Goal: Task Accomplishment & Management: Use online tool/utility

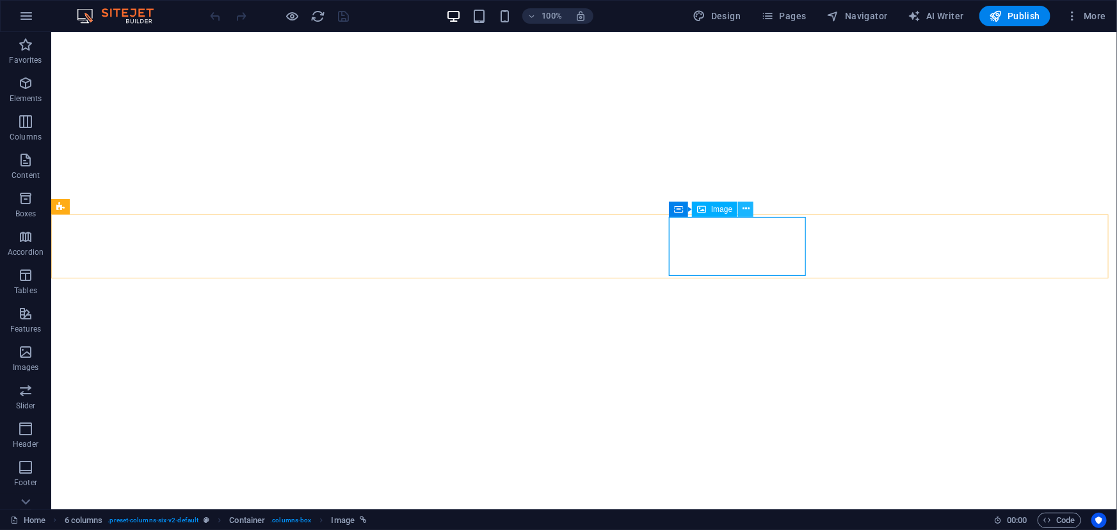
click at [750, 211] on button at bounding box center [745, 209] width 15 height 15
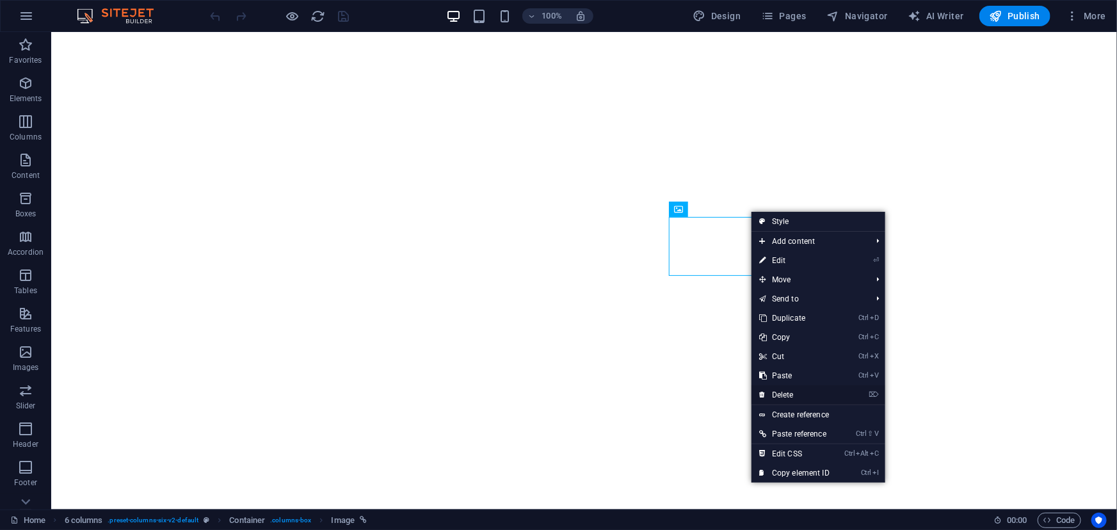
click at [808, 389] on link "⌦ Delete" at bounding box center [794, 394] width 86 height 19
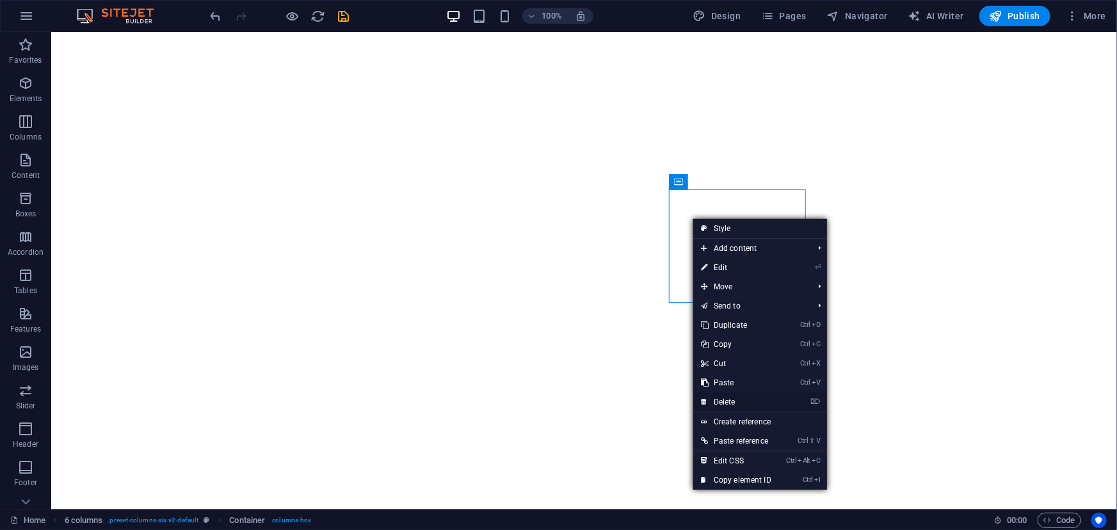
click at [735, 403] on link "⌦ Delete" at bounding box center [736, 401] width 86 height 19
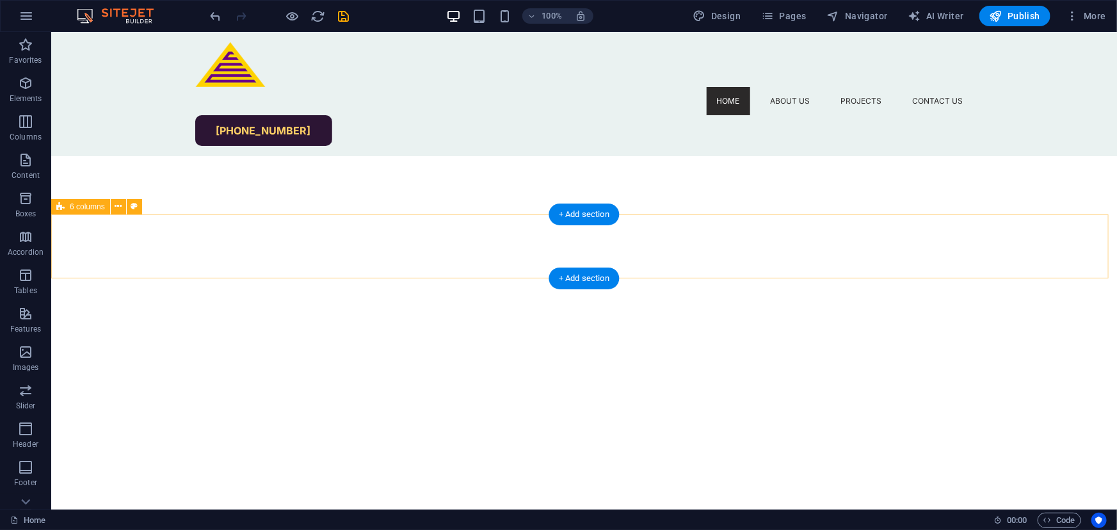
scroll to position [814, 0]
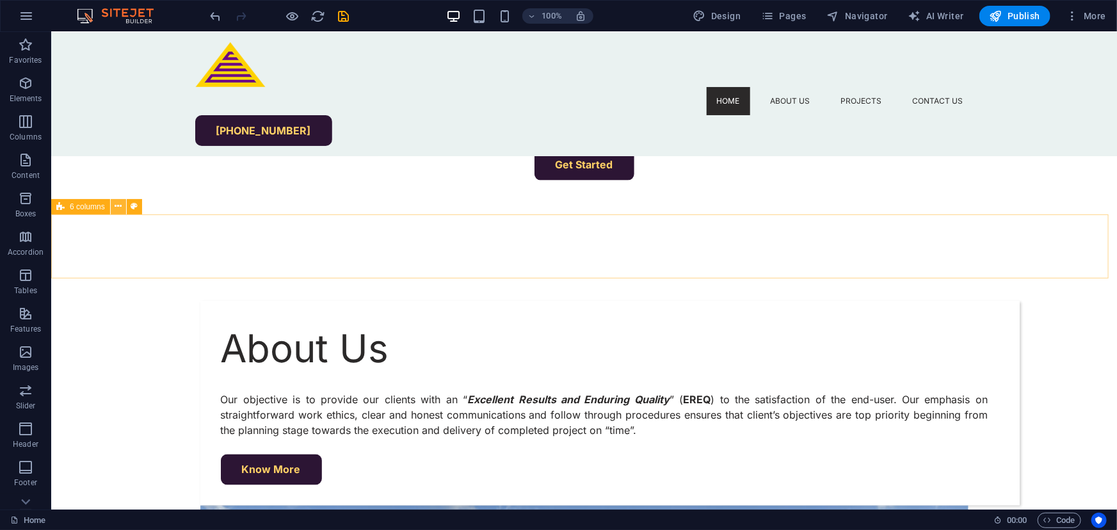
click at [116, 206] on icon at bounding box center [118, 206] width 7 height 13
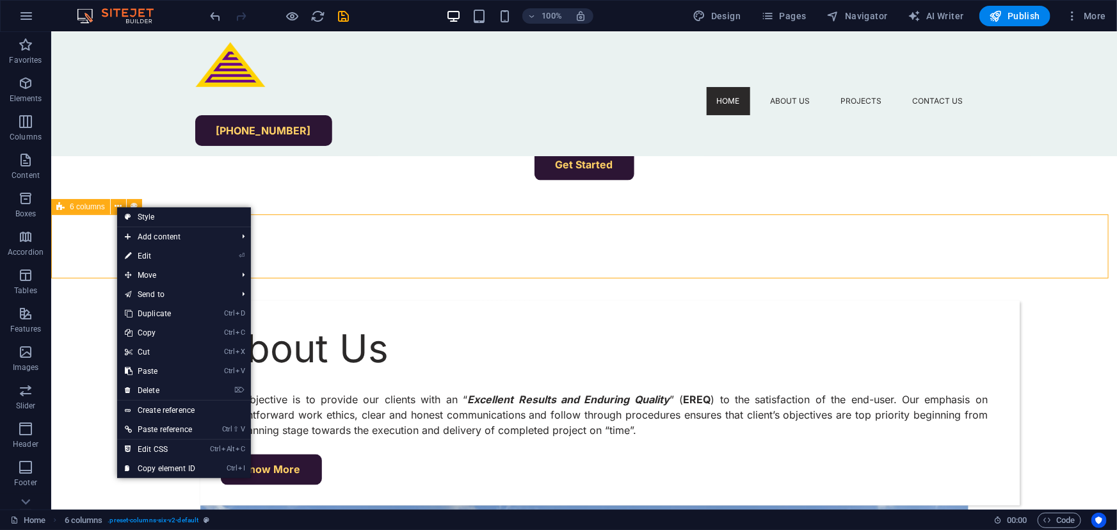
click at [79, 209] on span "6 columns" at bounding box center [87, 207] width 35 height 8
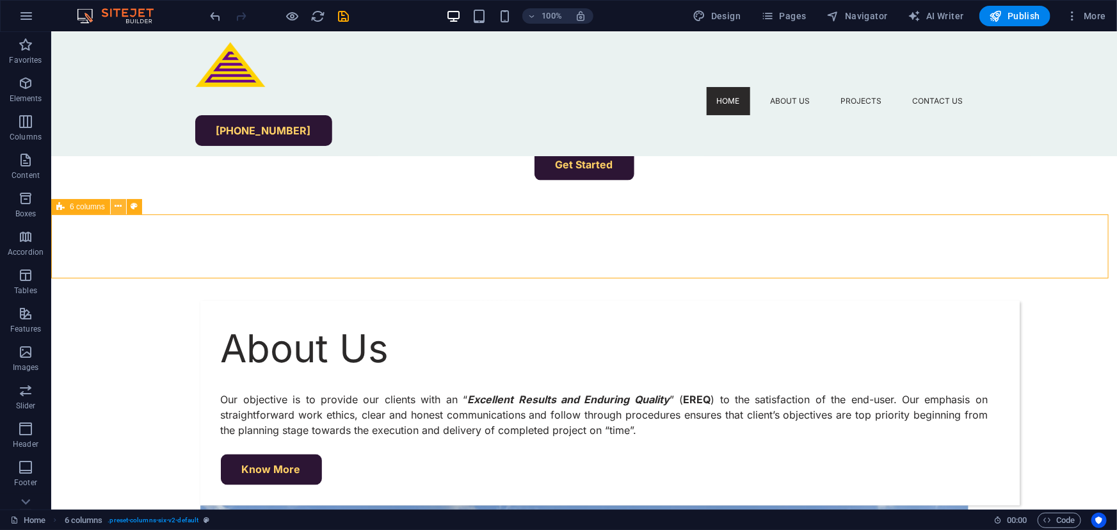
click at [115, 209] on icon at bounding box center [118, 206] width 7 height 13
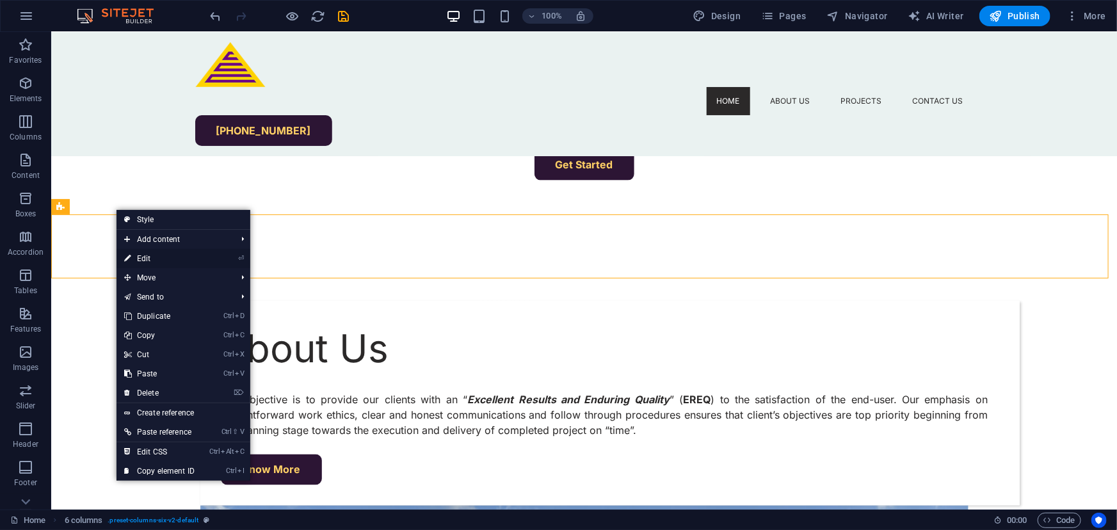
click at [152, 256] on link "⏎ Edit" at bounding box center [159, 258] width 86 height 19
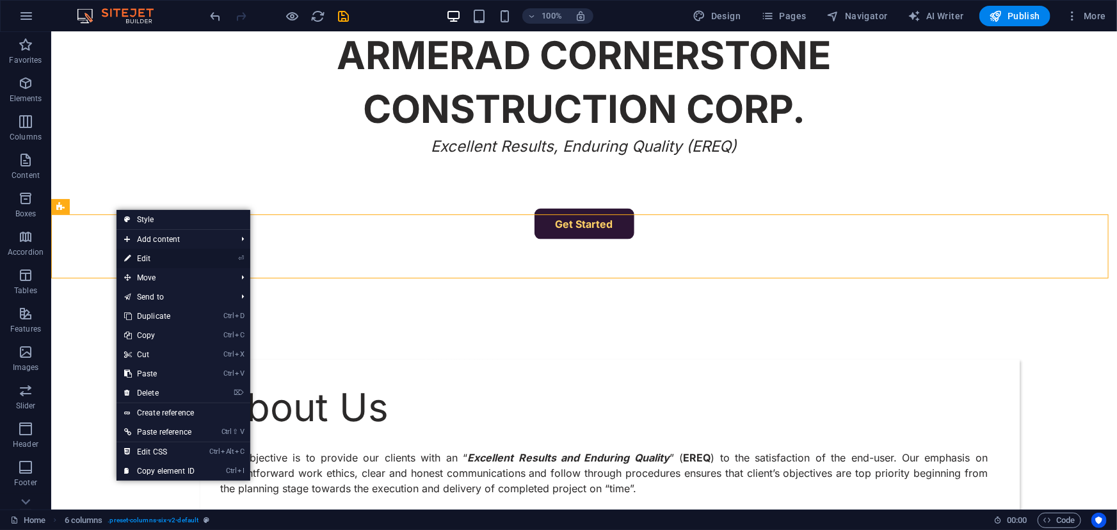
select select "px"
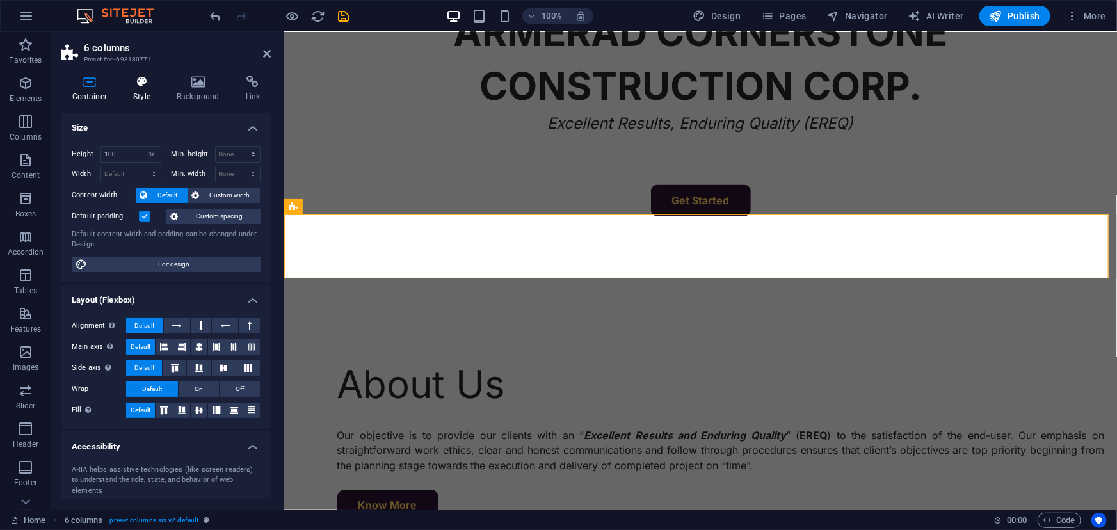
click at [140, 88] on h4 "Style" at bounding box center [145, 89] width 44 height 27
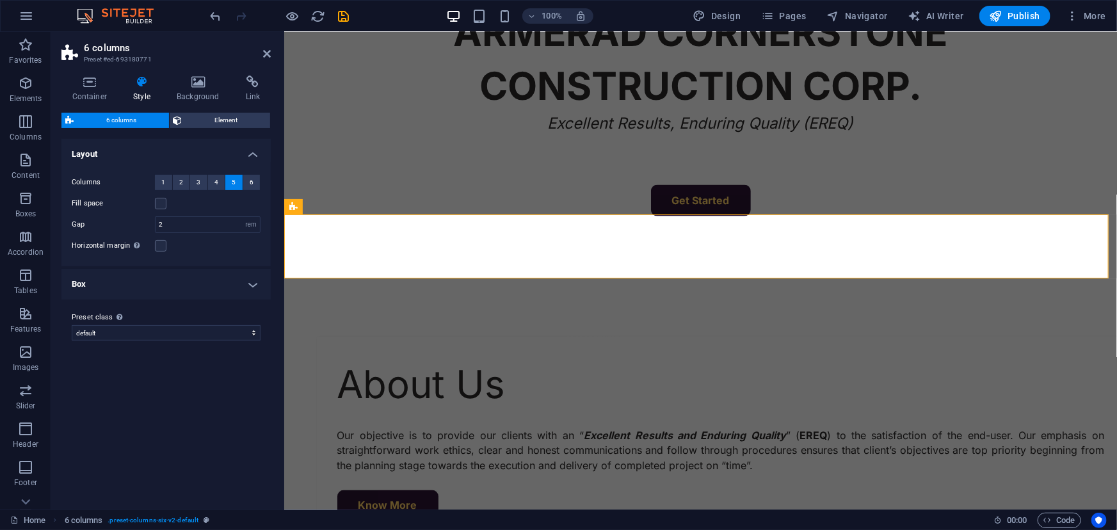
click at [230, 182] on button "5" at bounding box center [233, 182] width 17 height 15
click at [221, 182] on button "4" at bounding box center [216, 182] width 17 height 15
click at [195, 182] on button "3" at bounding box center [198, 182] width 17 height 15
click at [234, 185] on span "5" at bounding box center [234, 182] width 4 height 15
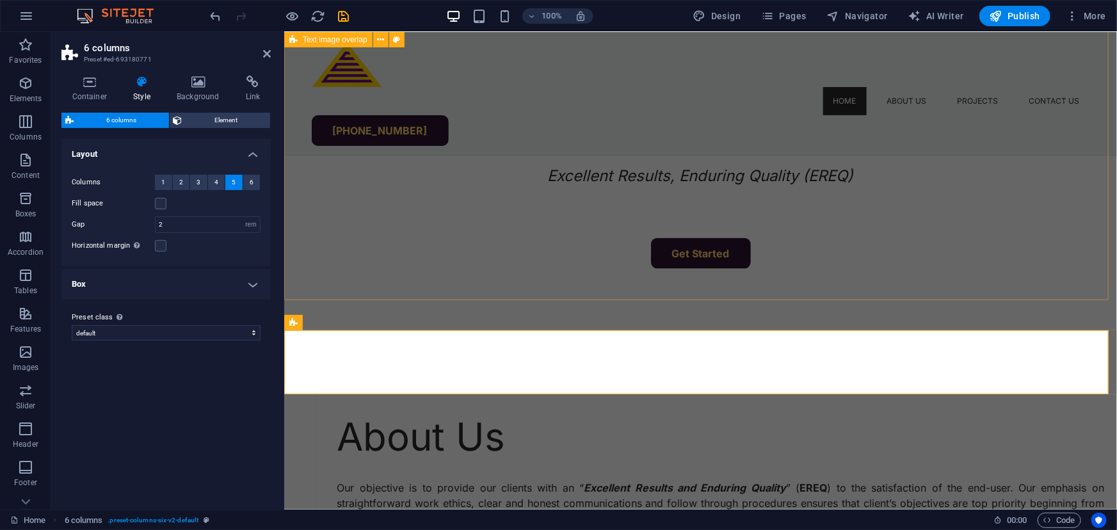
scroll to position [698, 0]
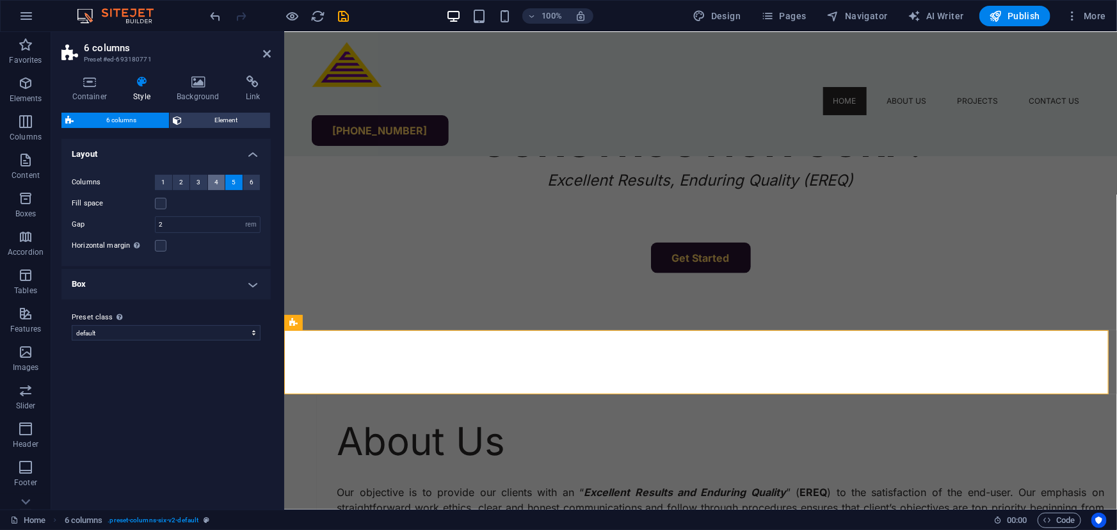
click at [216, 186] on span "4" at bounding box center [216, 182] width 4 height 15
click at [251, 183] on span "6" at bounding box center [252, 182] width 4 height 15
click at [234, 179] on span "5" at bounding box center [234, 182] width 4 height 15
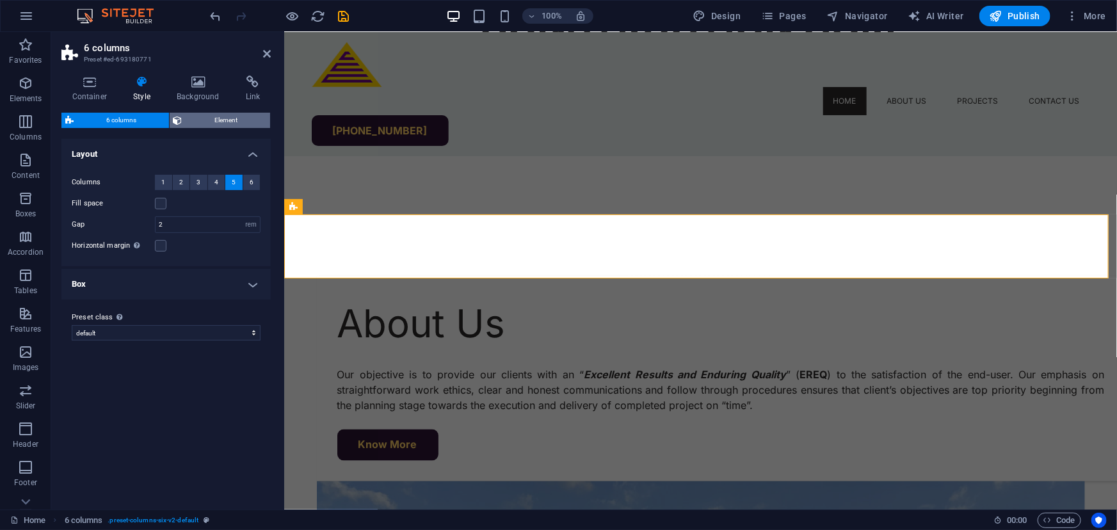
scroll to position [814, 0]
click at [264, 54] on icon at bounding box center [267, 54] width 8 height 10
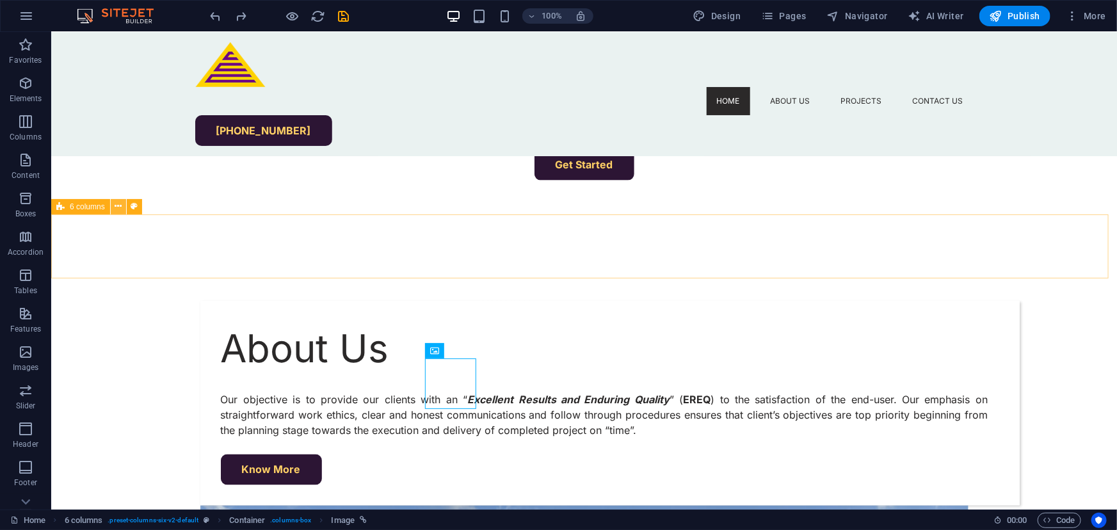
click at [117, 204] on icon at bounding box center [118, 206] width 7 height 13
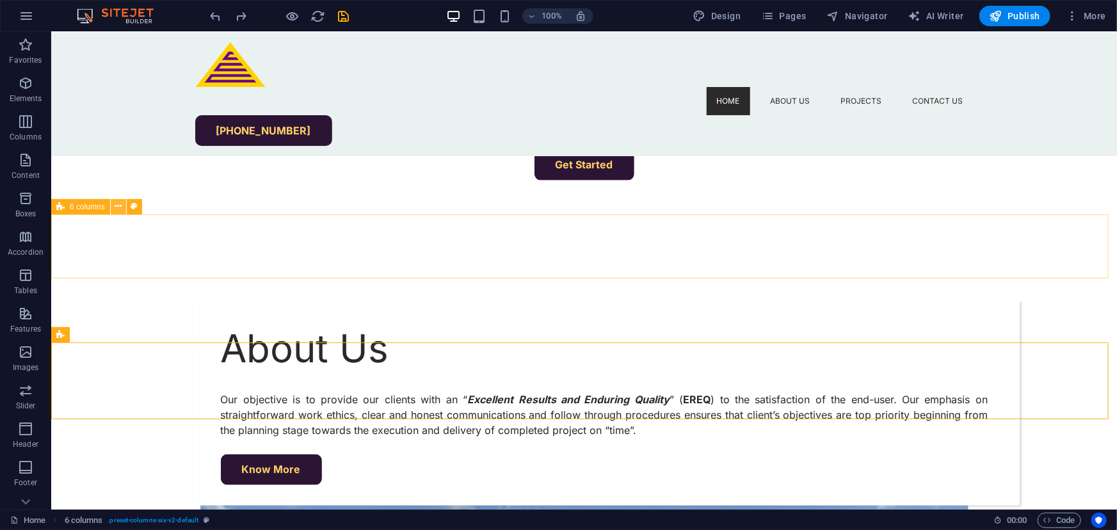
click at [123, 207] on button at bounding box center [118, 206] width 15 height 15
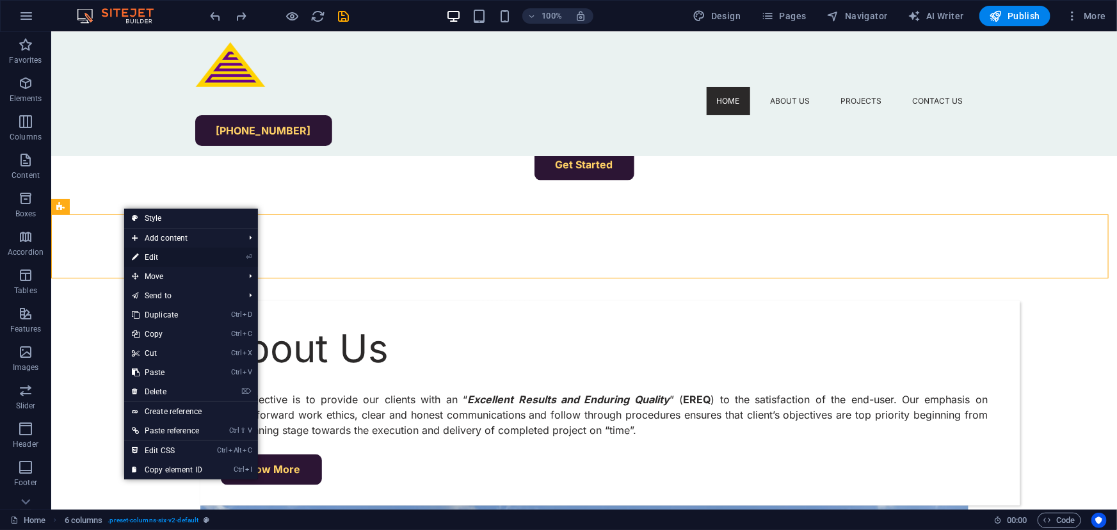
click at [167, 255] on link "⏎ Edit" at bounding box center [167, 257] width 86 height 19
select select "px"
select select "rem"
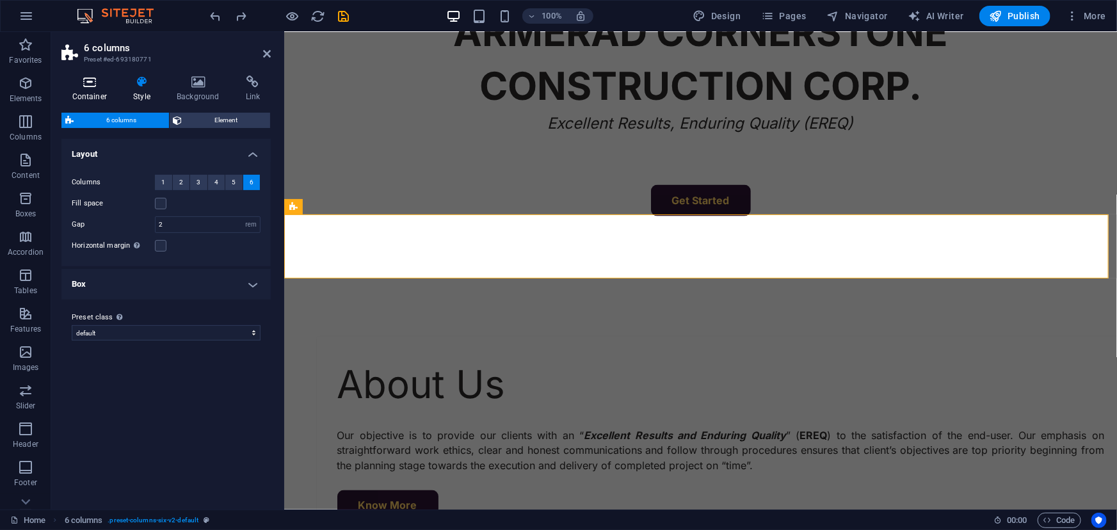
click at [69, 83] on icon at bounding box center [89, 82] width 56 height 13
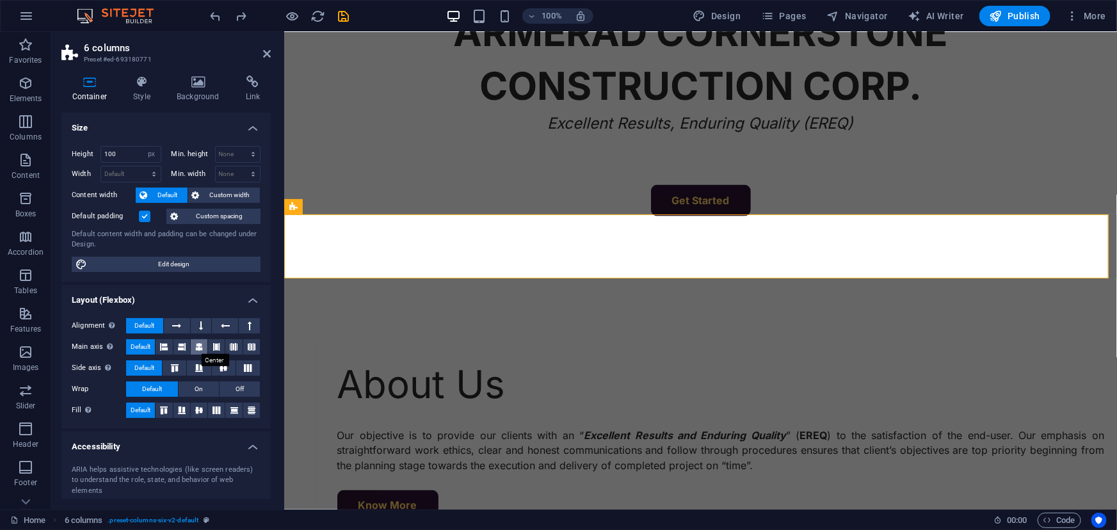
click at [195, 348] on icon at bounding box center [199, 346] width 8 height 15
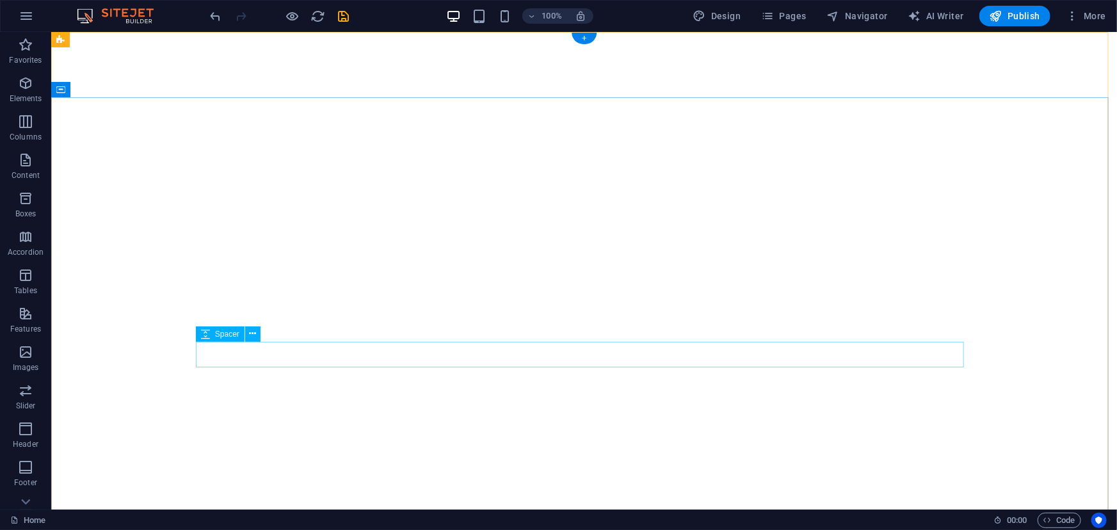
scroll to position [0, 0]
click at [349, 17] on icon "save" at bounding box center [344, 16] width 15 height 15
checkbox input "false"
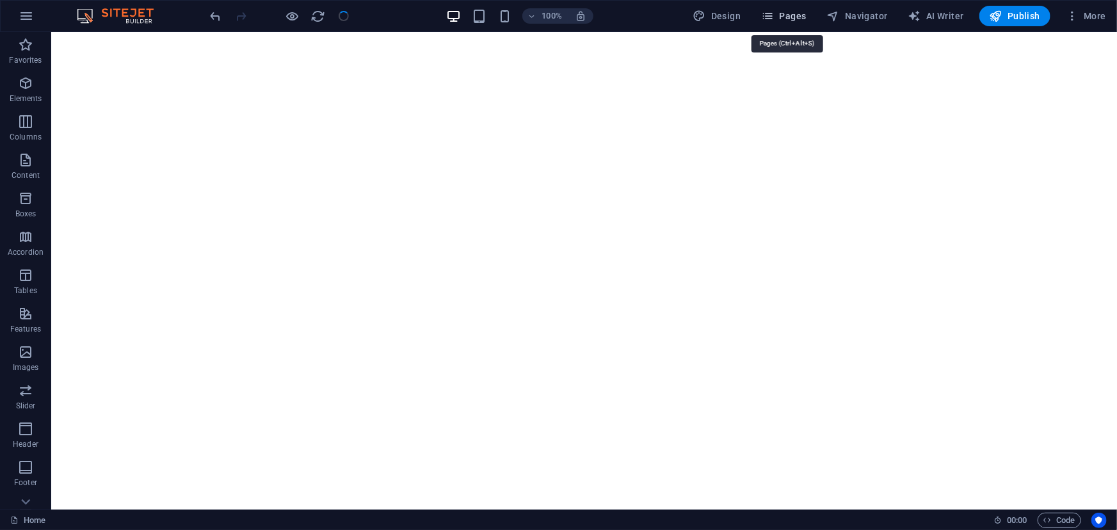
click at [789, 13] on span "Pages" at bounding box center [783, 16] width 45 height 13
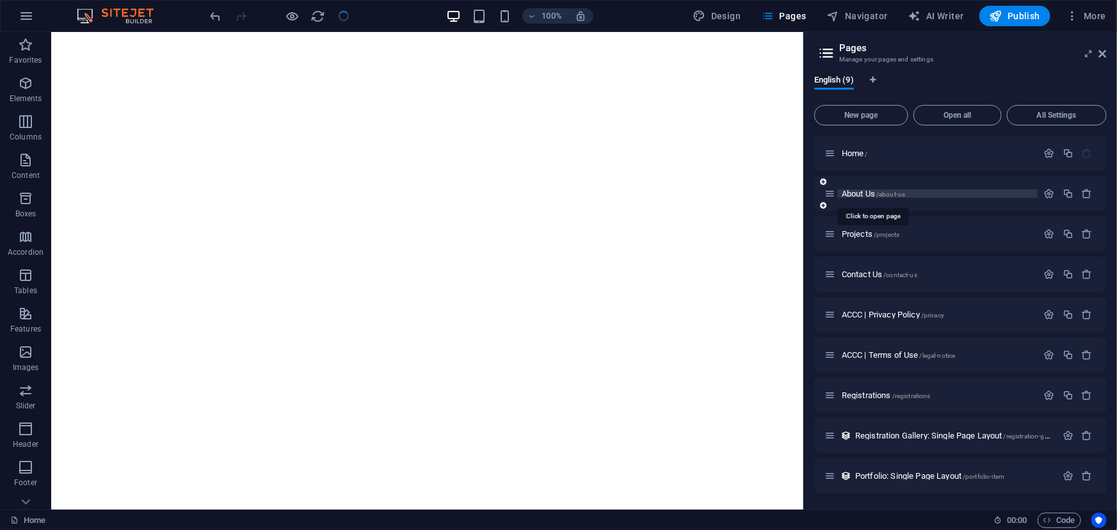
click at [866, 195] on span "About Us /about-us" at bounding box center [873, 194] width 63 height 10
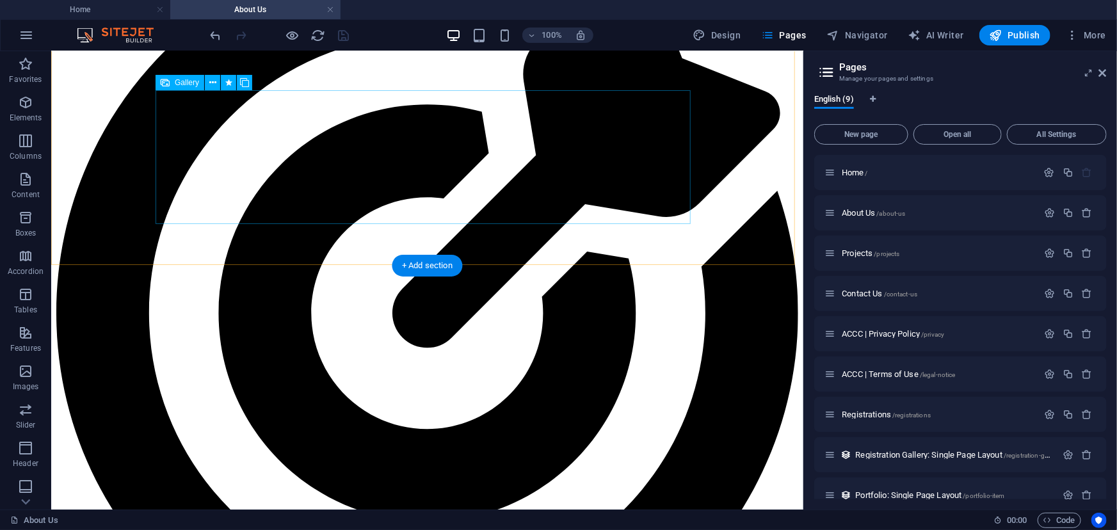
scroll to position [3024, 0]
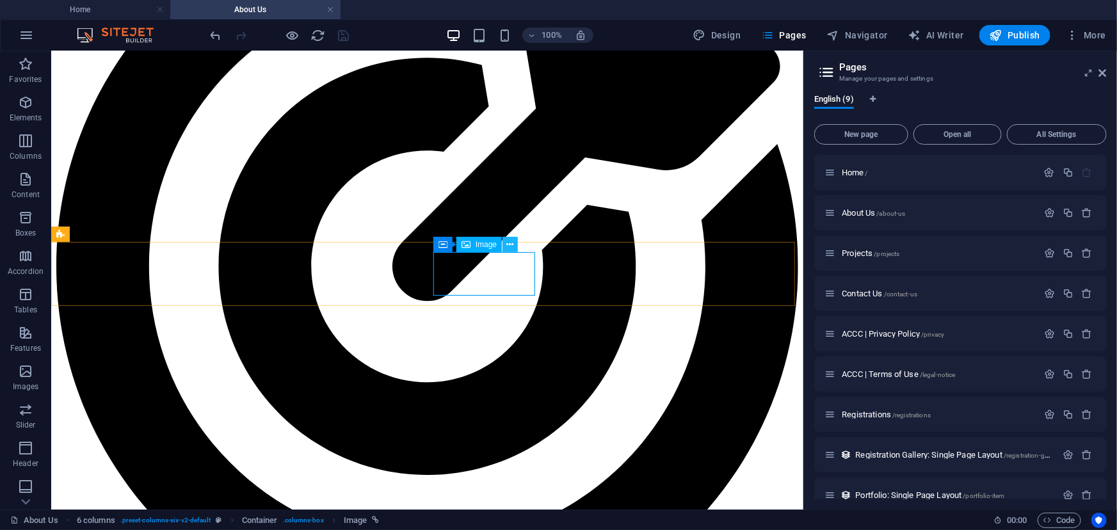
click at [511, 243] on icon at bounding box center [510, 244] width 7 height 13
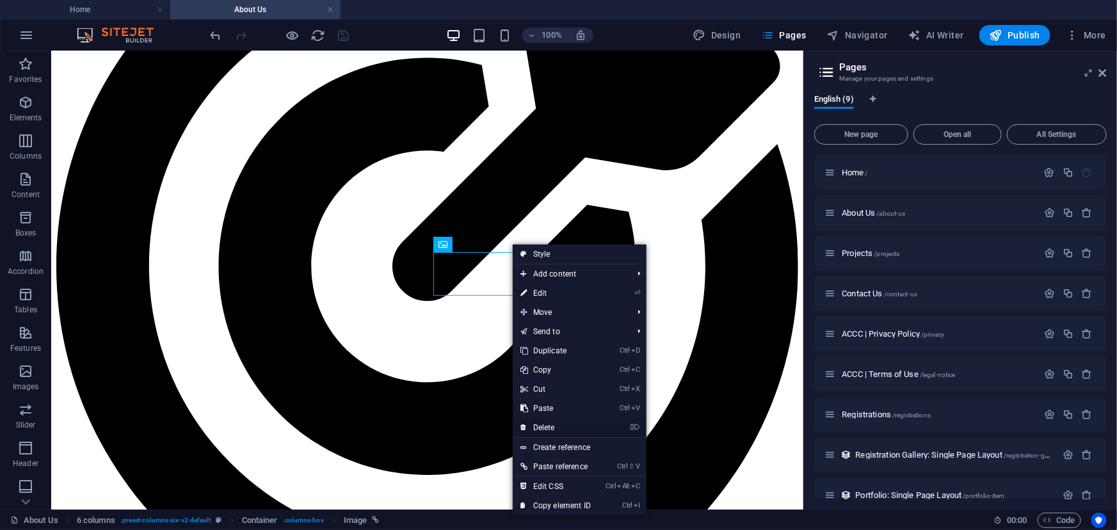
click at [536, 428] on link "⌦ Delete" at bounding box center [556, 427] width 86 height 19
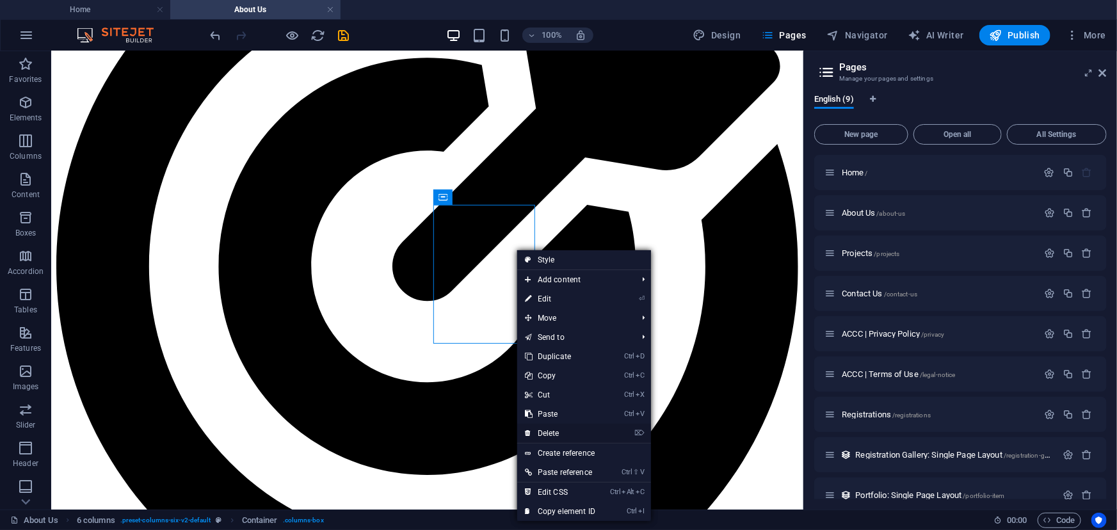
click at [547, 429] on link "⌦ Delete" at bounding box center [560, 433] width 86 height 19
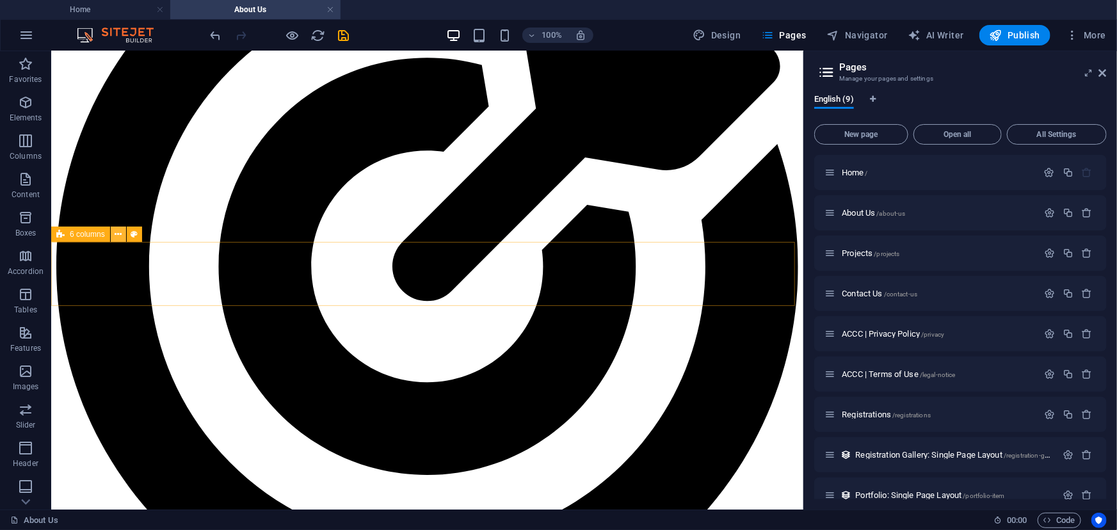
click at [115, 236] on icon at bounding box center [118, 234] width 7 height 13
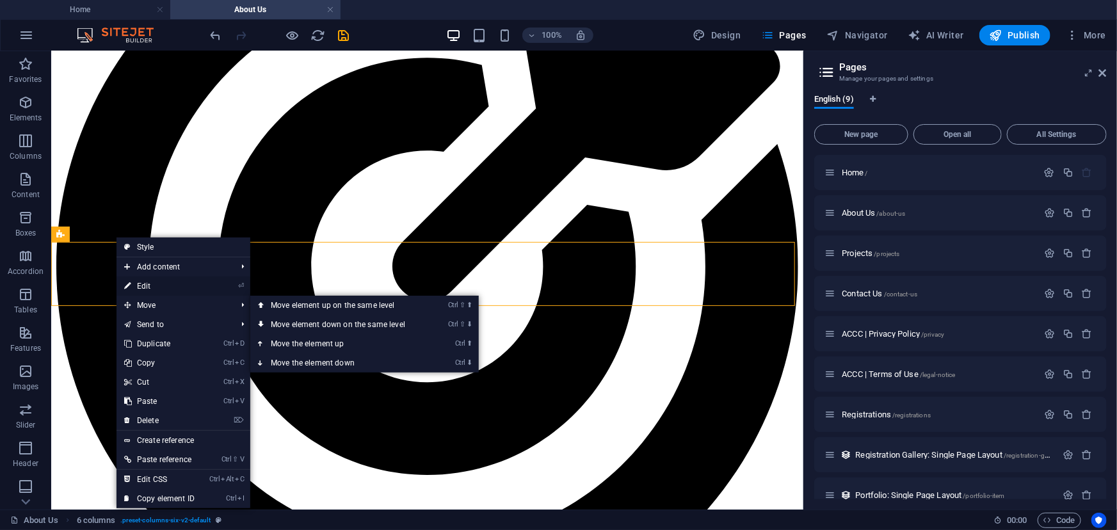
click at [156, 287] on link "⏎ Edit" at bounding box center [159, 286] width 86 height 19
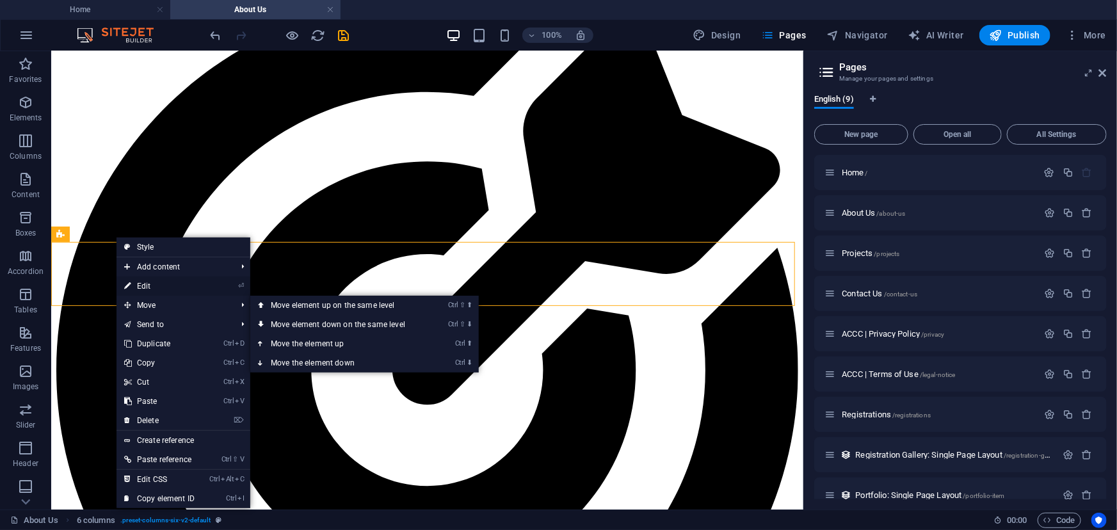
select select "px"
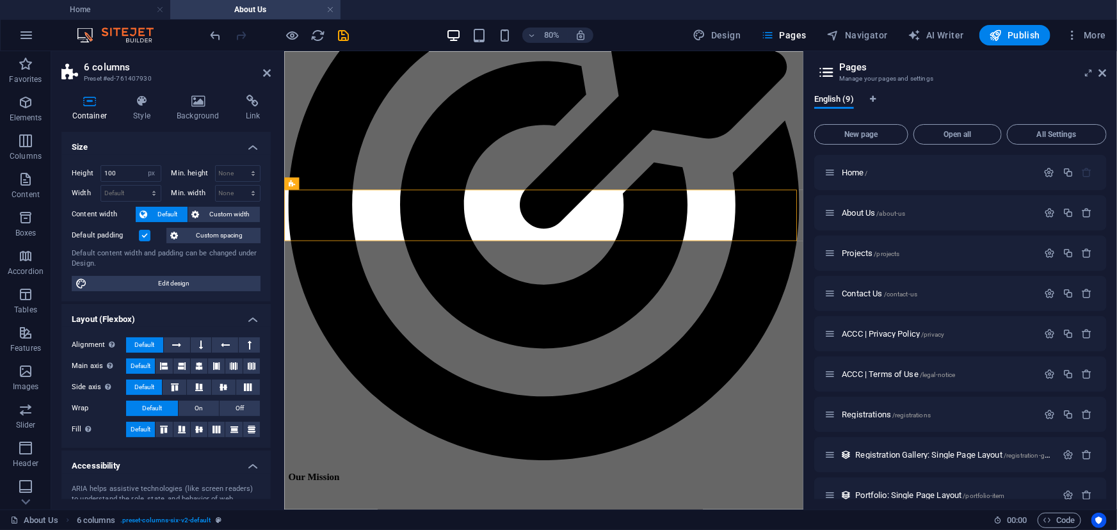
scroll to position [3168, 0]
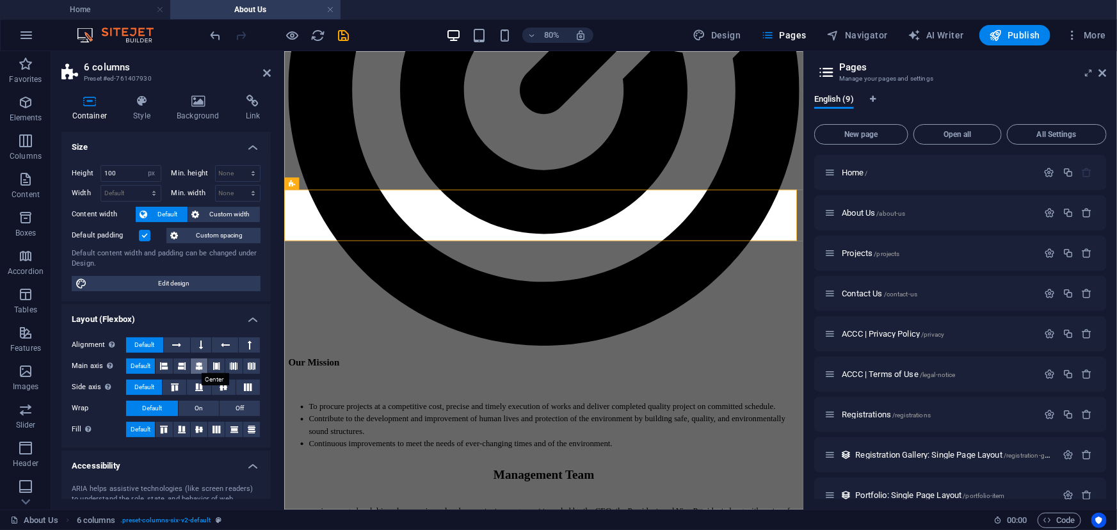
click at [192, 366] on button at bounding box center [199, 365] width 17 height 15
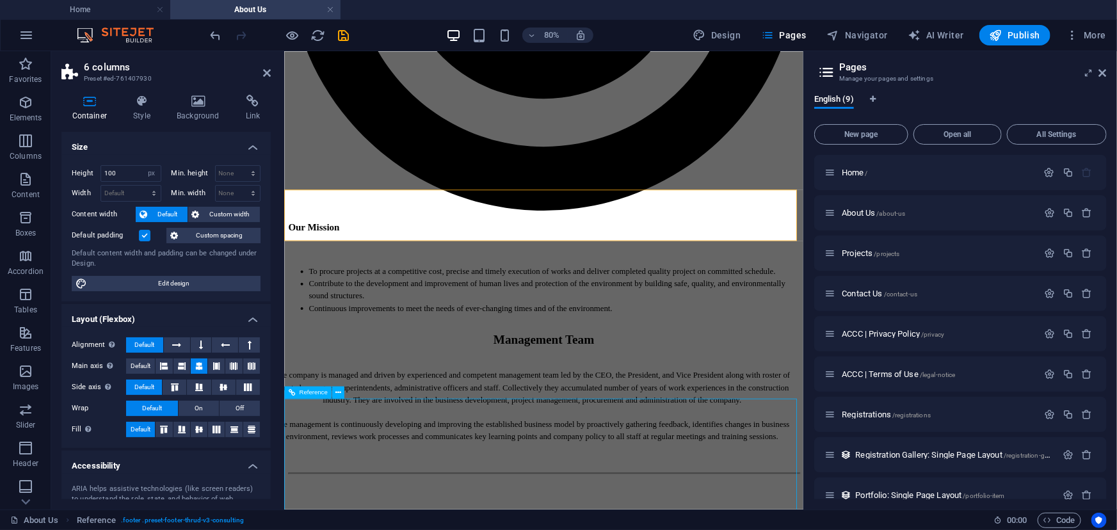
scroll to position [3024, 0]
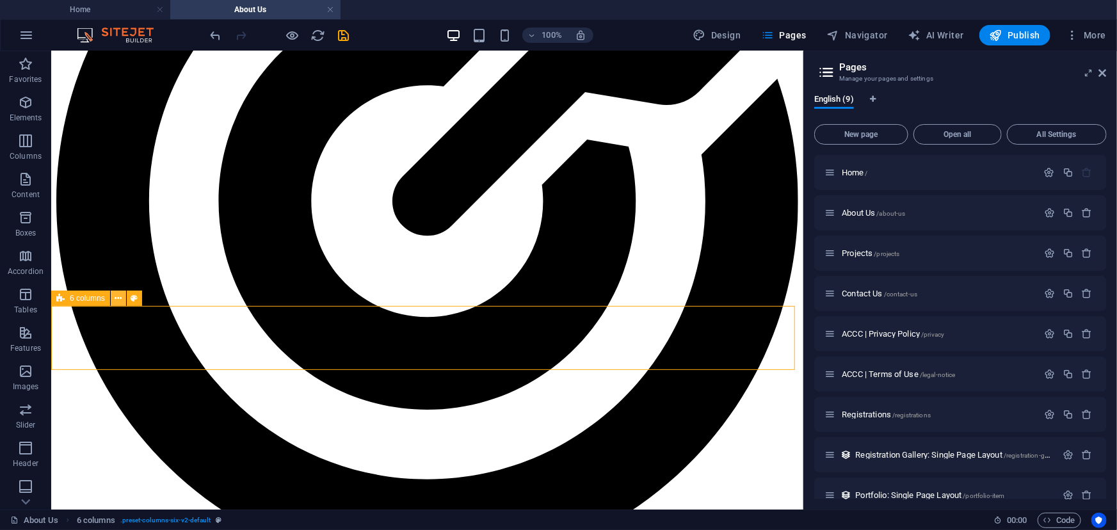
click at [113, 298] on button at bounding box center [118, 298] width 15 height 15
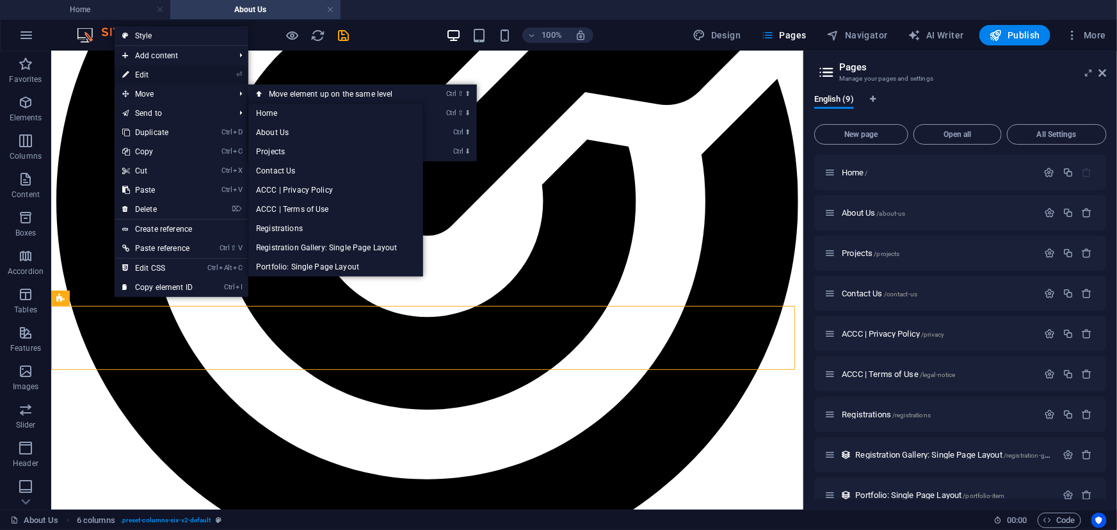
click at [149, 76] on link "⏎ Edit" at bounding box center [158, 74] width 86 height 19
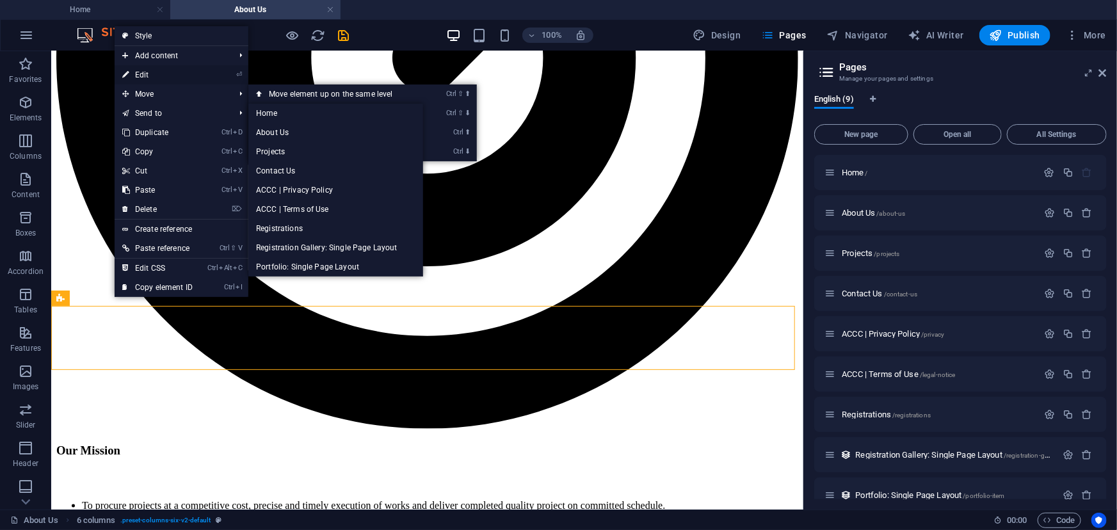
select select "px"
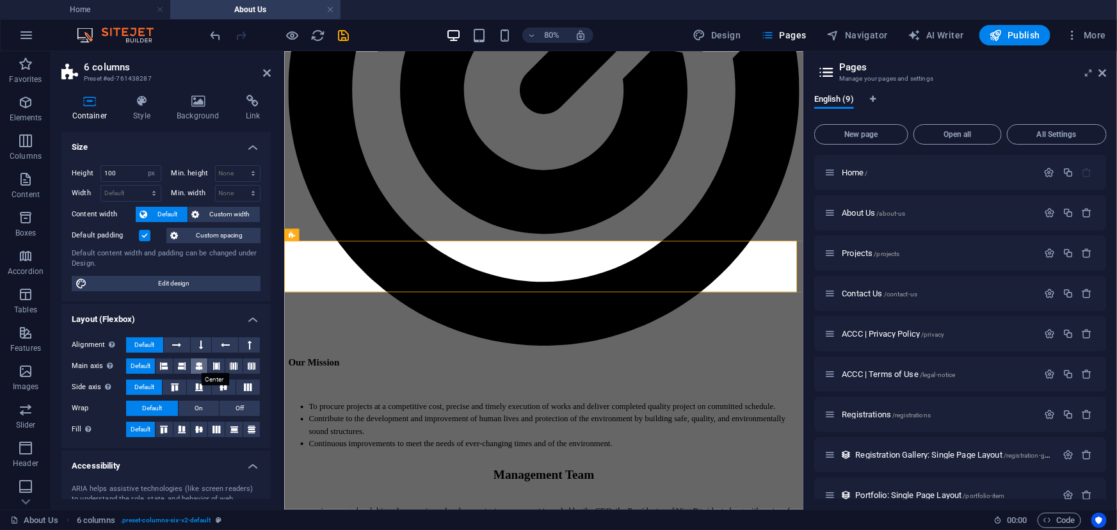
click at [195, 365] on icon at bounding box center [199, 365] width 8 height 15
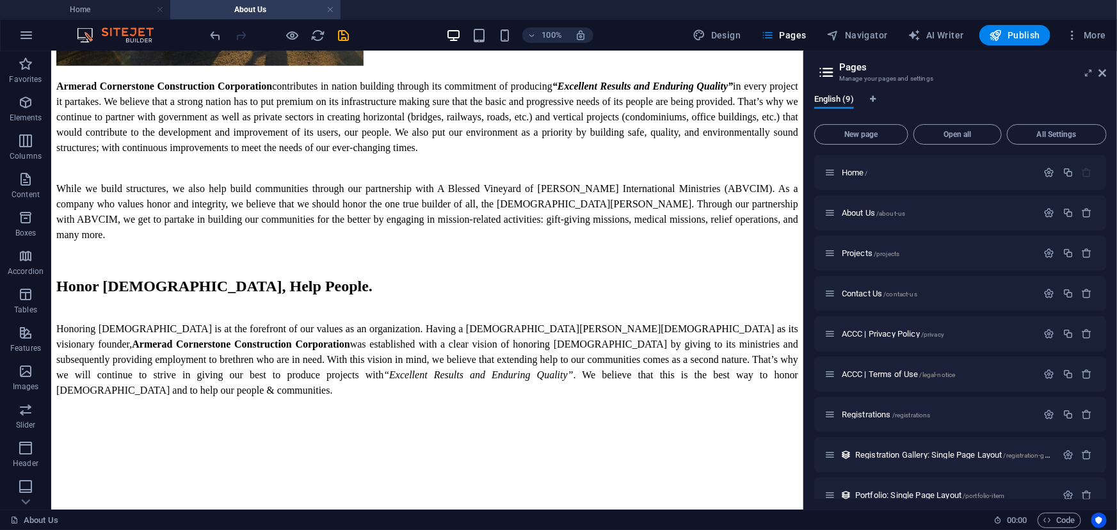
scroll to position [458, 0]
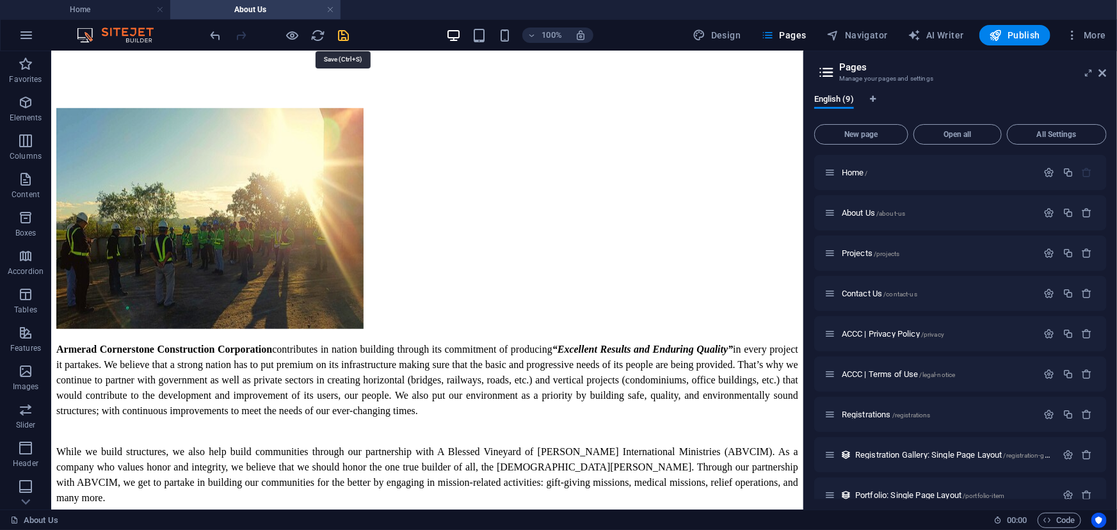
click at [345, 36] on icon "save" at bounding box center [344, 35] width 15 height 15
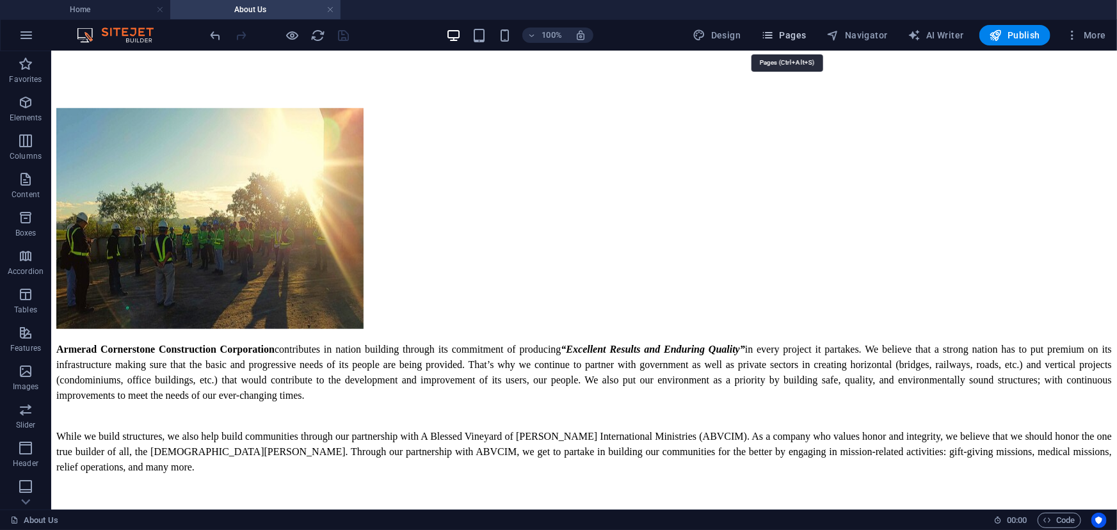
click at [778, 36] on span "Pages" at bounding box center [783, 35] width 45 height 13
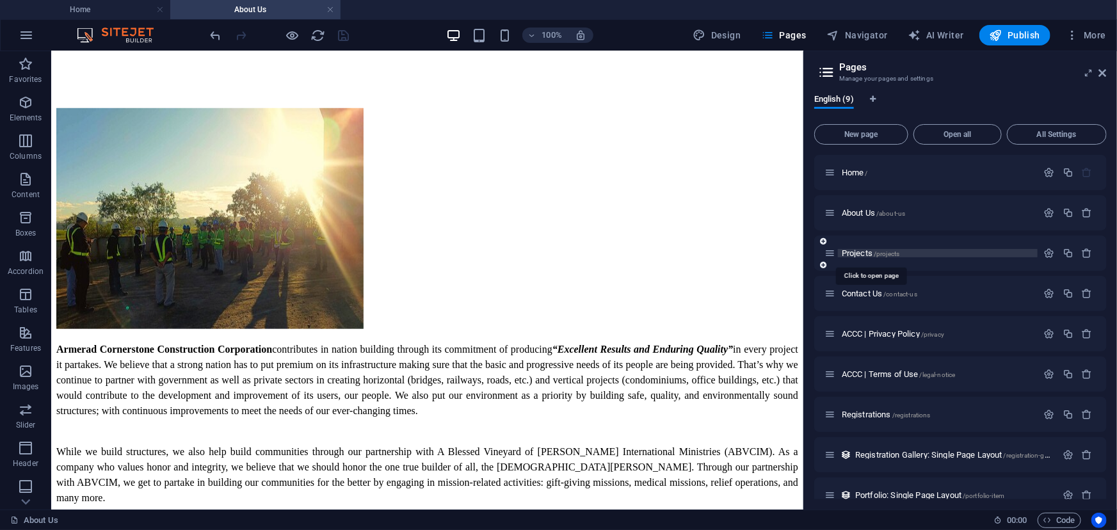
click at [864, 252] on span "Projects /projects" at bounding box center [871, 253] width 58 height 10
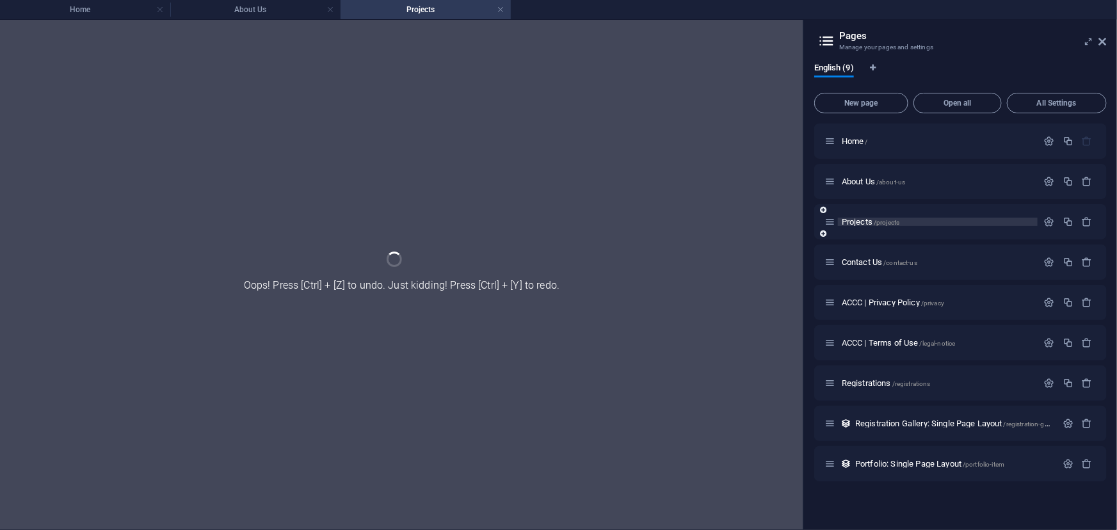
scroll to position [0, 0]
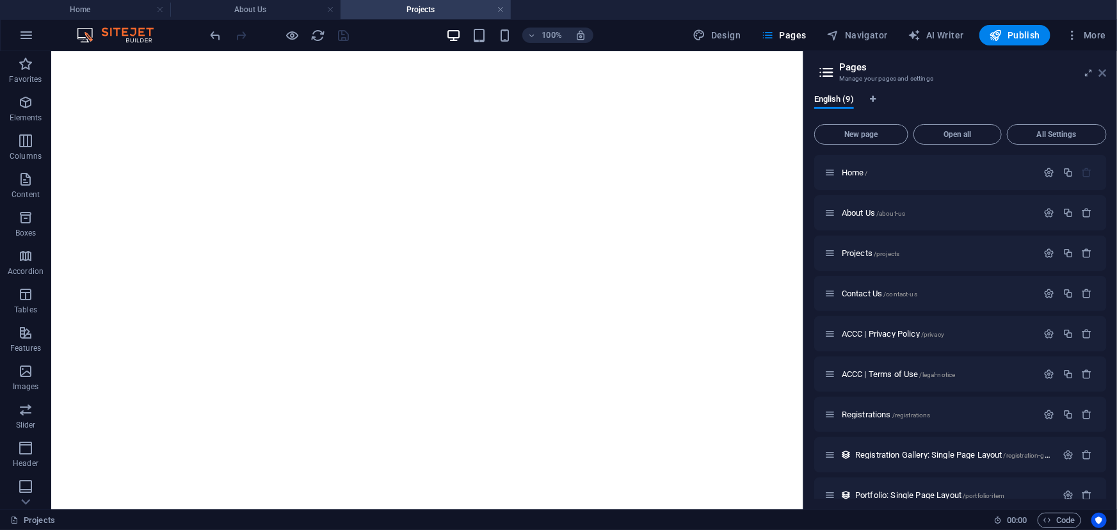
click at [1103, 73] on icon at bounding box center [1103, 73] width 8 height 10
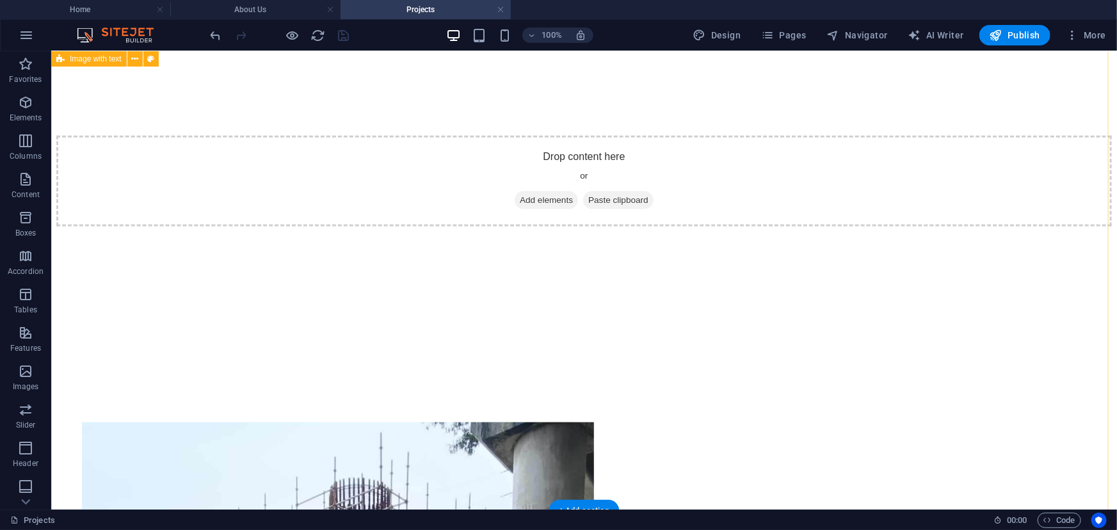
scroll to position [5528, 0]
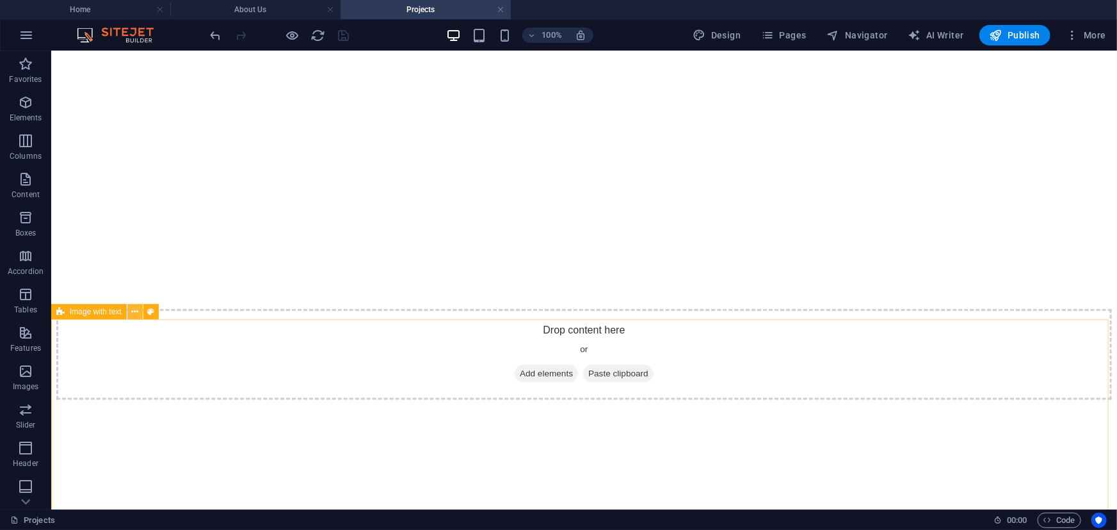
click at [133, 311] on icon at bounding box center [134, 311] width 7 height 13
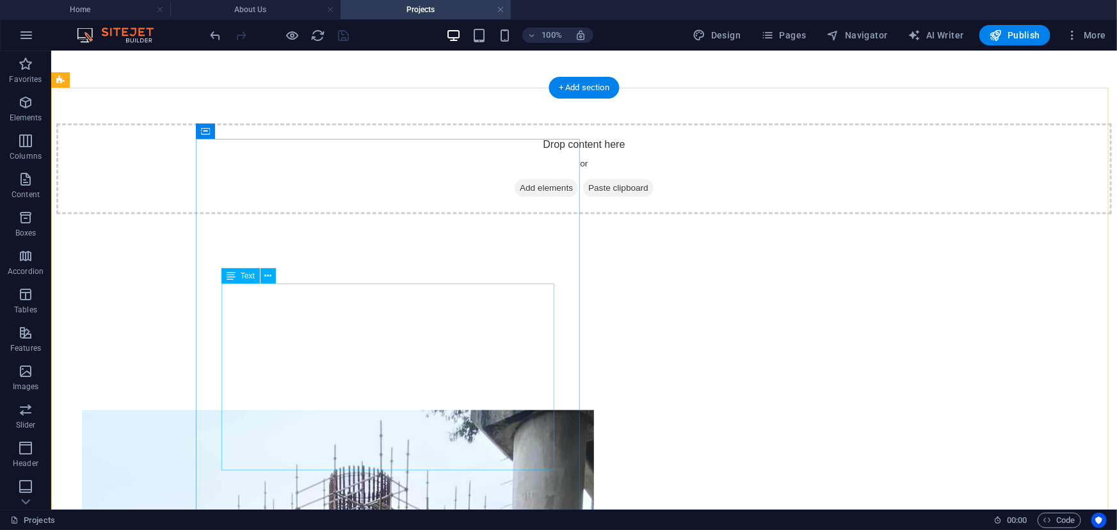
scroll to position [5644, 0]
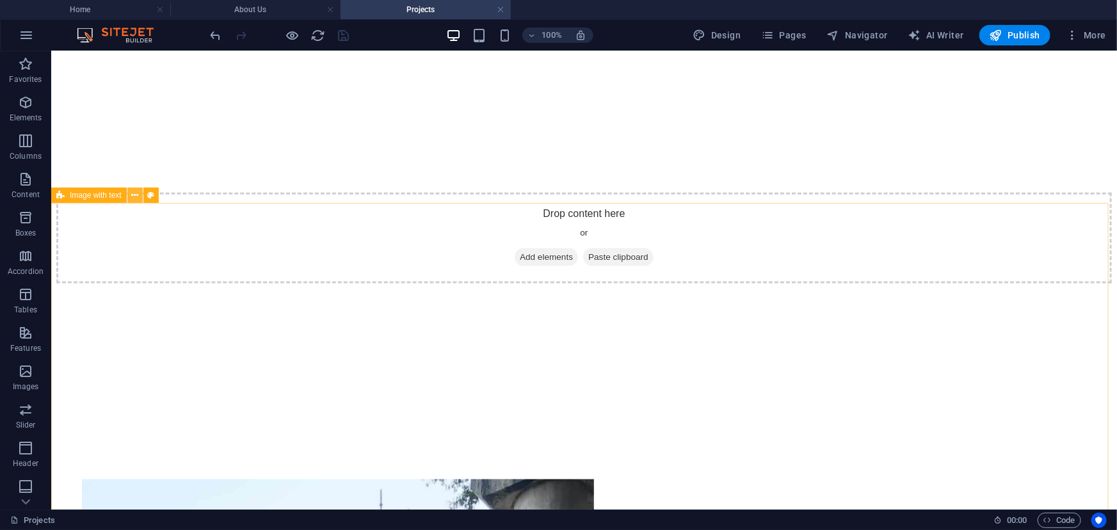
click at [134, 197] on icon at bounding box center [134, 195] width 7 height 13
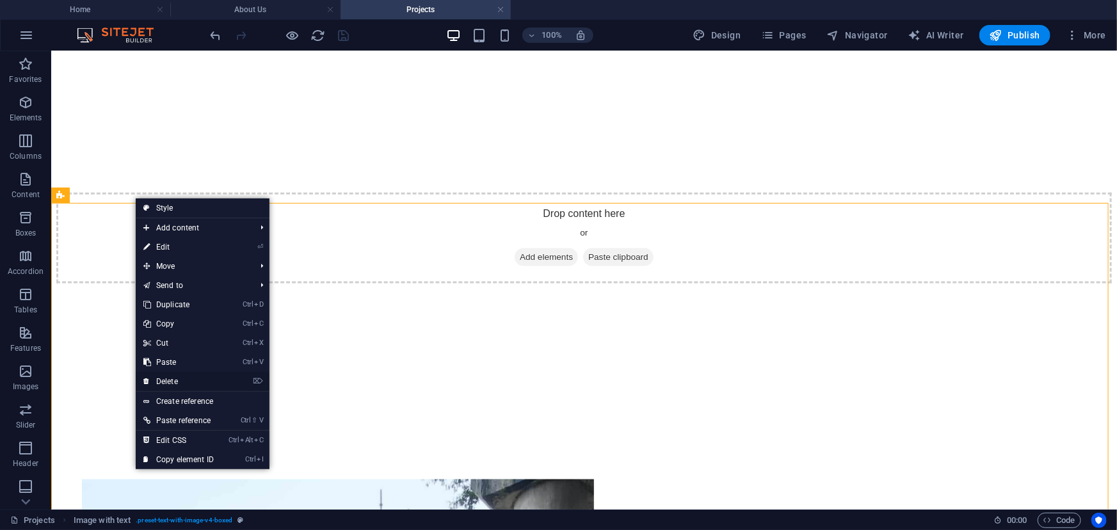
click at [186, 376] on link "⌦ Delete" at bounding box center [179, 381] width 86 height 19
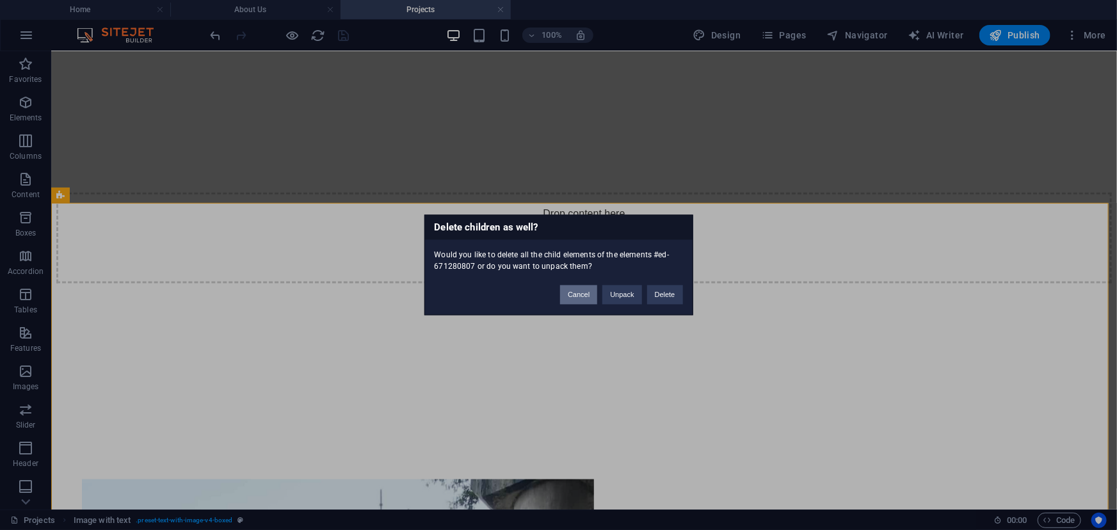
click at [573, 294] on button "Cancel" at bounding box center [578, 294] width 37 height 19
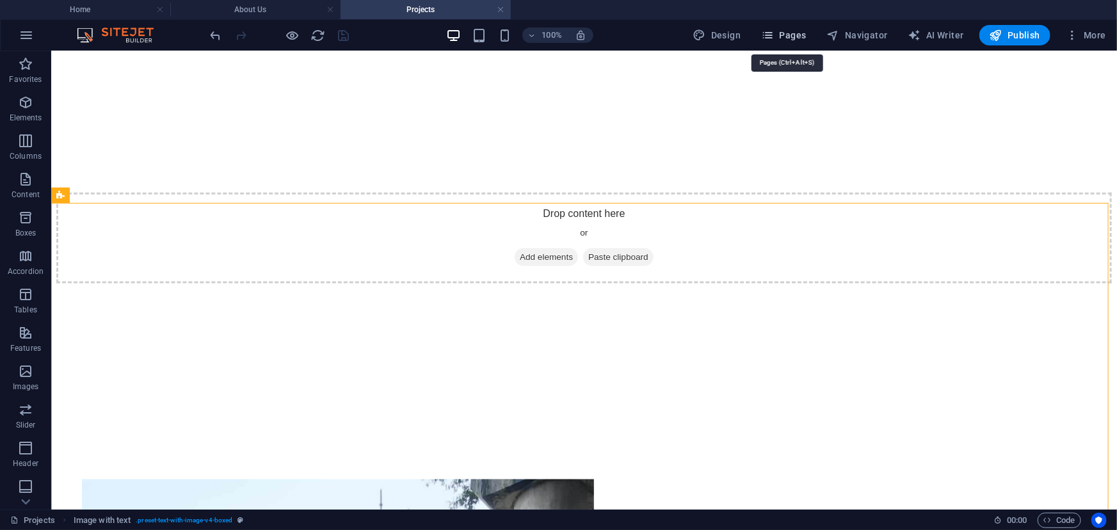
click at [786, 34] on span "Pages" at bounding box center [783, 35] width 45 height 13
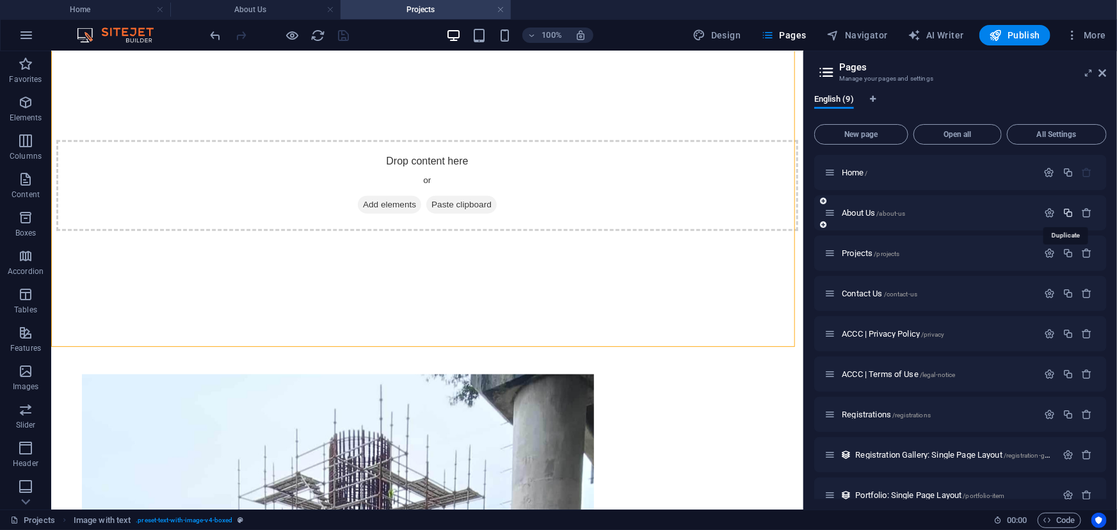
click at [1064, 214] on icon "button" at bounding box center [1068, 212] width 11 height 11
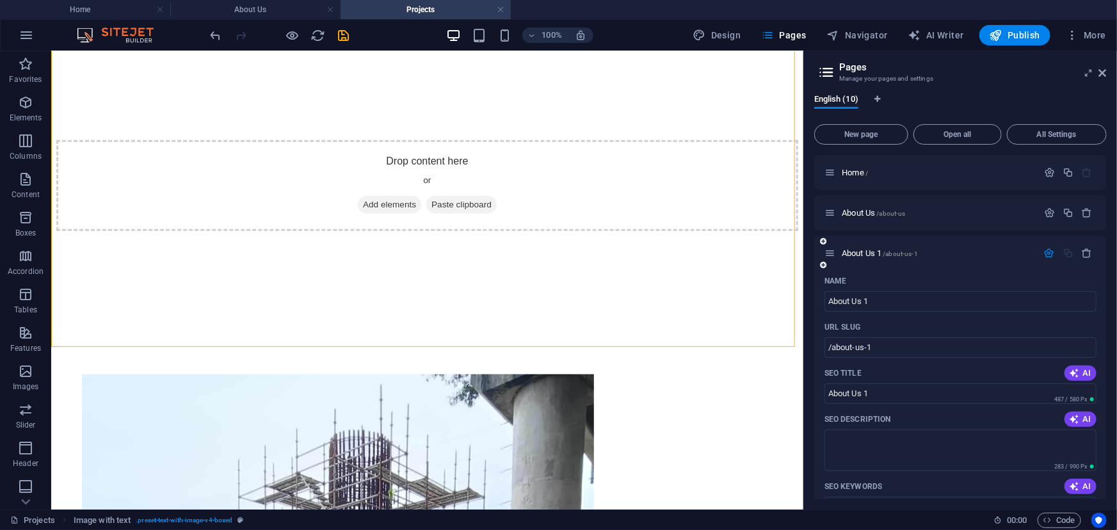
click at [1010, 272] on div "Name" at bounding box center [960, 281] width 272 height 20
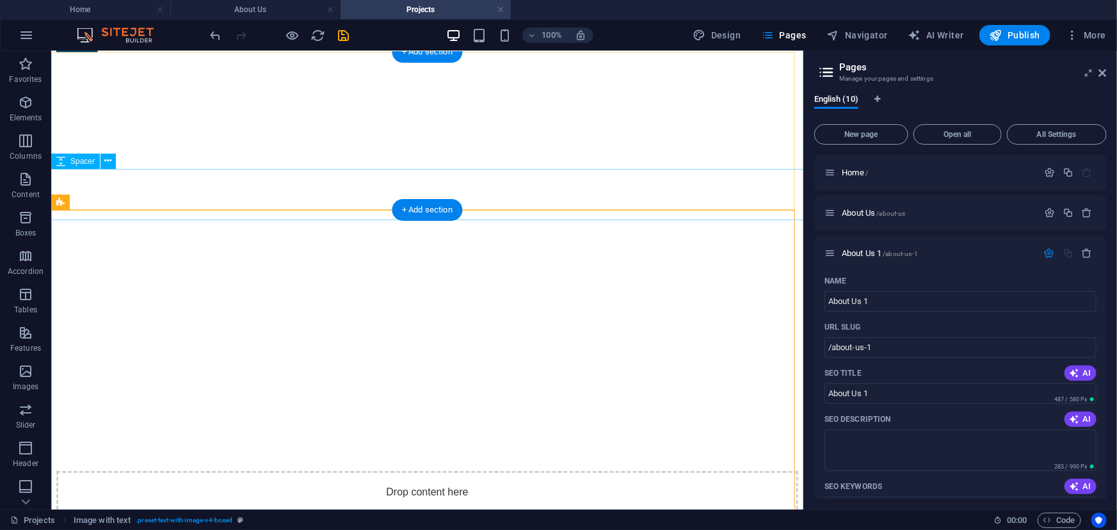
scroll to position [5411, 0]
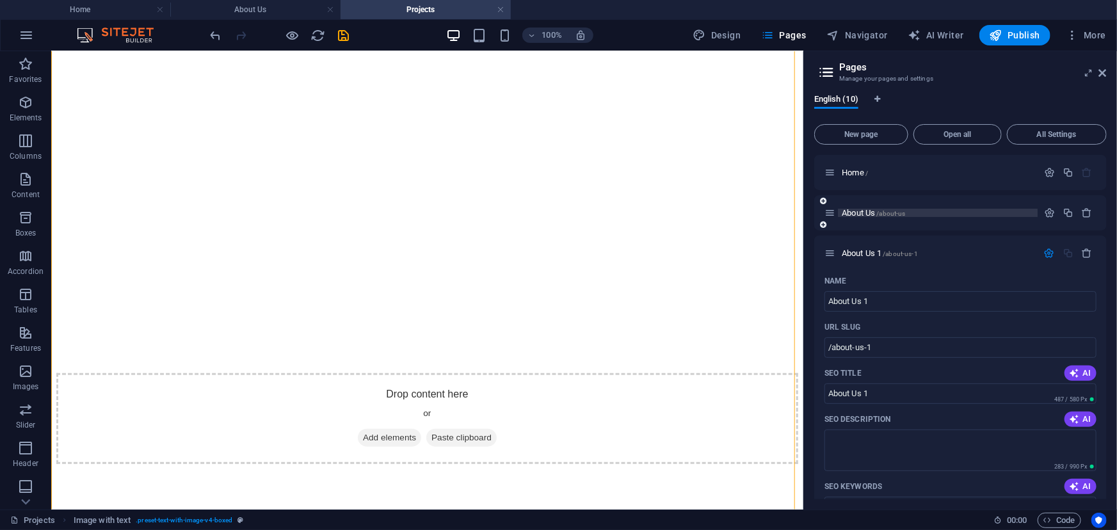
click at [899, 214] on span "/about-us" at bounding box center [890, 213] width 29 height 7
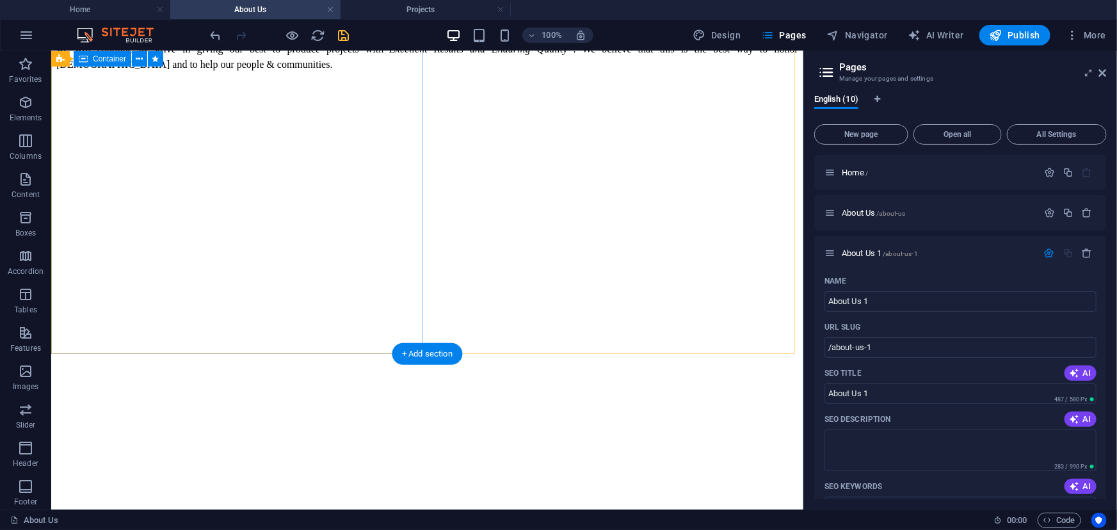
scroll to position [1280, 0]
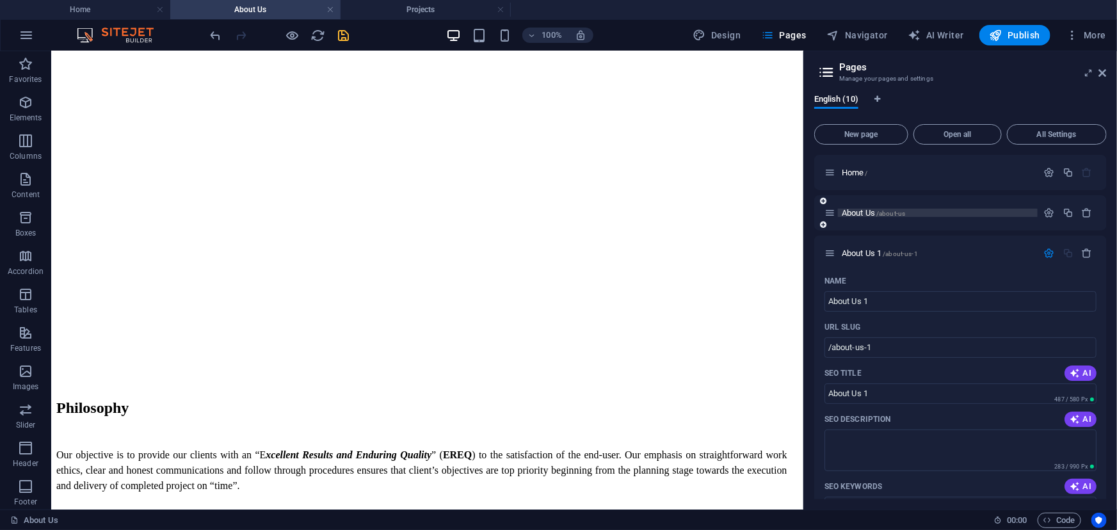
click at [874, 213] on span "About Us /about-us" at bounding box center [873, 213] width 63 height 10
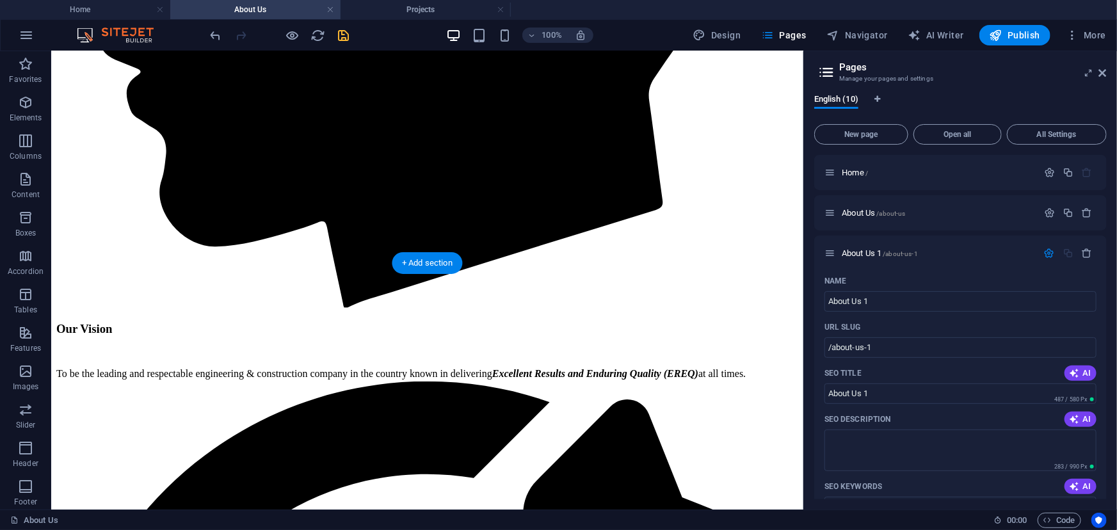
scroll to position [2560, 0]
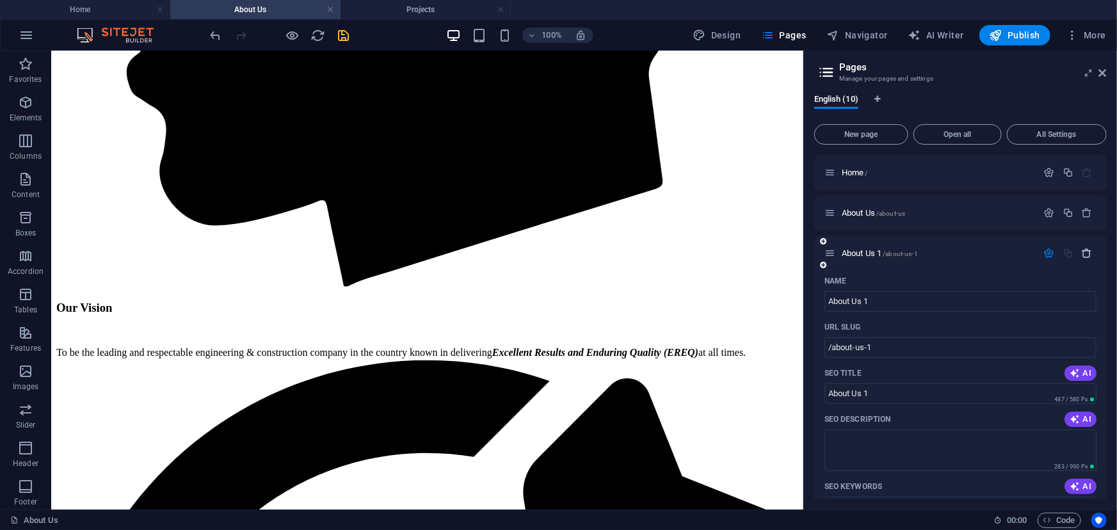
click at [1088, 253] on icon "button" at bounding box center [1087, 253] width 11 height 11
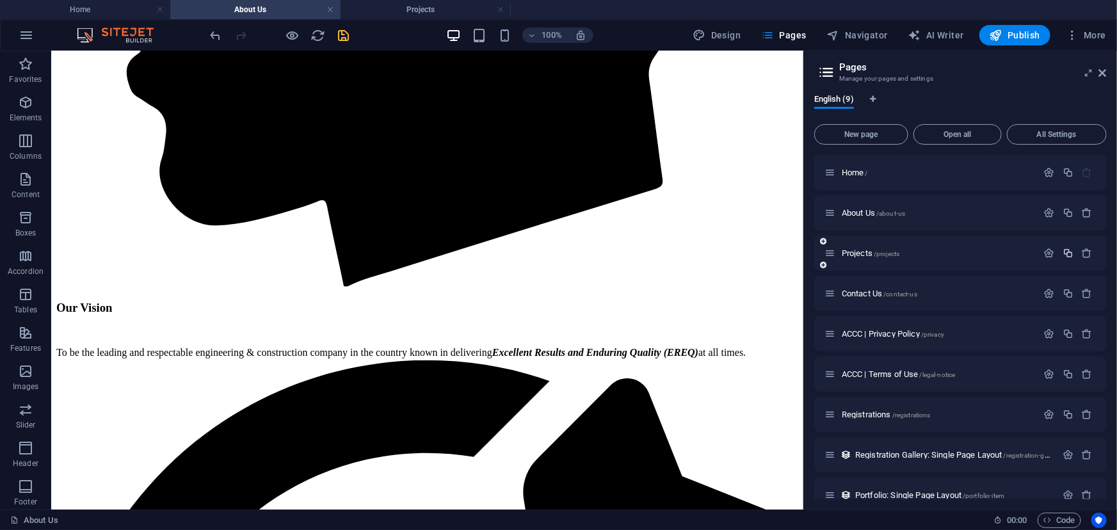
click at [1068, 253] on icon "button" at bounding box center [1068, 253] width 11 height 11
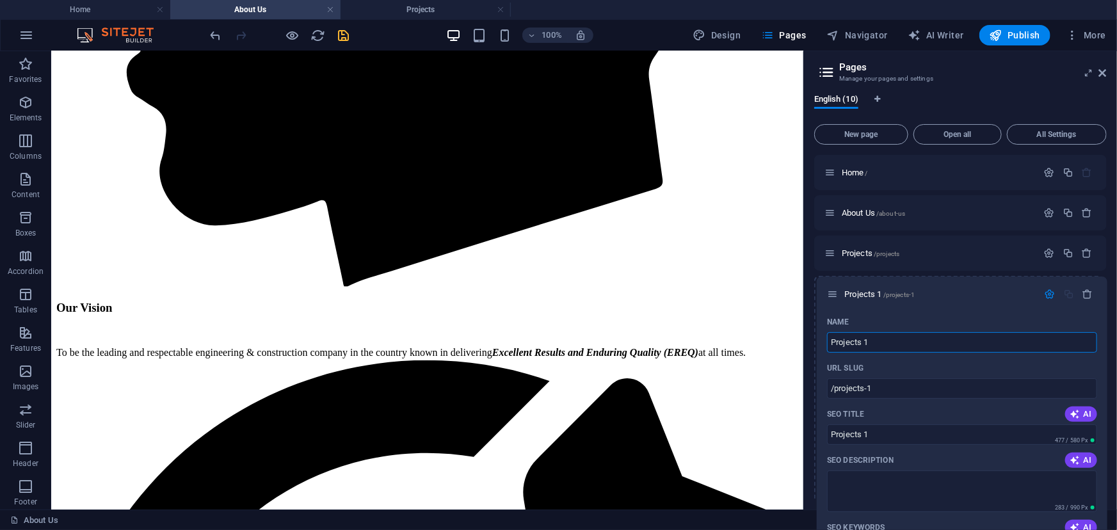
drag, startPoint x: 831, startPoint y: 335, endPoint x: 835, endPoint y: 291, distance: 44.9
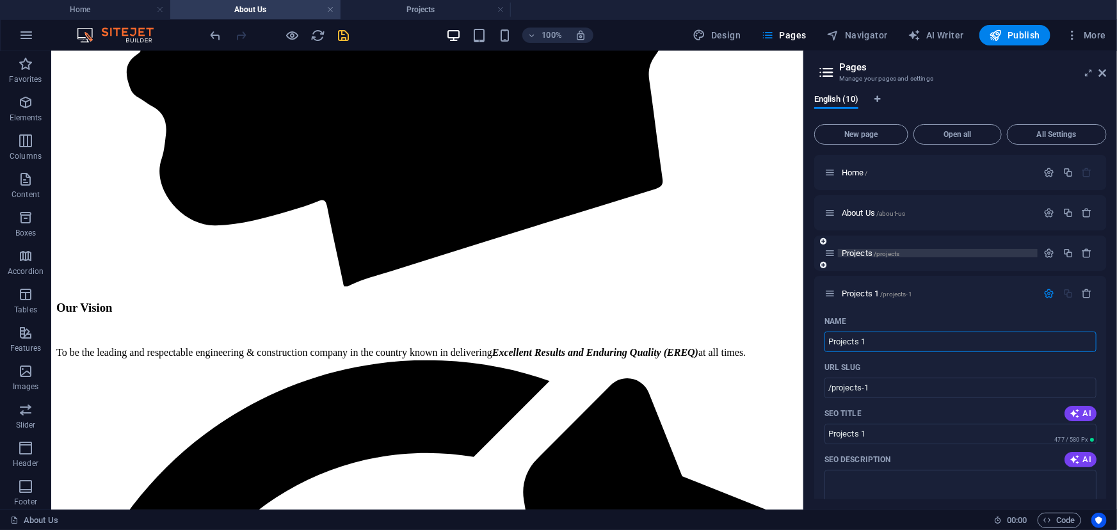
click at [882, 256] on span "/projects" at bounding box center [887, 253] width 26 height 7
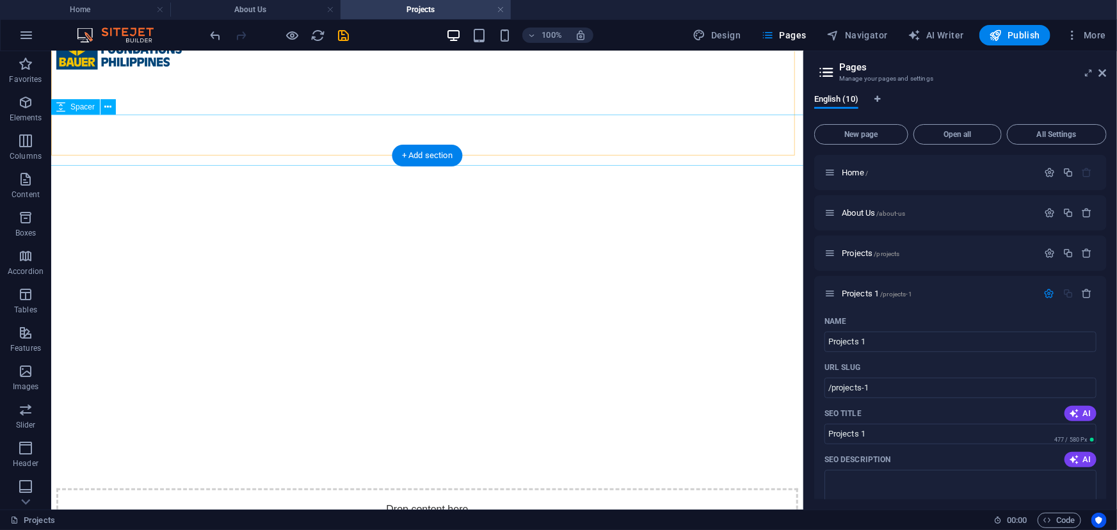
scroll to position [5295, 0]
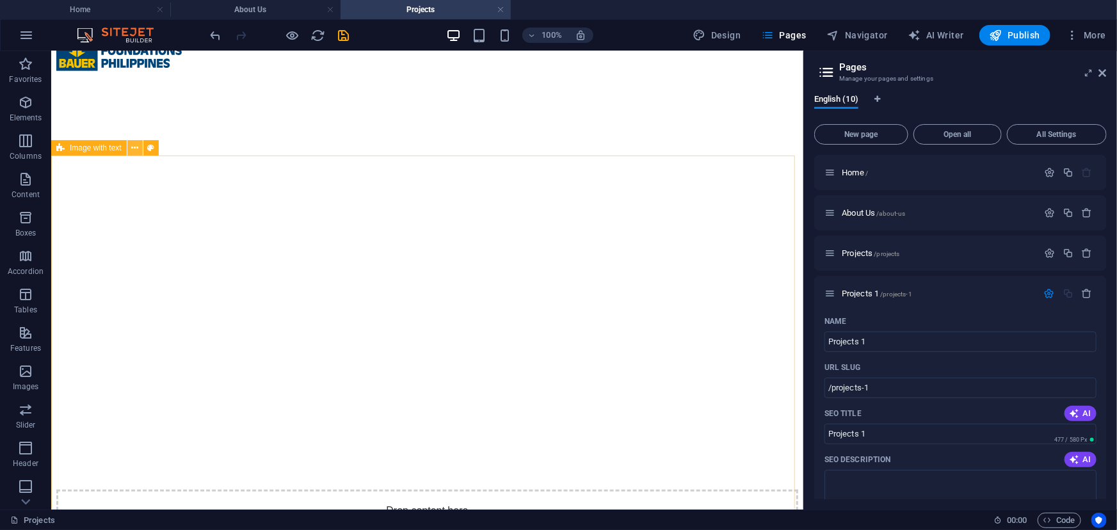
click at [133, 152] on icon at bounding box center [134, 147] width 7 height 13
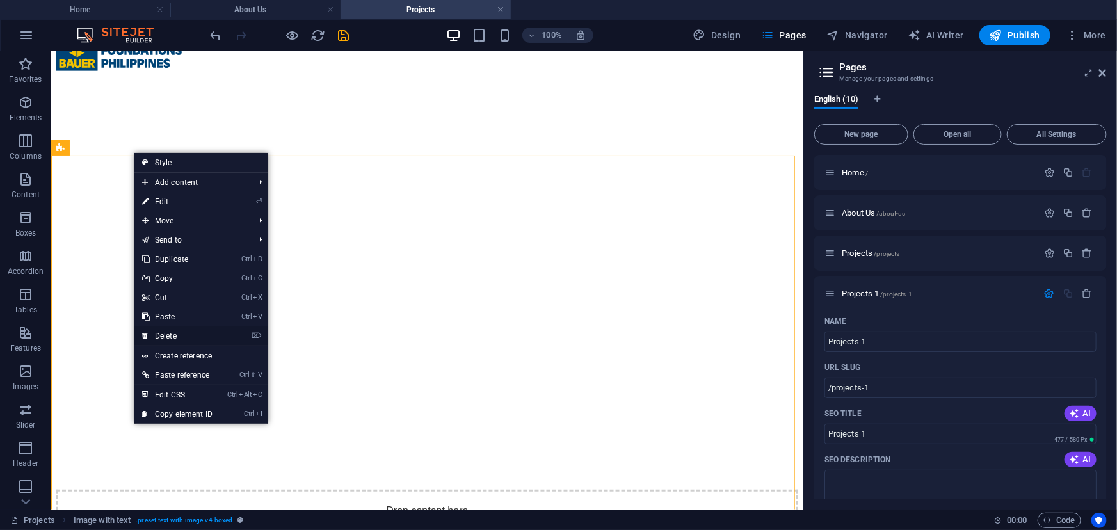
click at [181, 333] on link "⌦ Delete" at bounding box center [177, 335] width 86 height 19
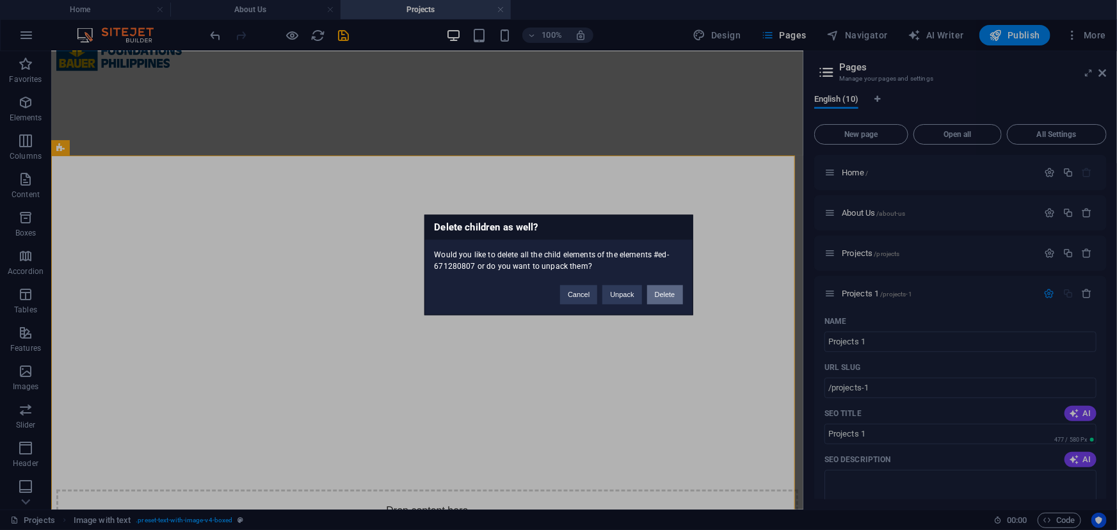
click at [659, 289] on button "Delete" at bounding box center [665, 294] width 36 height 19
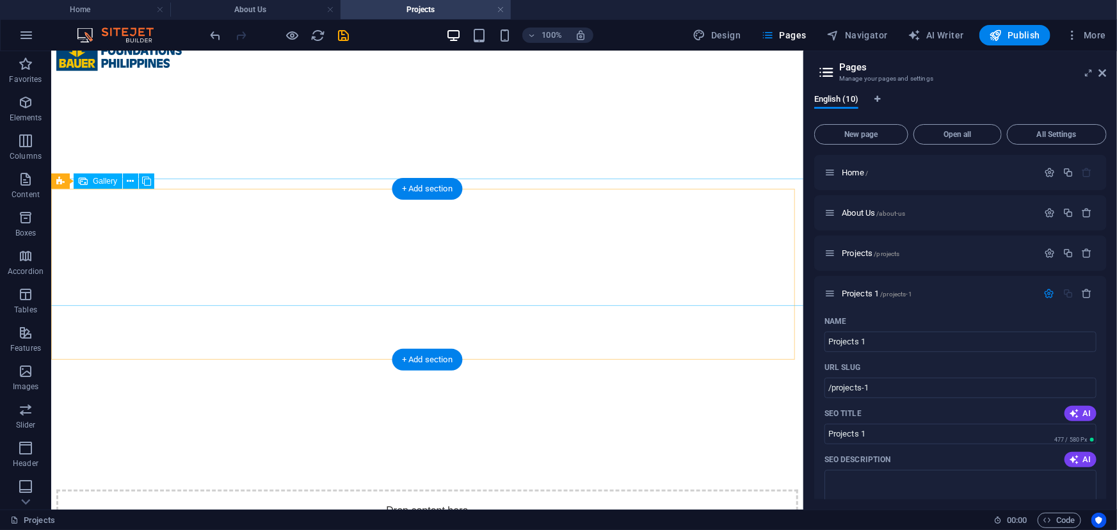
scroll to position [5178, 0]
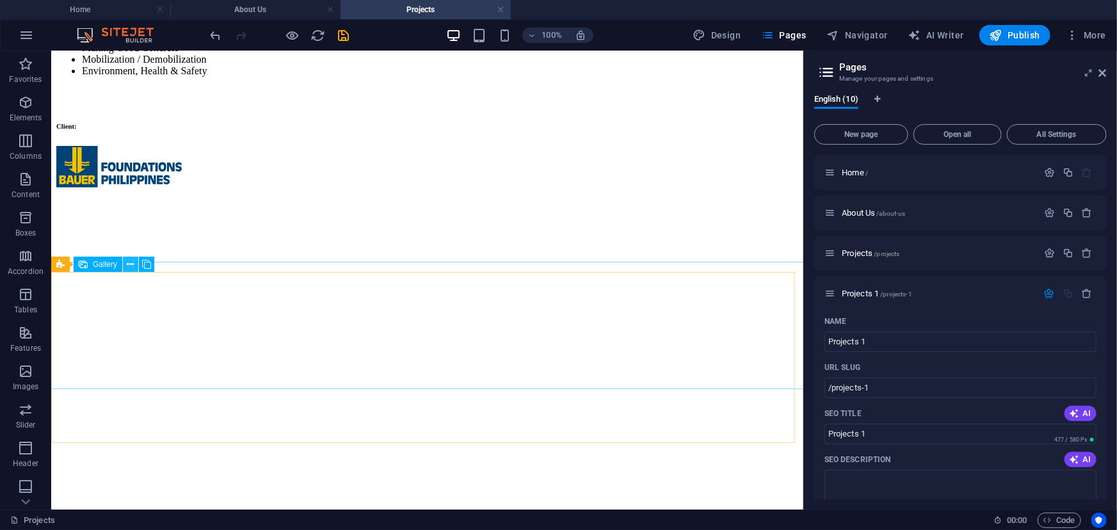
click at [129, 263] on icon at bounding box center [130, 264] width 7 height 13
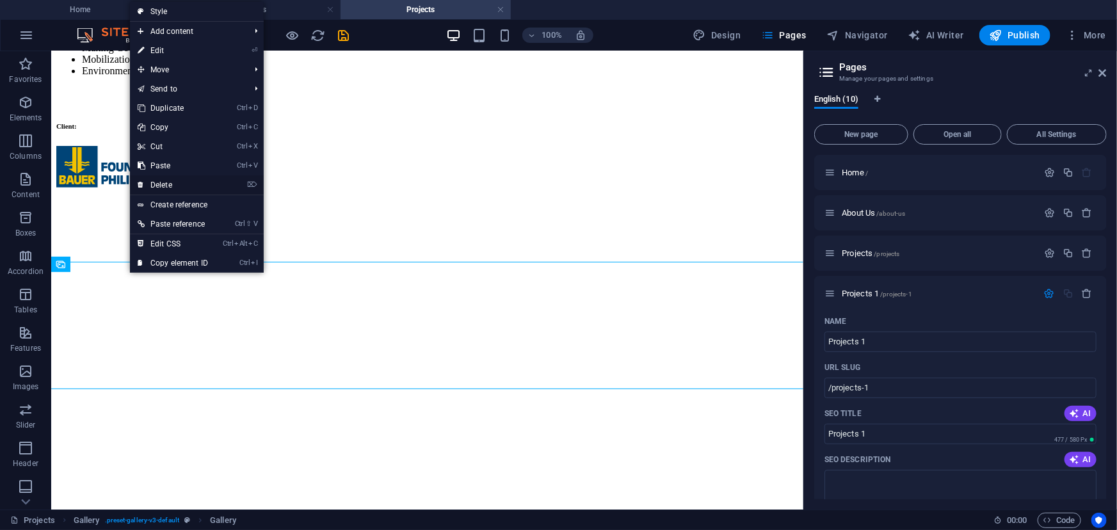
click at [177, 185] on link "⌦ Delete" at bounding box center [173, 184] width 86 height 19
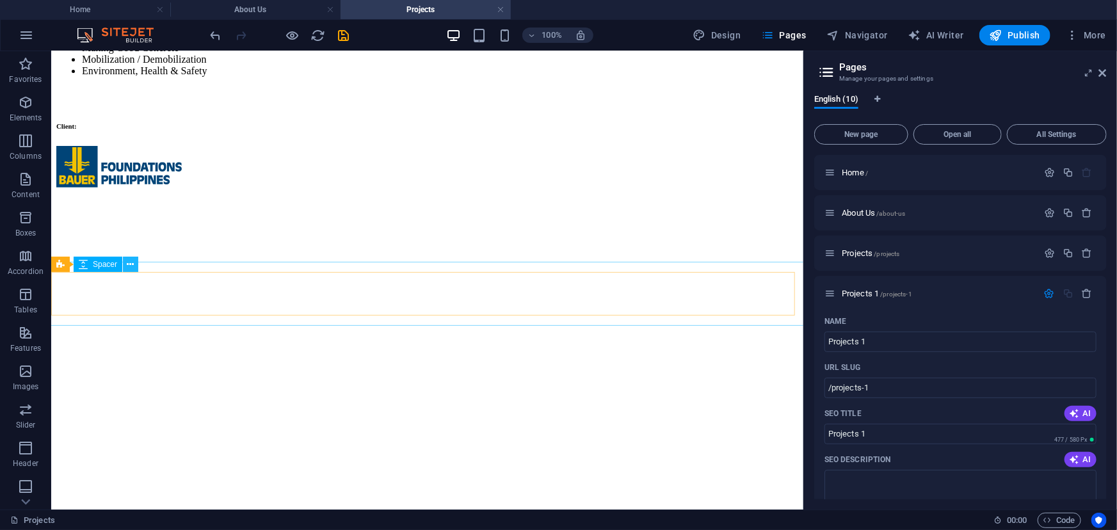
click at [134, 268] on icon at bounding box center [130, 264] width 7 height 13
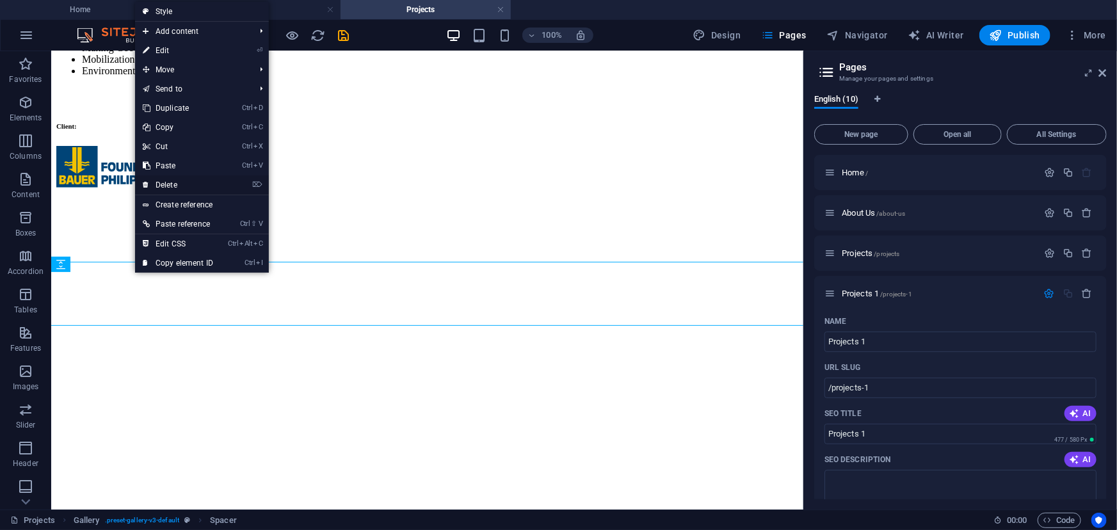
click at [184, 181] on link "⌦ Delete" at bounding box center [178, 184] width 86 height 19
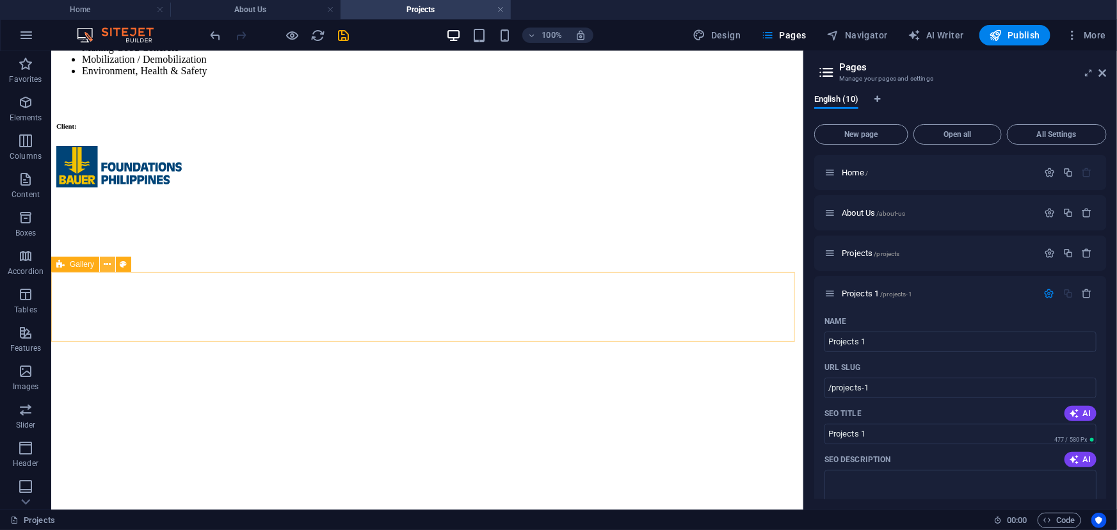
click at [111, 265] on button at bounding box center [107, 264] width 15 height 15
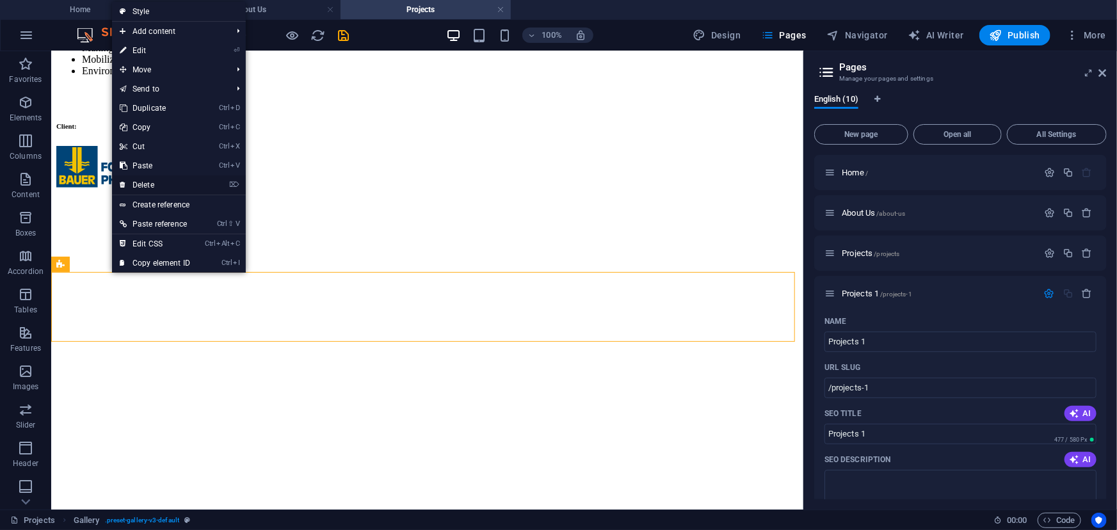
click at [178, 182] on link "⌦ Delete" at bounding box center [155, 184] width 86 height 19
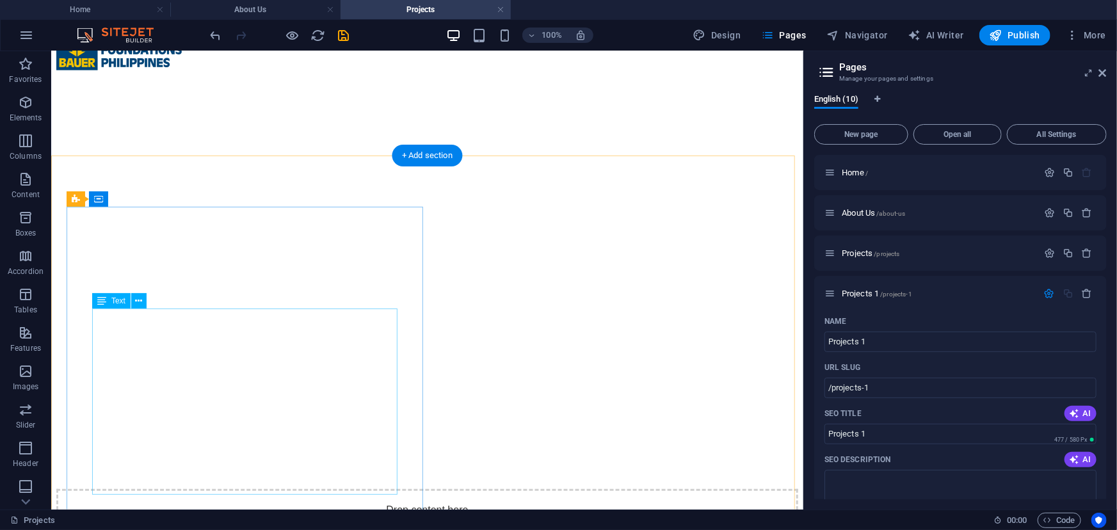
scroll to position [5295, 0]
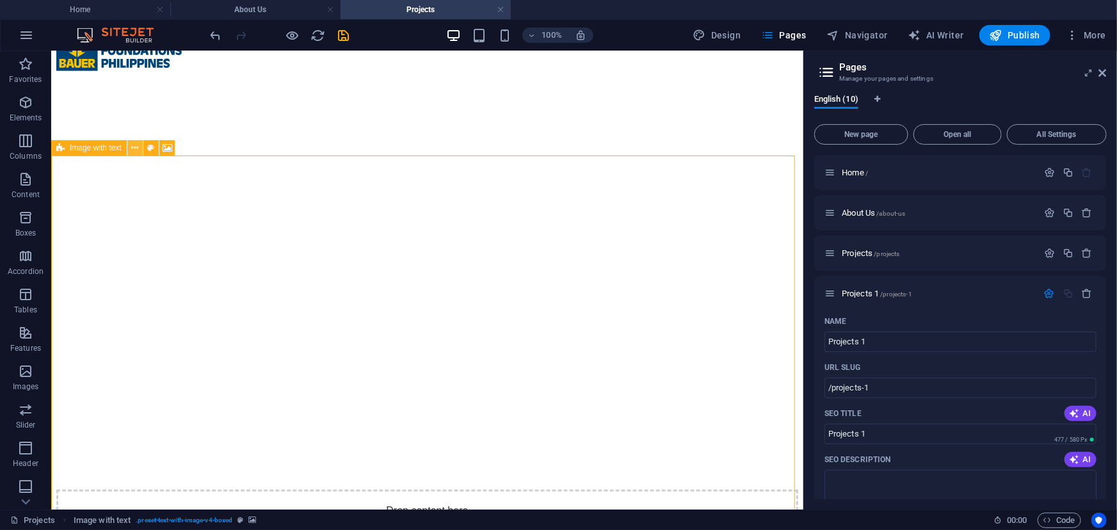
click at [134, 149] on icon at bounding box center [134, 147] width 7 height 13
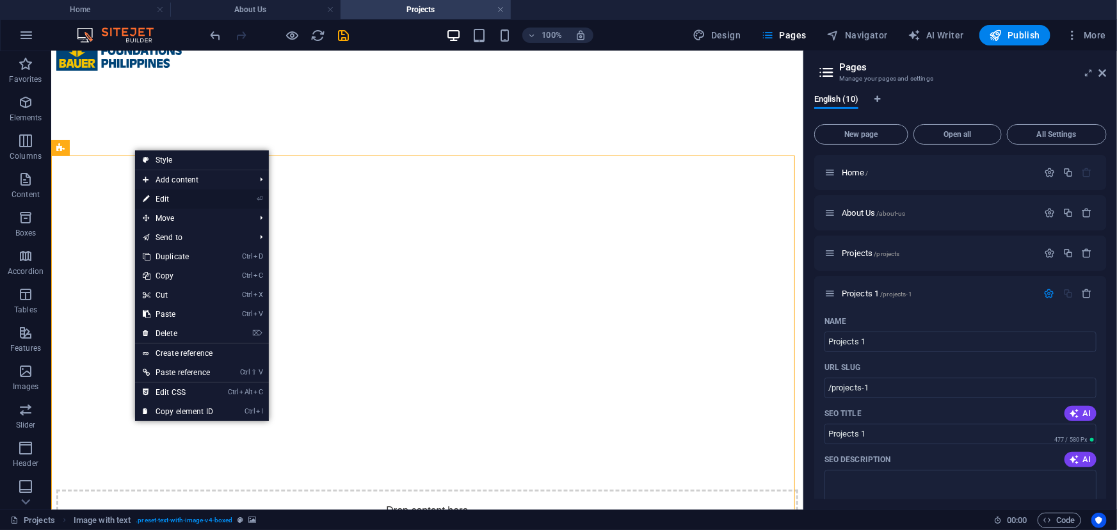
click at [186, 202] on link "⏎ Edit" at bounding box center [178, 198] width 86 height 19
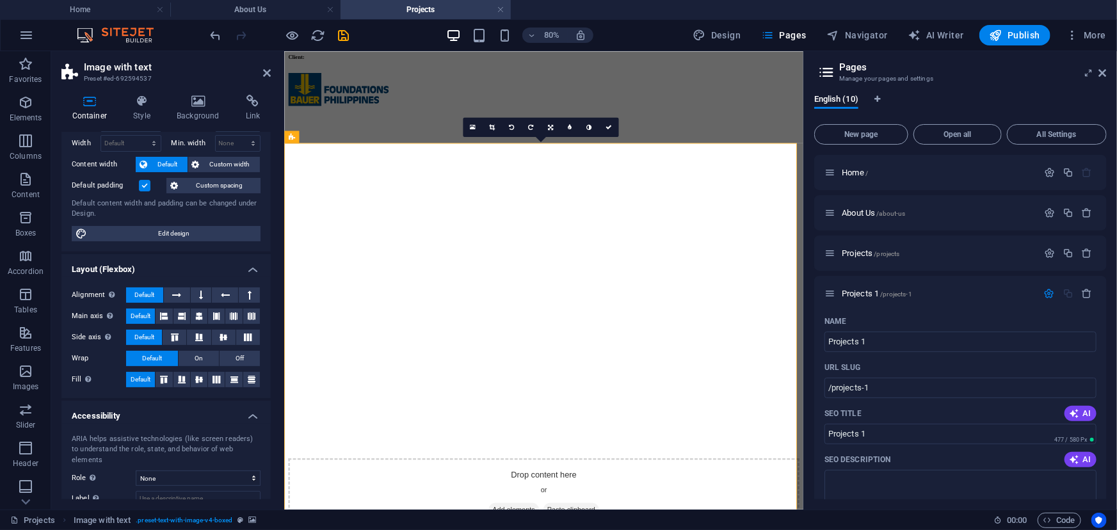
scroll to position [0, 0]
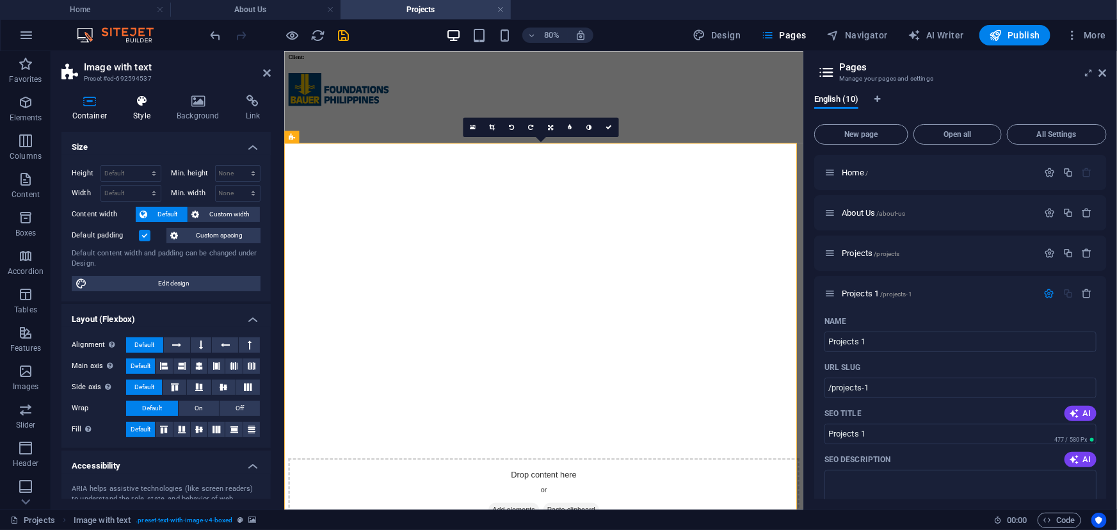
click at [141, 107] on icon at bounding box center [142, 101] width 38 height 13
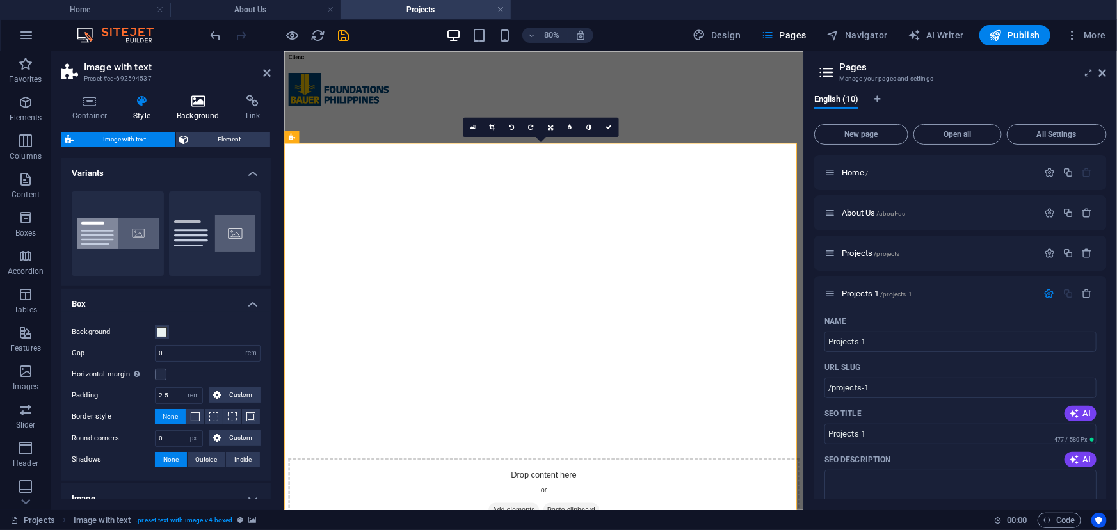
click at [199, 109] on h4 "Background" at bounding box center [200, 108] width 69 height 27
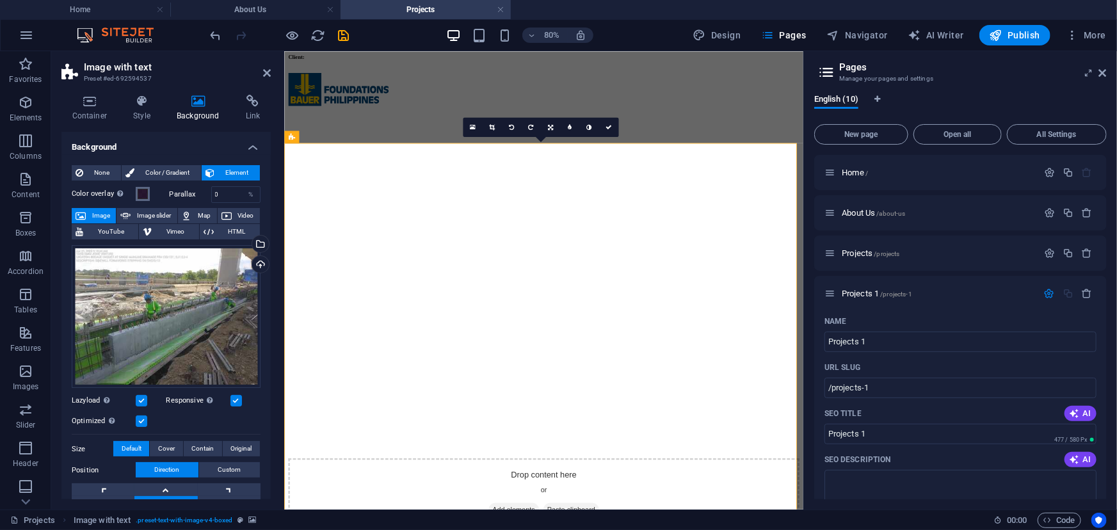
click at [140, 191] on span at bounding box center [143, 194] width 10 height 10
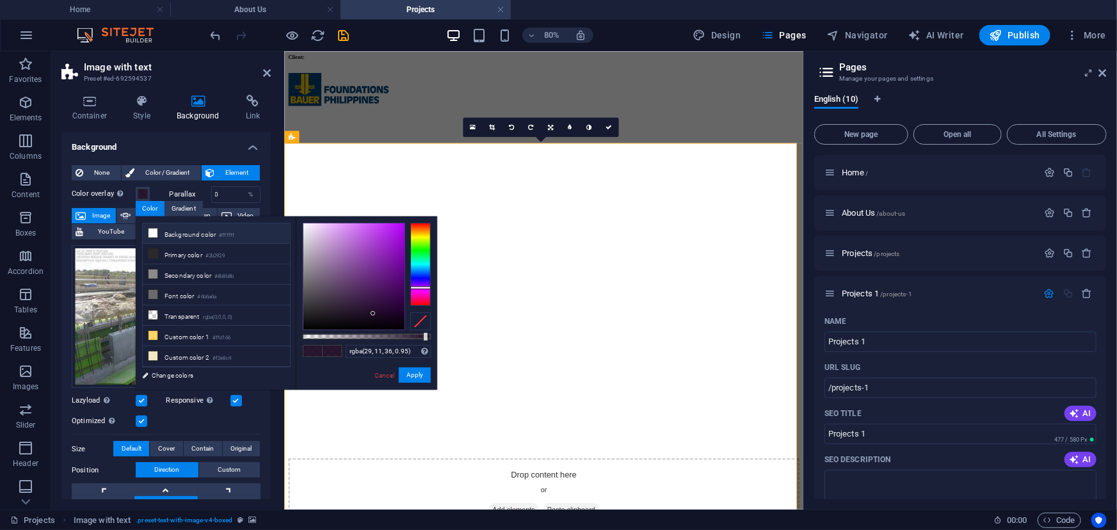
click at [153, 233] on icon at bounding box center [153, 233] width 9 height 9
type input "rgba(255, 255, 255, 0.95)"
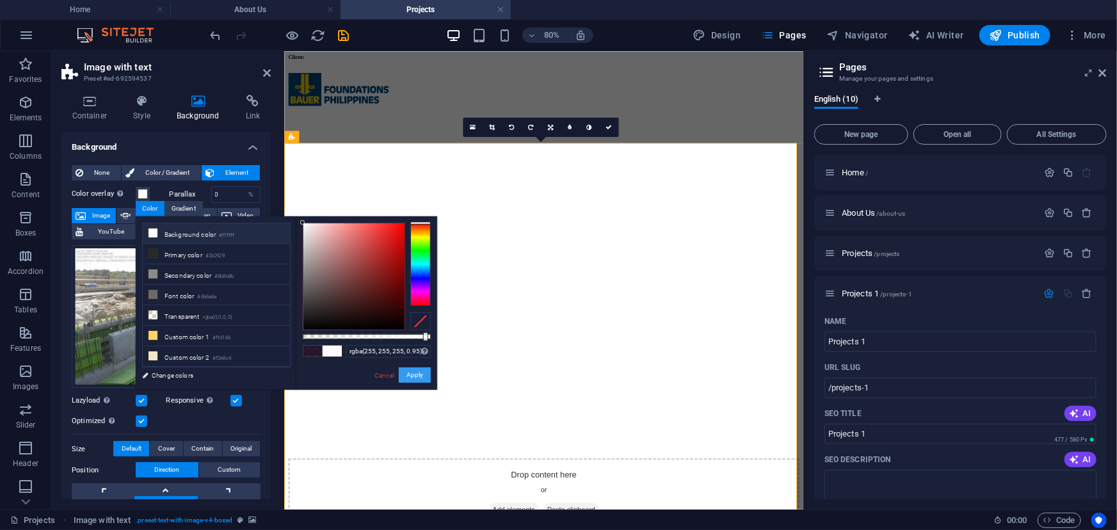
click at [405, 376] on button "Apply" at bounding box center [415, 374] width 32 height 15
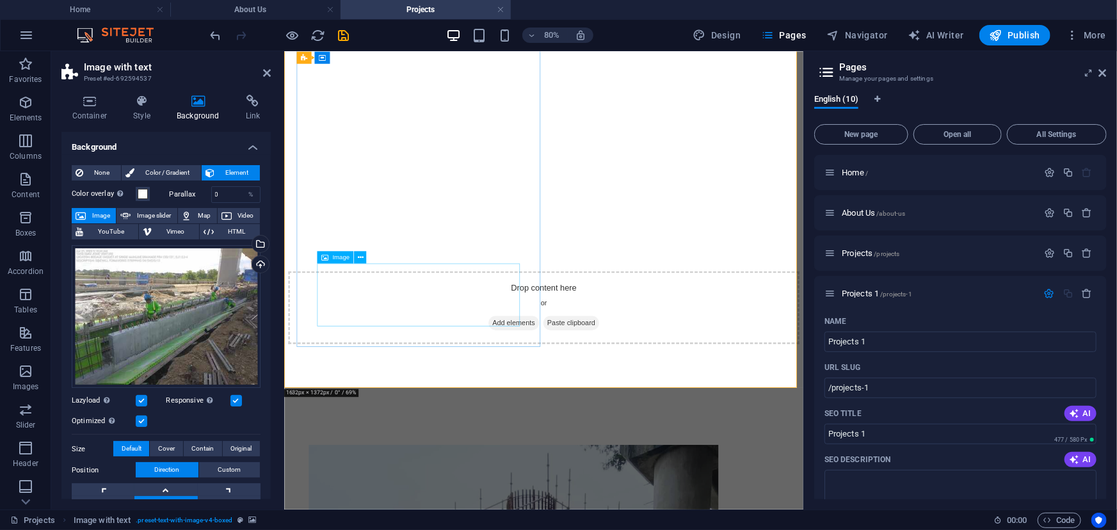
scroll to position [5703, 0]
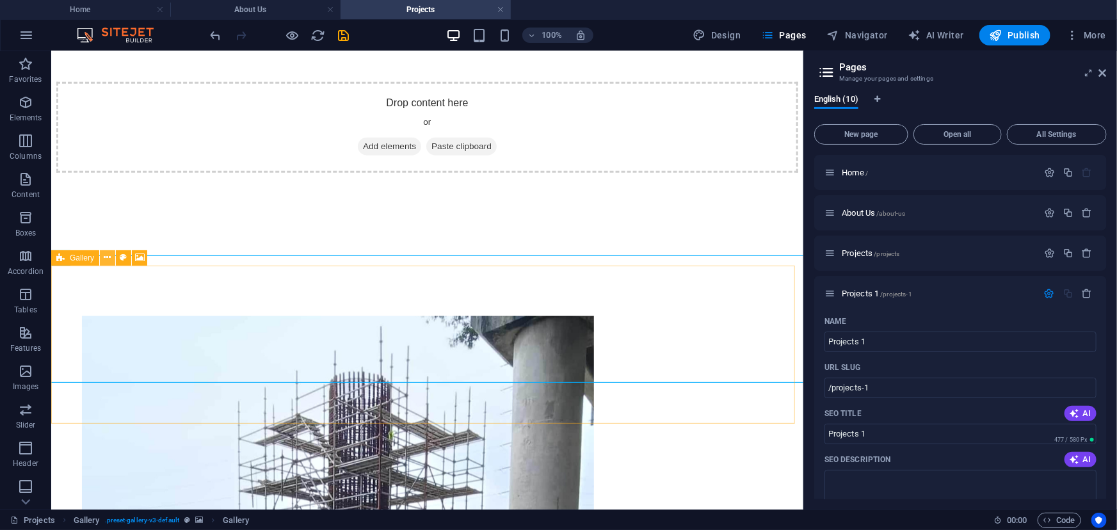
click at [110, 260] on icon at bounding box center [107, 257] width 7 height 13
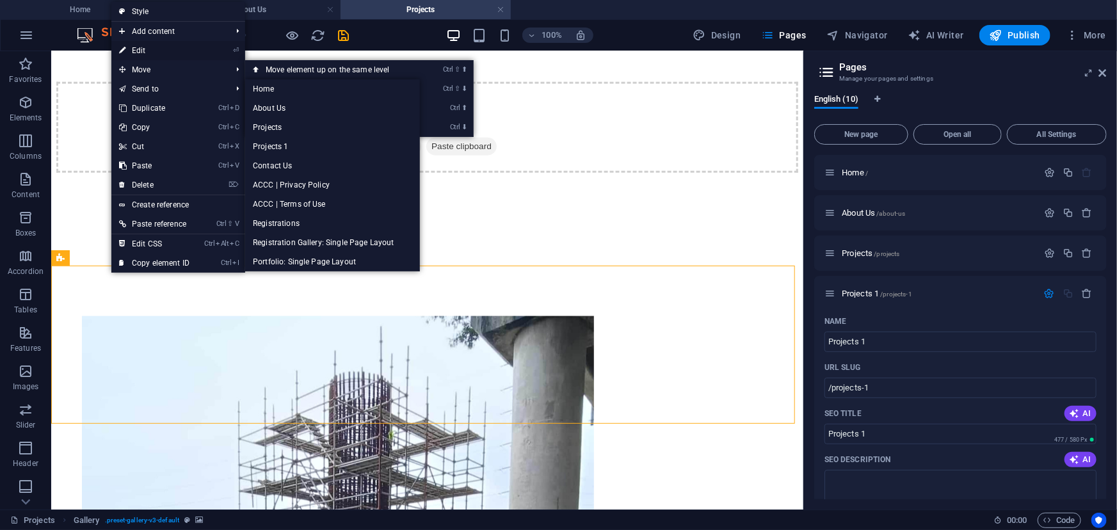
click at [164, 52] on link "⏎ Edit" at bounding box center [154, 50] width 86 height 19
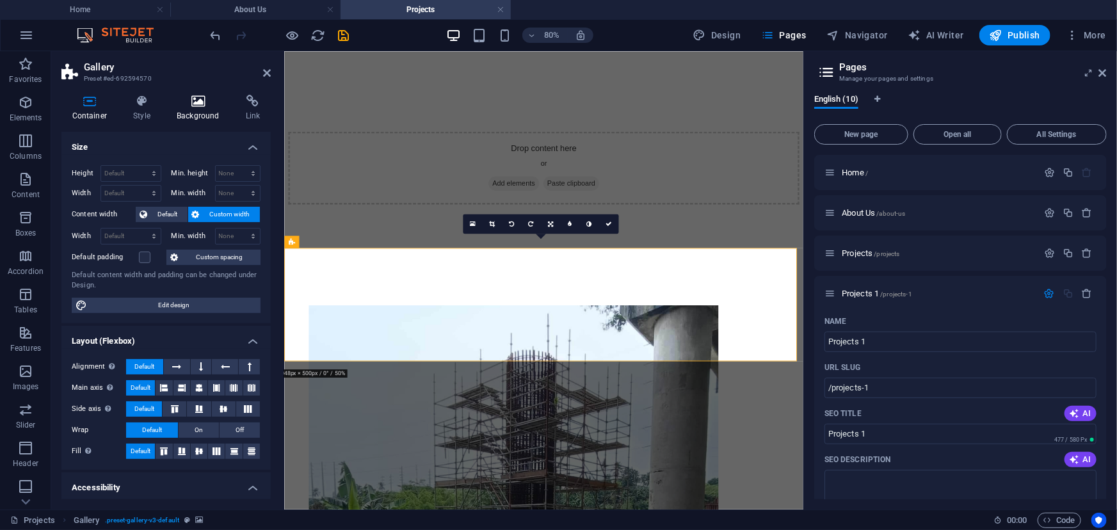
click at [191, 108] on h4 "Background" at bounding box center [200, 108] width 69 height 27
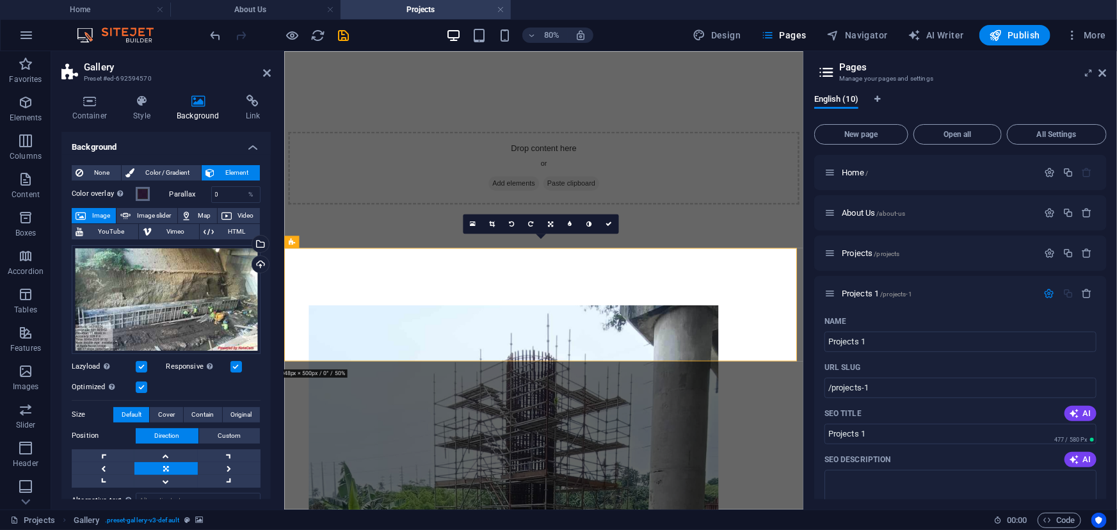
click at [141, 191] on span at bounding box center [143, 194] width 10 height 10
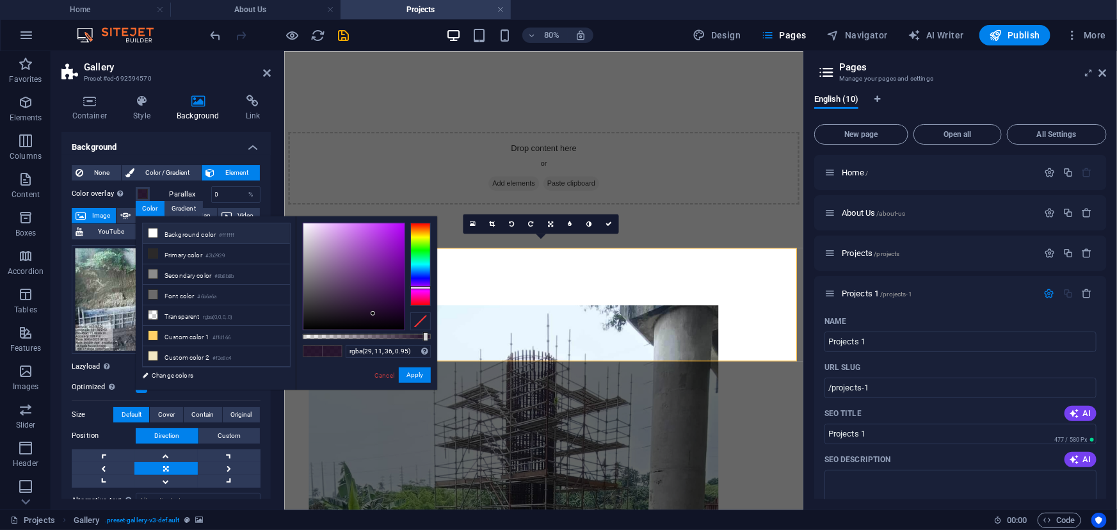
click at [164, 232] on li "Background color #ffffff" at bounding box center [216, 233] width 147 height 20
type input "rgba(255, 255, 255, 0.95)"
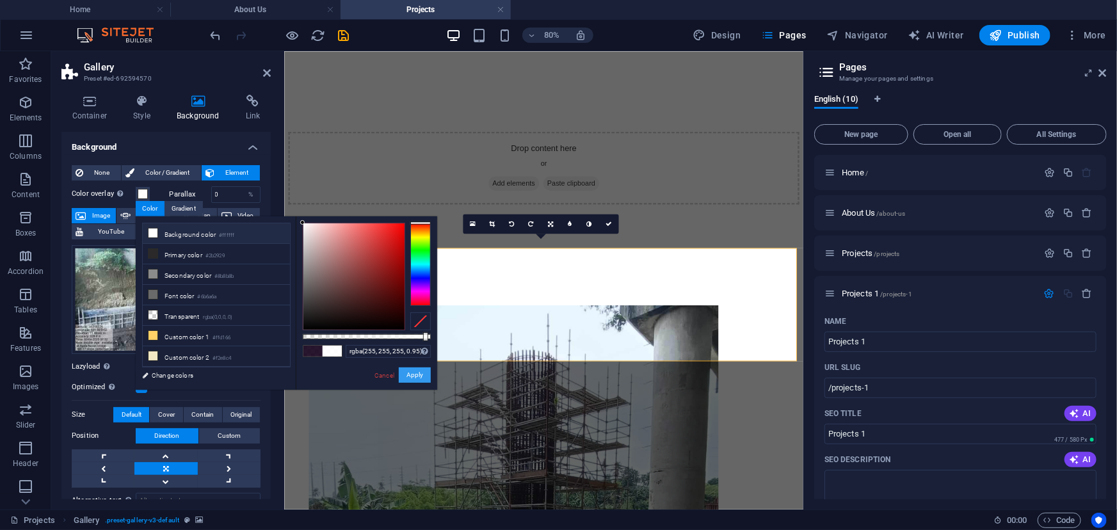
drag, startPoint x: 415, startPoint y: 373, endPoint x: 164, endPoint y: 402, distance: 252.6
click at [415, 373] on button "Apply" at bounding box center [415, 374] width 32 height 15
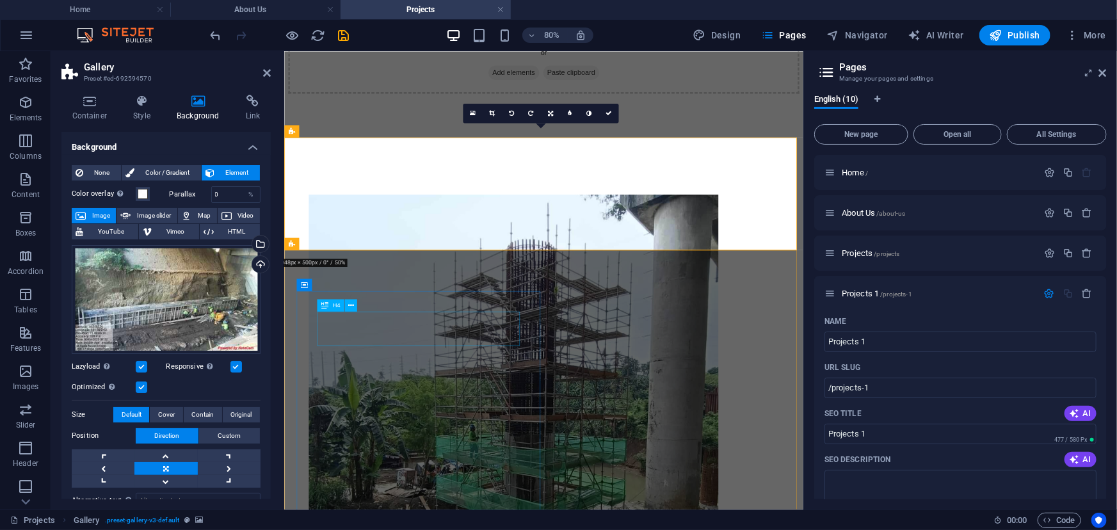
scroll to position [5819, 0]
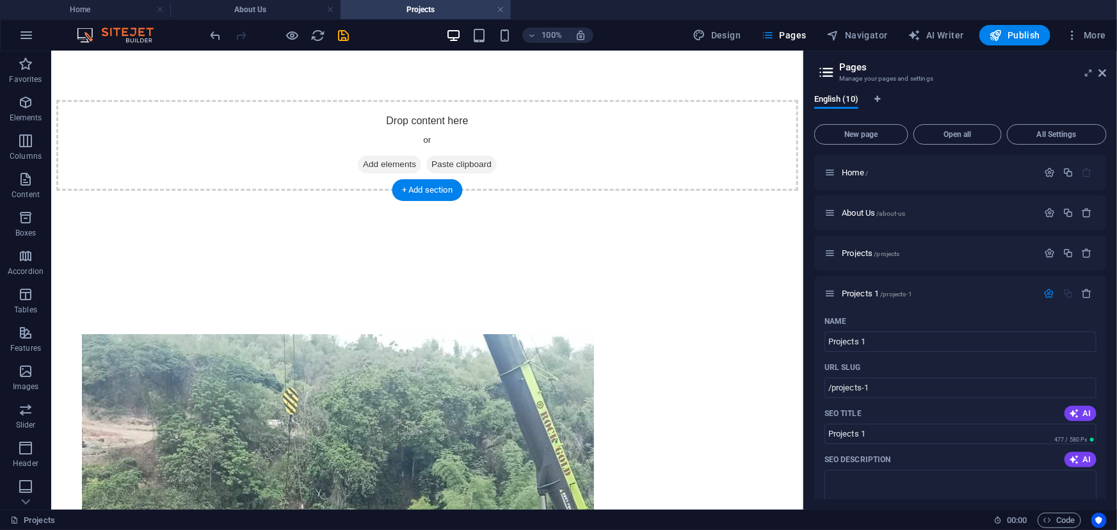
scroll to position [14373, 0]
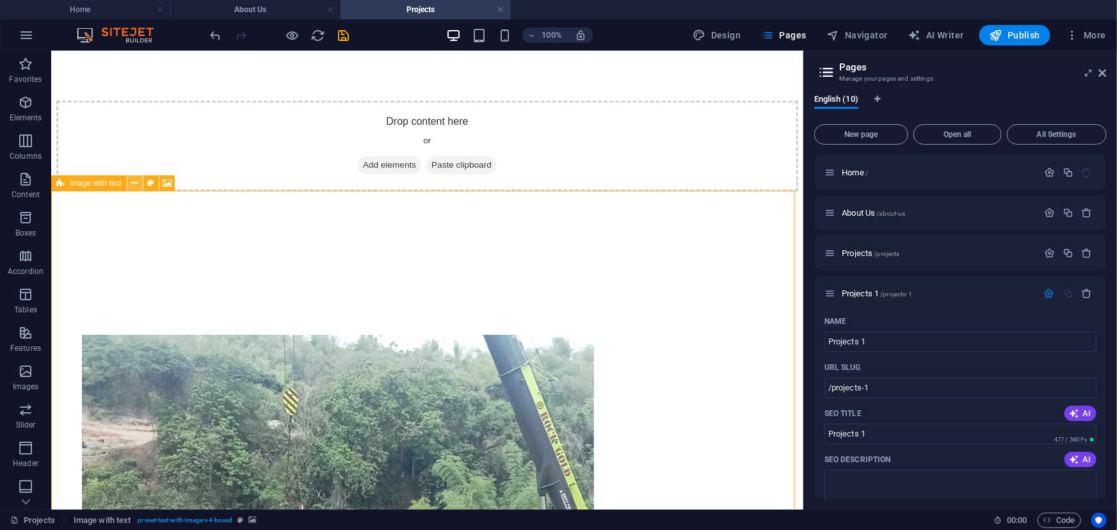
click at [131, 183] on icon at bounding box center [134, 183] width 7 height 13
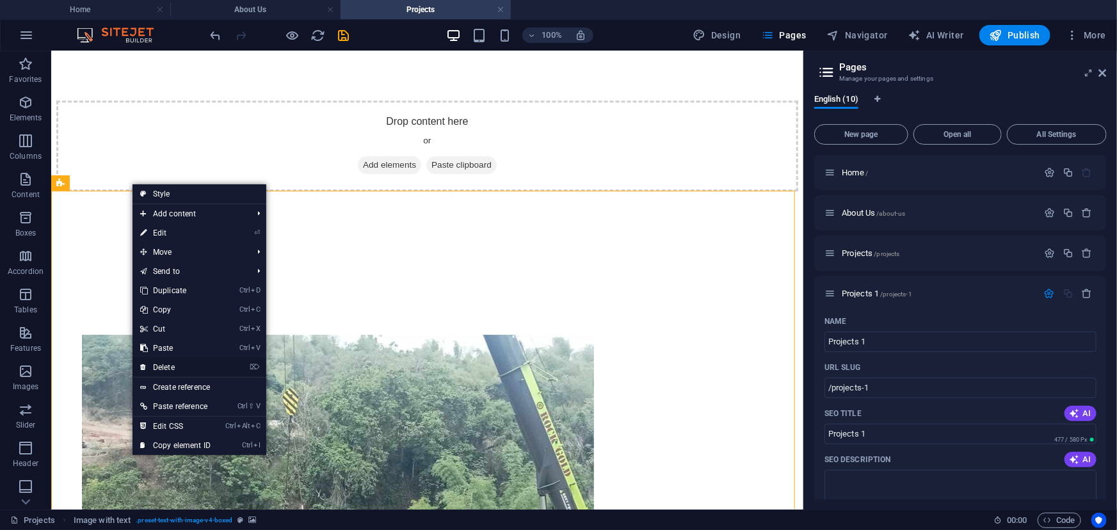
click at [173, 369] on link "⌦ Delete" at bounding box center [176, 367] width 86 height 19
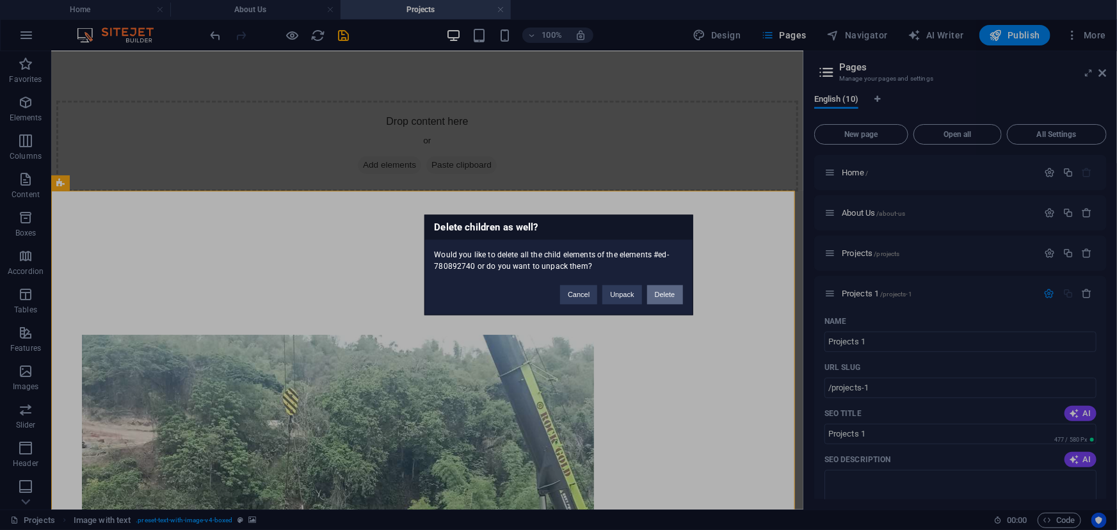
drag, startPoint x: 659, startPoint y: 289, endPoint x: 606, endPoint y: 239, distance: 73.8
click at [659, 289] on button "Delete" at bounding box center [665, 294] width 36 height 19
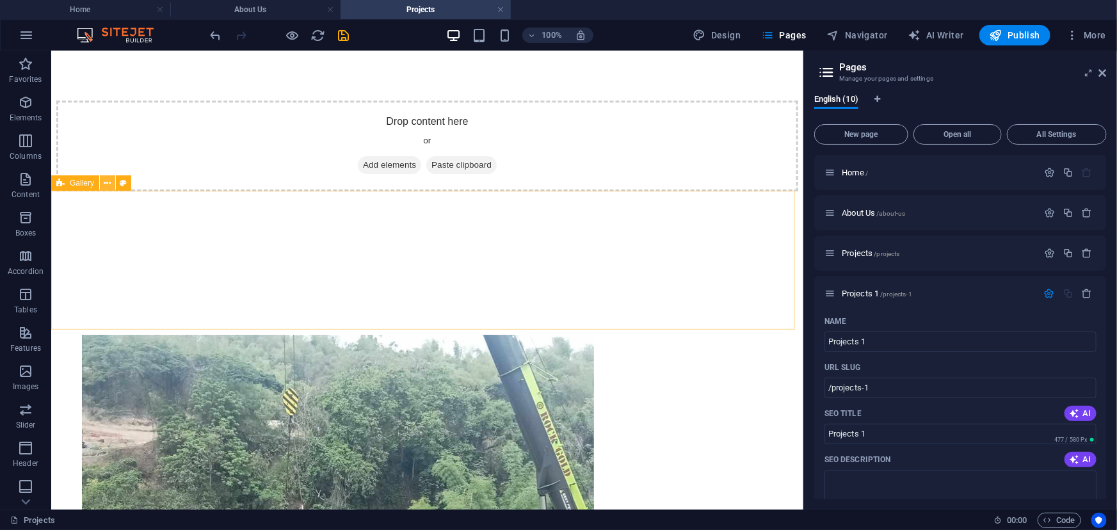
click at [110, 184] on icon at bounding box center [107, 183] width 7 height 13
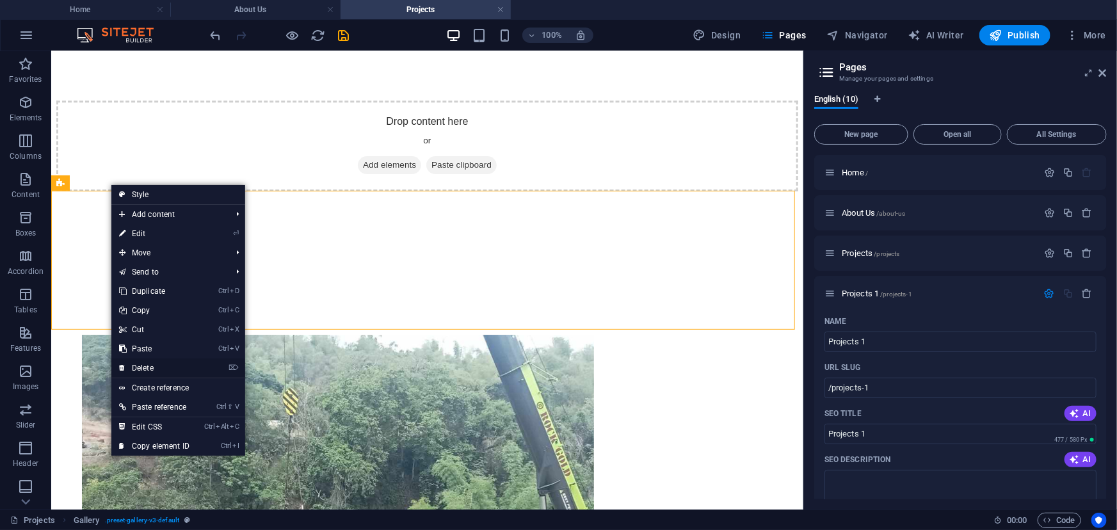
click at [161, 368] on link "⌦ Delete" at bounding box center [154, 367] width 86 height 19
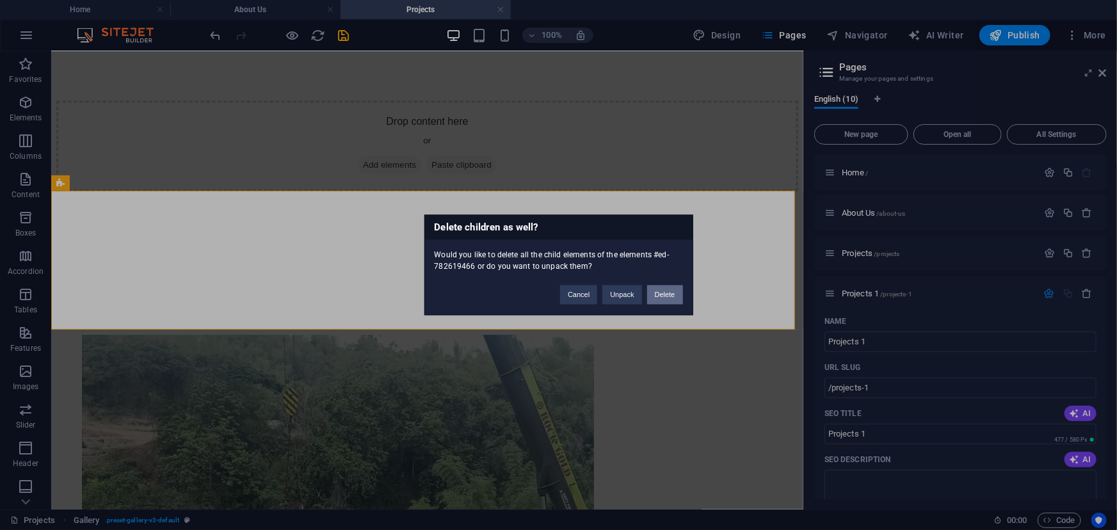
click at [670, 293] on button "Delete" at bounding box center [665, 294] width 36 height 19
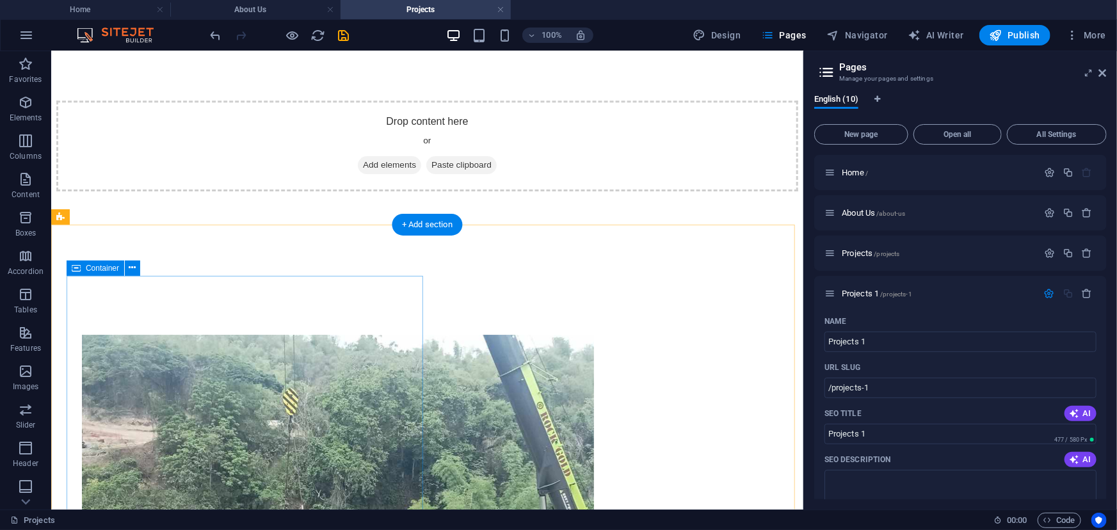
scroll to position [14315, 0]
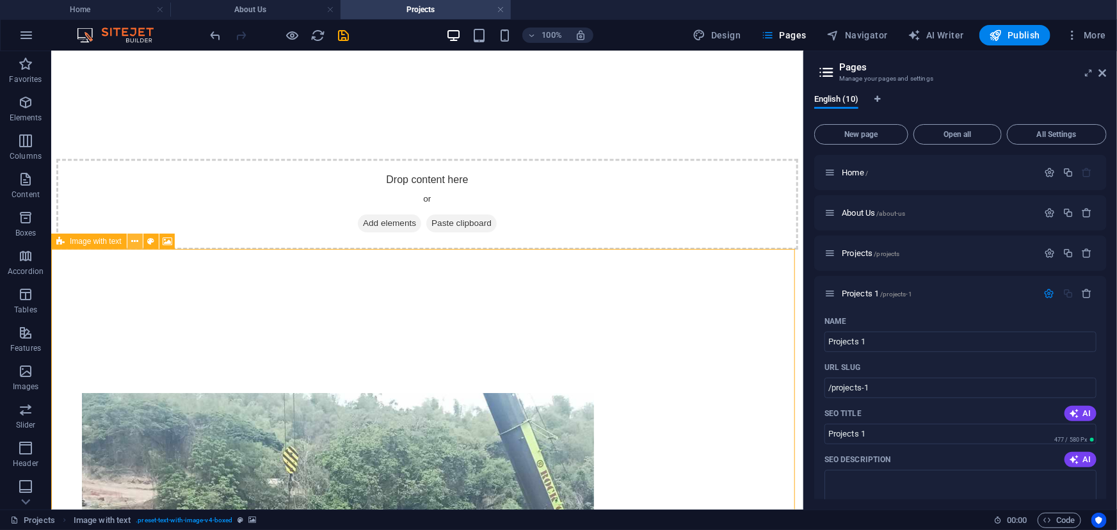
click at [133, 241] on icon at bounding box center [134, 241] width 7 height 13
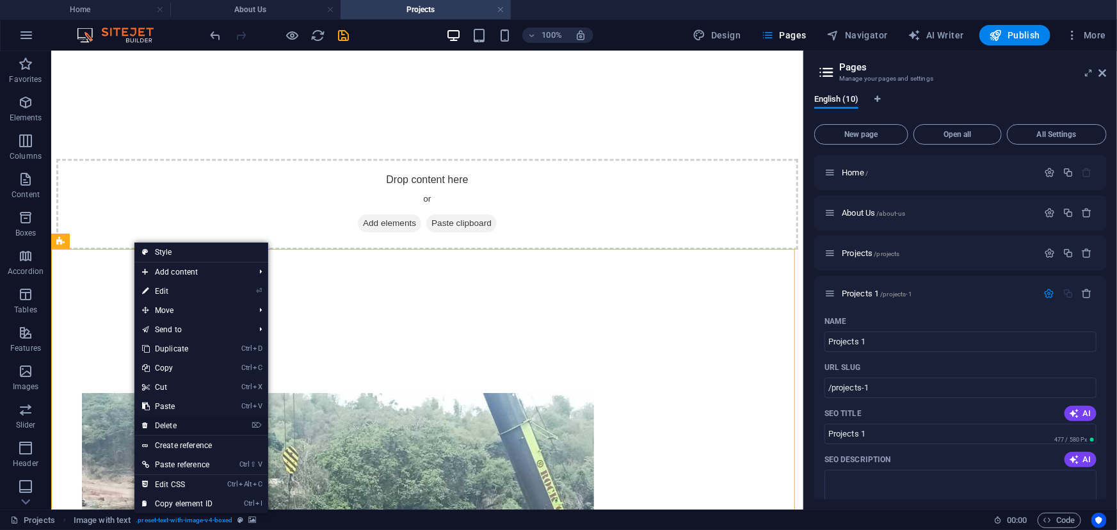
click at [178, 426] on link "⌦ Delete" at bounding box center [177, 425] width 86 height 19
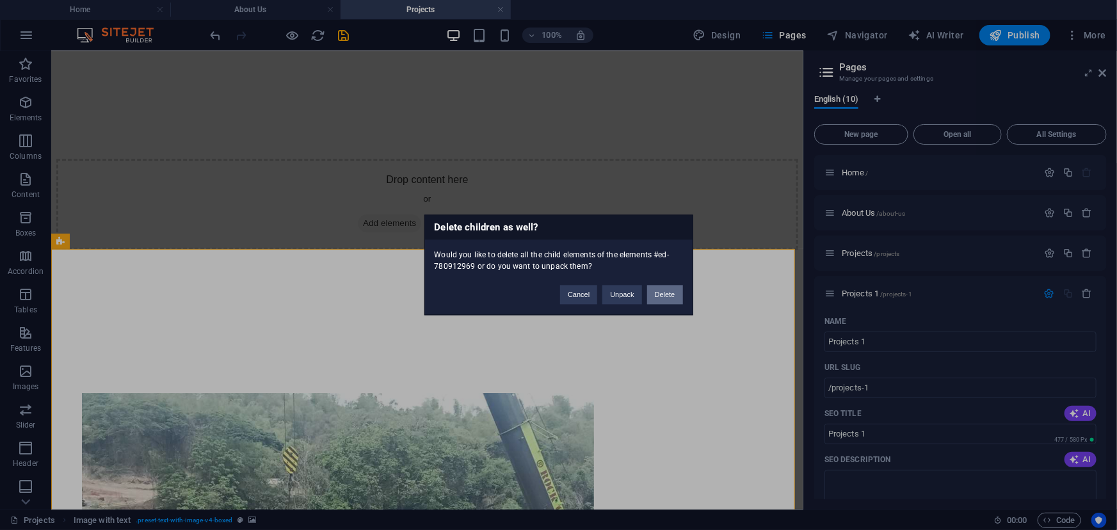
click at [666, 294] on button "Delete" at bounding box center [665, 294] width 36 height 19
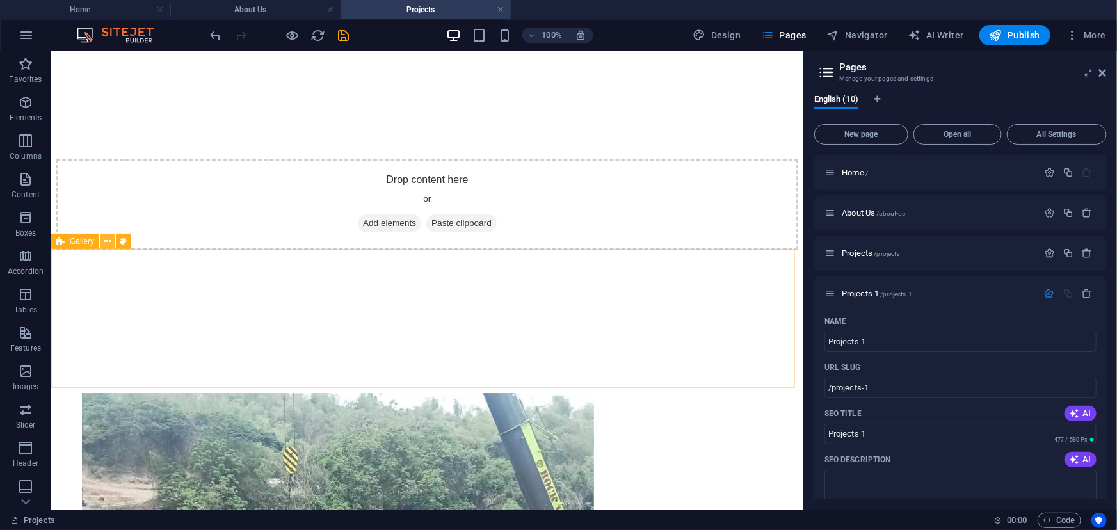
click at [109, 241] on icon at bounding box center [107, 241] width 7 height 13
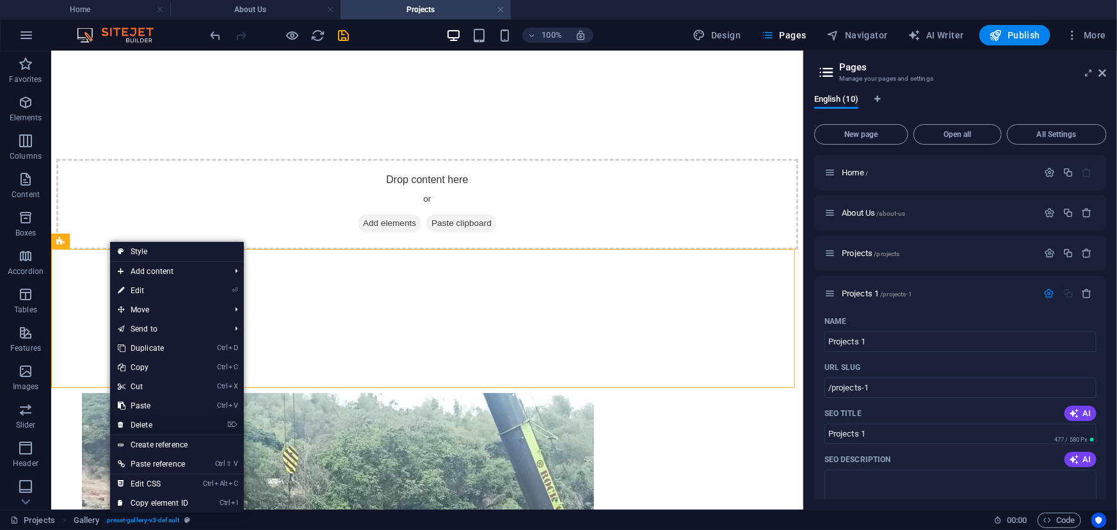
click at [173, 425] on link "⌦ Delete" at bounding box center [153, 424] width 86 height 19
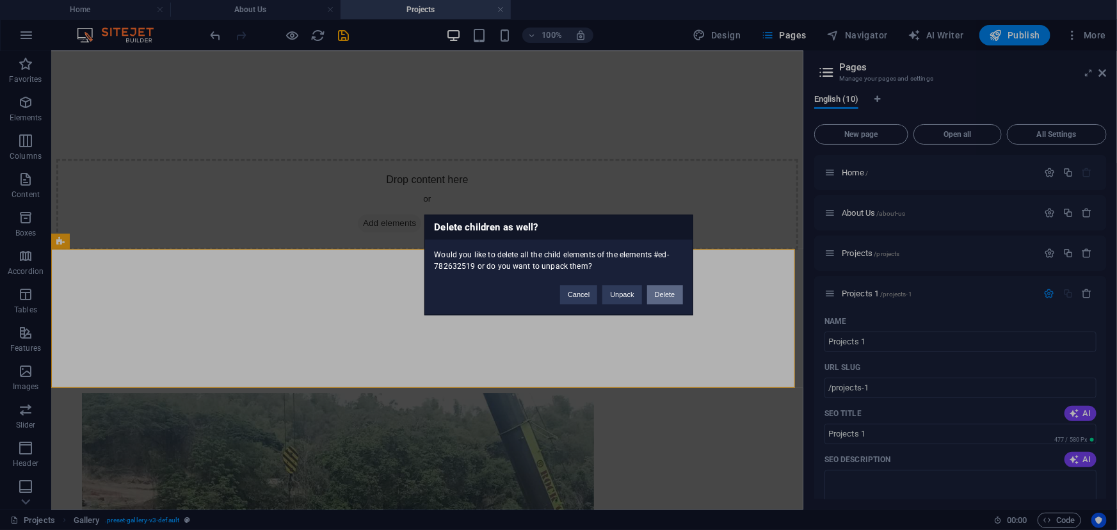
drag, startPoint x: 665, startPoint y: 294, endPoint x: 318, endPoint y: 254, distance: 349.2
click at [665, 294] on button "Delete" at bounding box center [665, 294] width 36 height 19
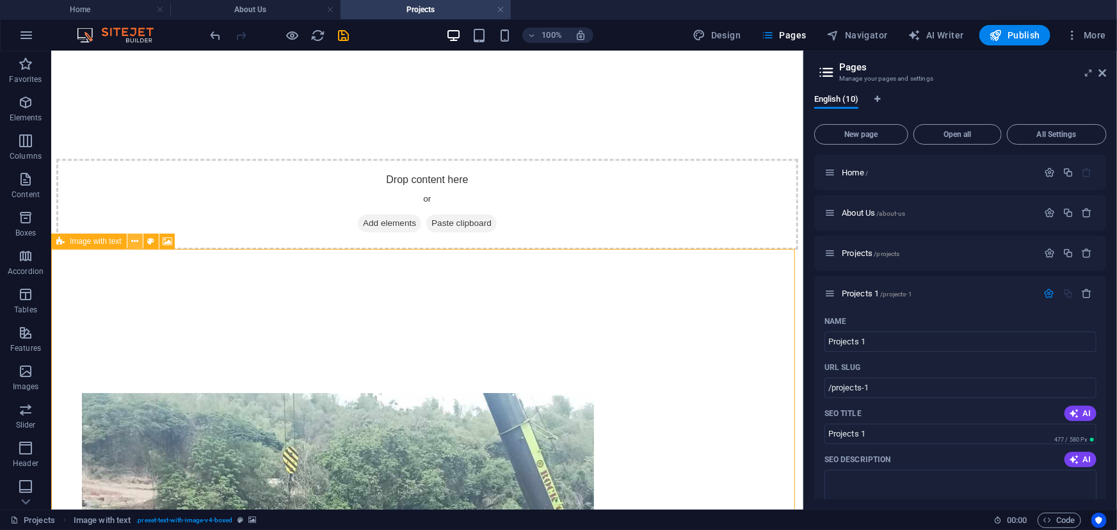
click at [138, 243] on icon at bounding box center [134, 241] width 7 height 13
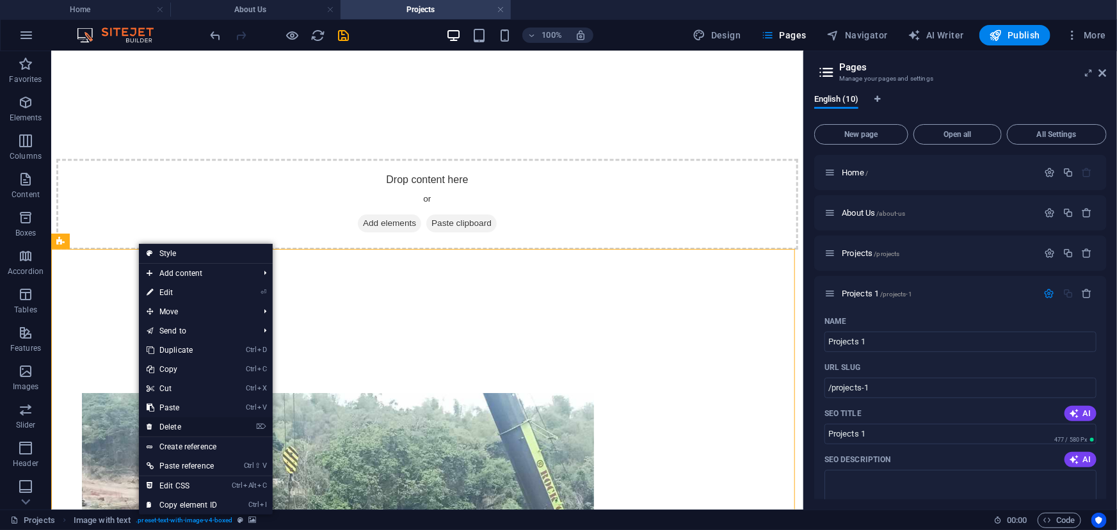
click at [183, 426] on link "⌦ Delete" at bounding box center [182, 426] width 86 height 19
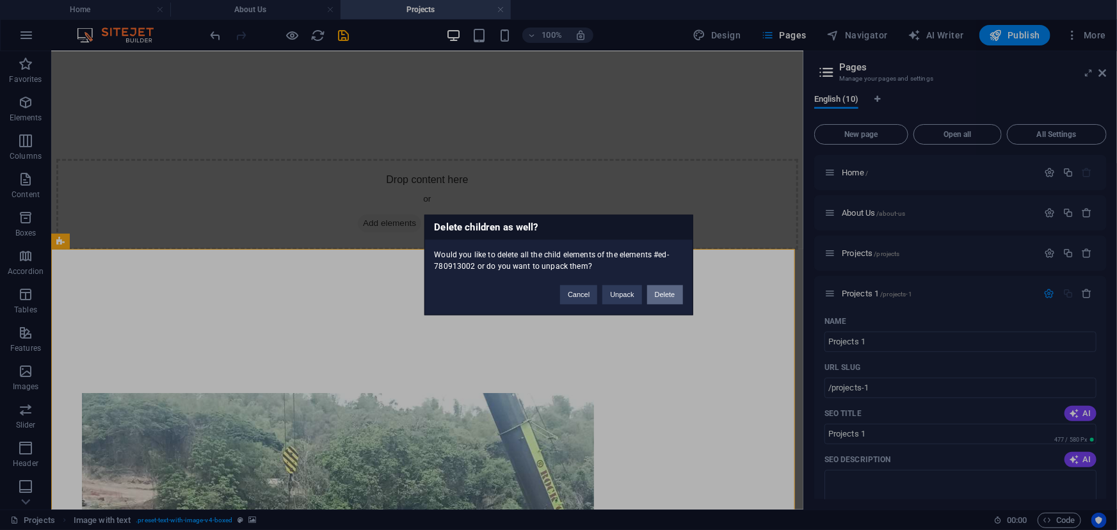
click at [661, 294] on button "Delete" at bounding box center [665, 294] width 36 height 19
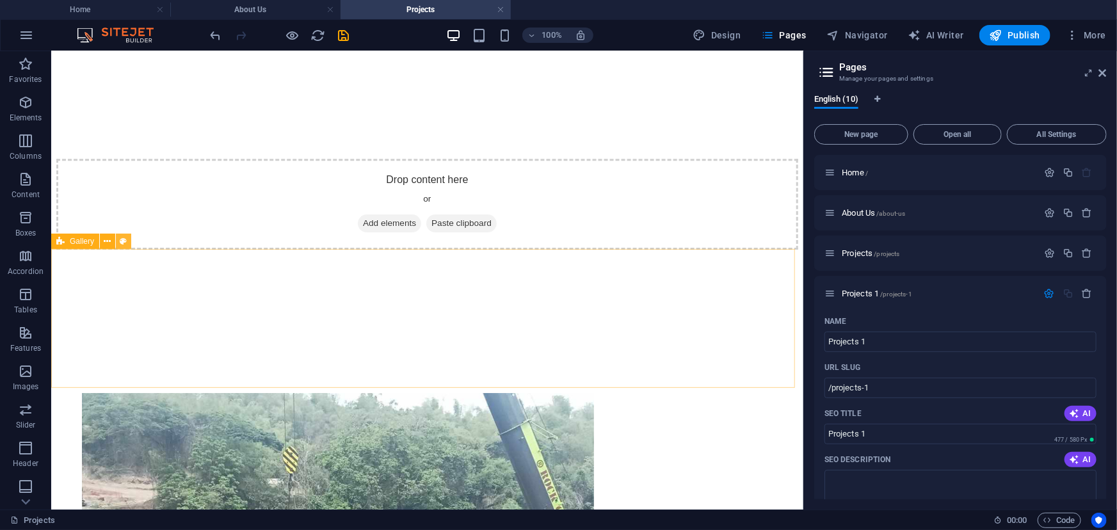
click at [116, 243] on button at bounding box center [123, 241] width 15 height 15
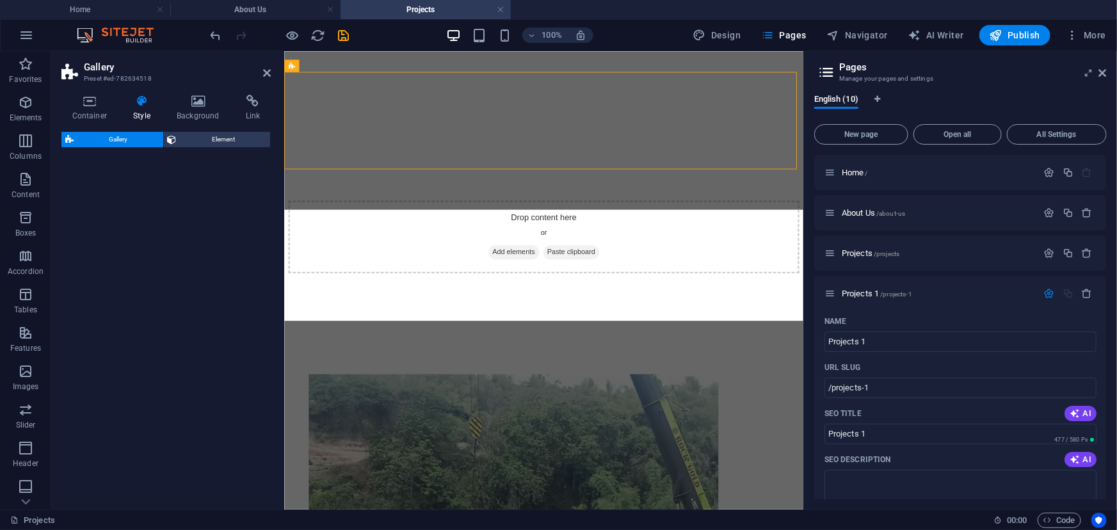
select select "rem"
select select "preset-gallery-v3-default"
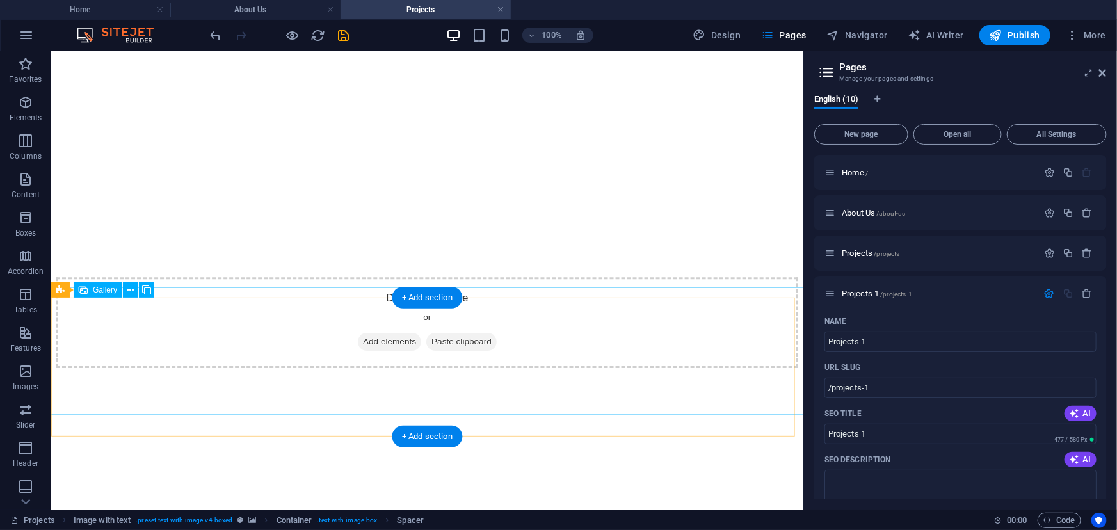
scroll to position [14179, 0]
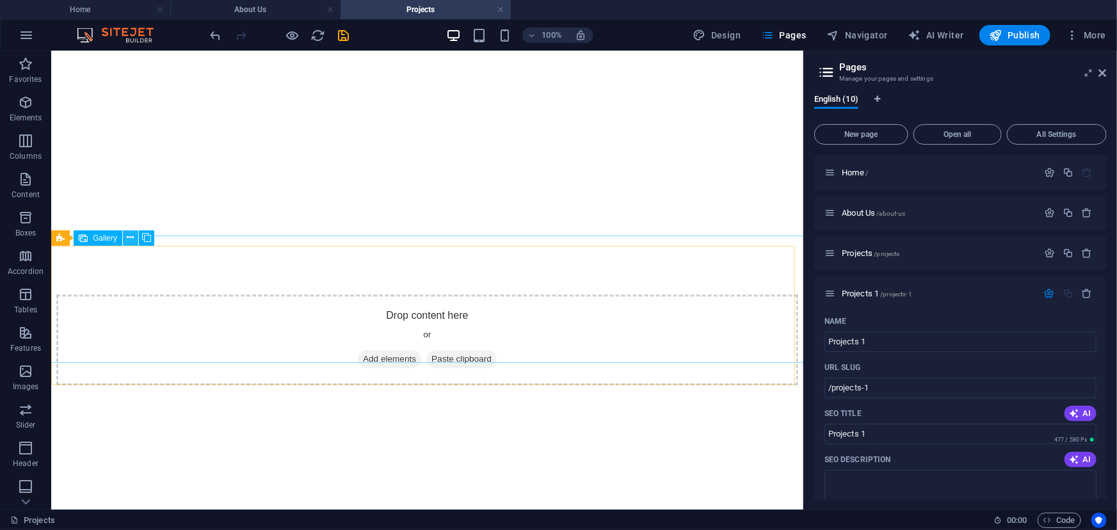
click at [128, 239] on icon at bounding box center [130, 237] width 7 height 13
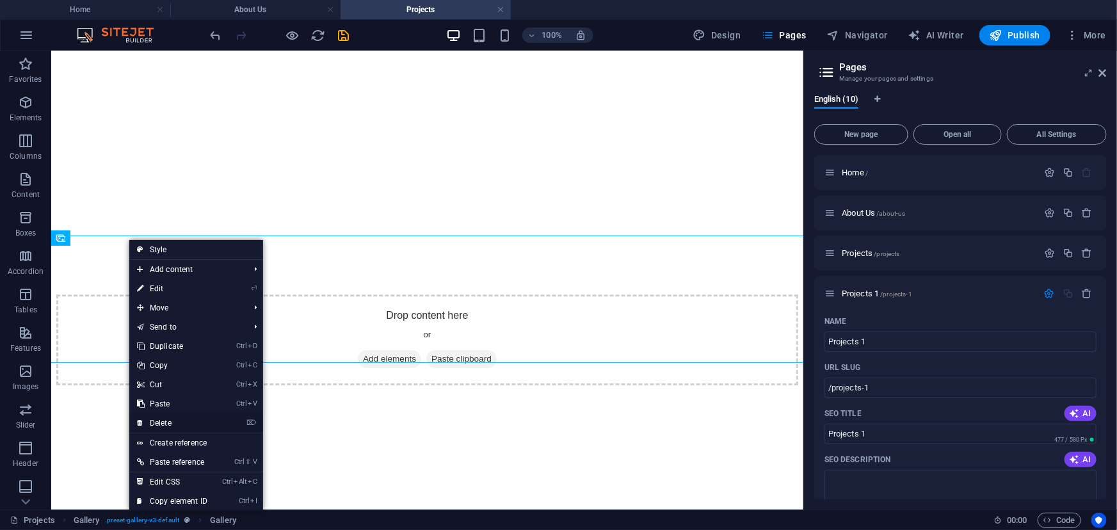
click at [177, 422] on link "⌦ Delete" at bounding box center [172, 423] width 86 height 19
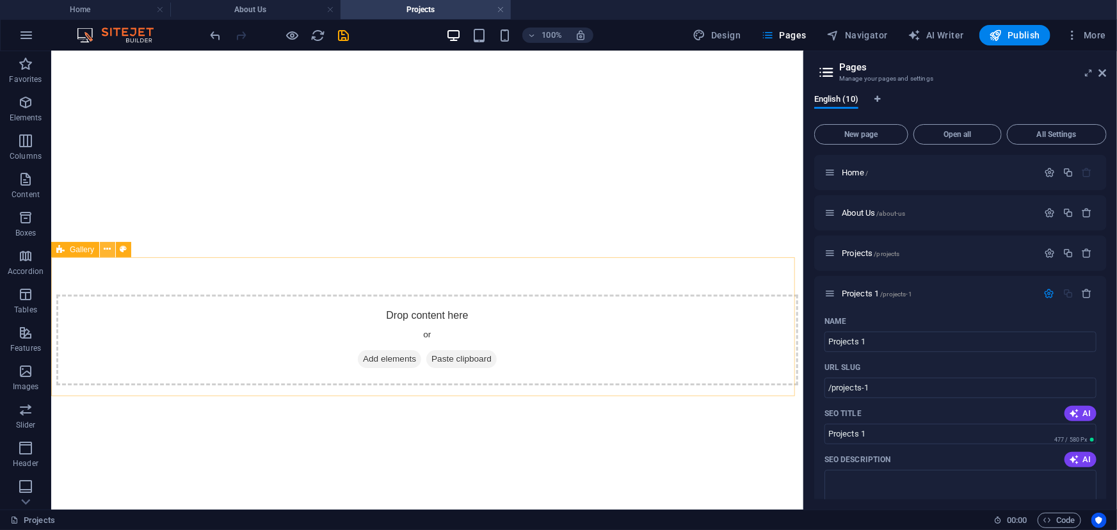
click at [104, 250] on icon at bounding box center [107, 249] width 7 height 13
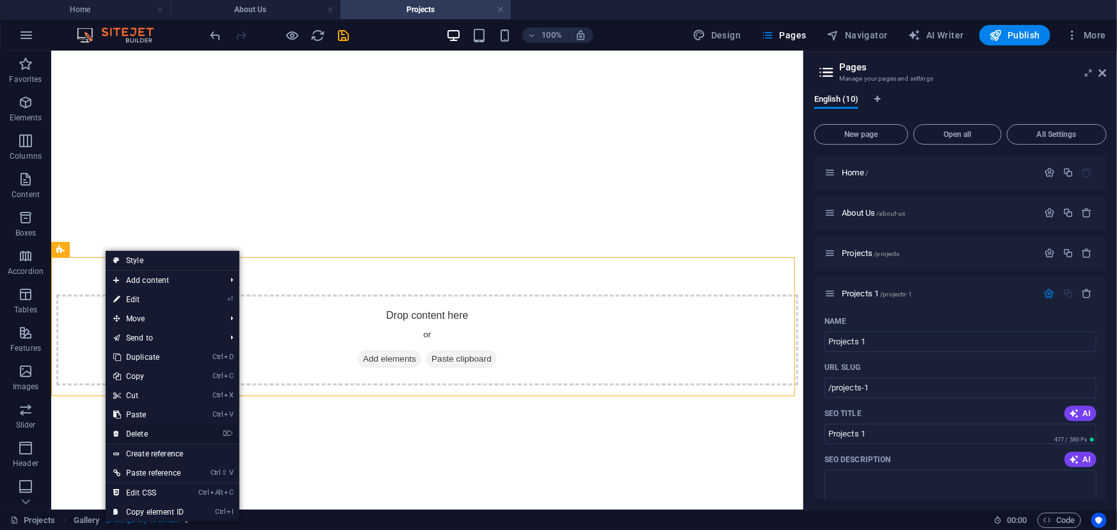
click at [163, 432] on link "⌦ Delete" at bounding box center [149, 433] width 86 height 19
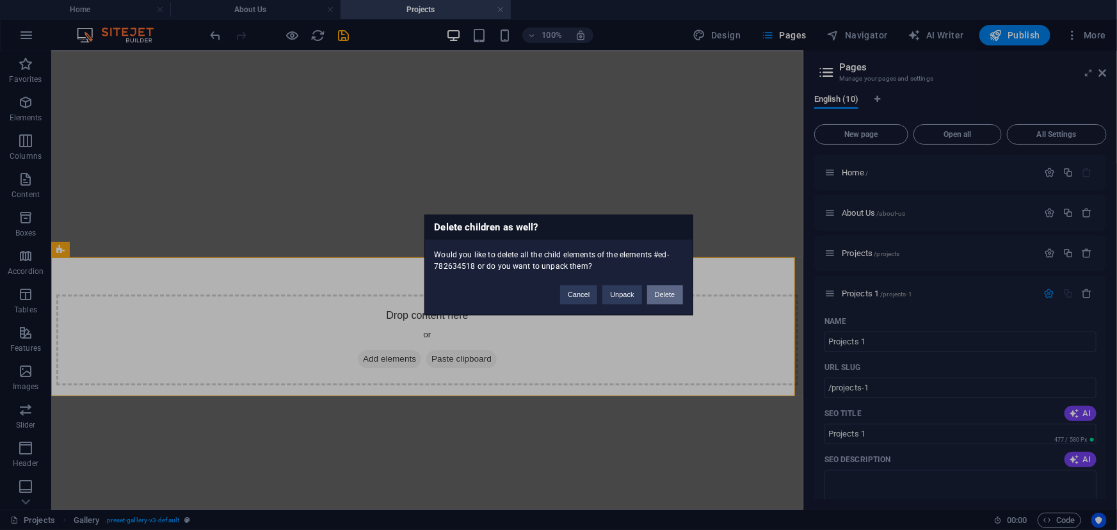
drag, startPoint x: 657, startPoint y: 294, endPoint x: 592, endPoint y: 243, distance: 82.6
click at [657, 294] on button "Delete" at bounding box center [665, 294] width 36 height 19
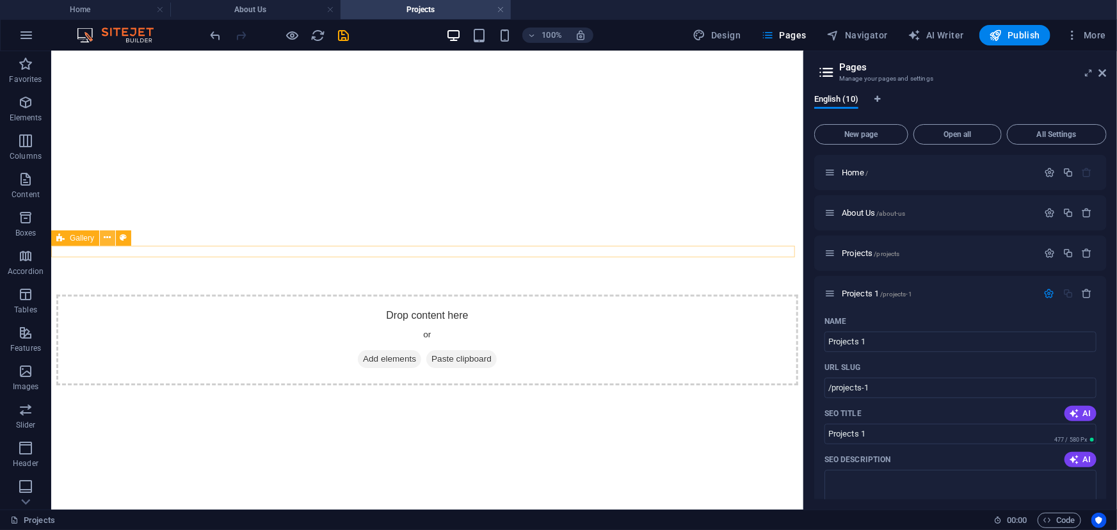
click at [109, 239] on icon at bounding box center [107, 237] width 7 height 13
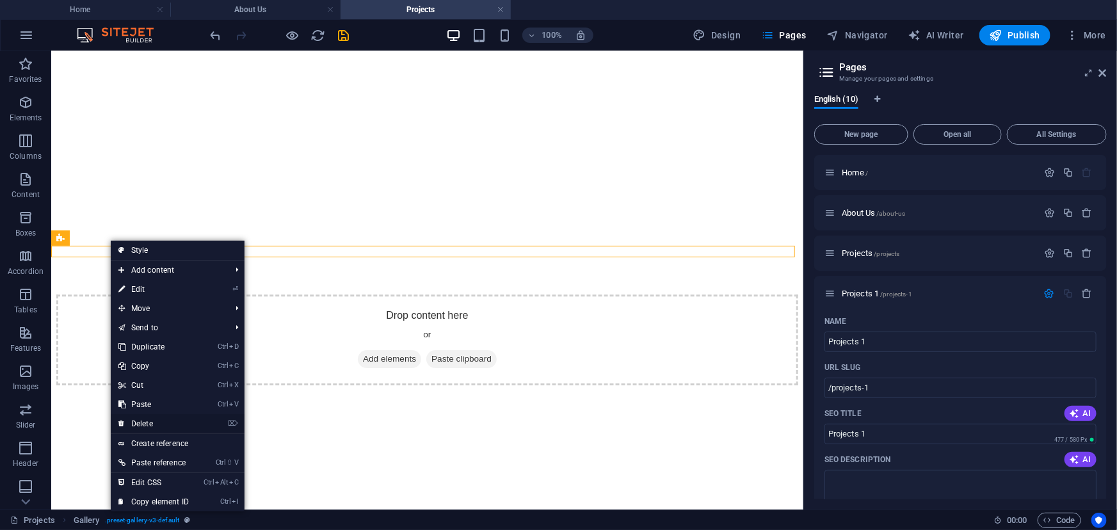
click at [157, 418] on link "⌦ Delete" at bounding box center [154, 423] width 86 height 19
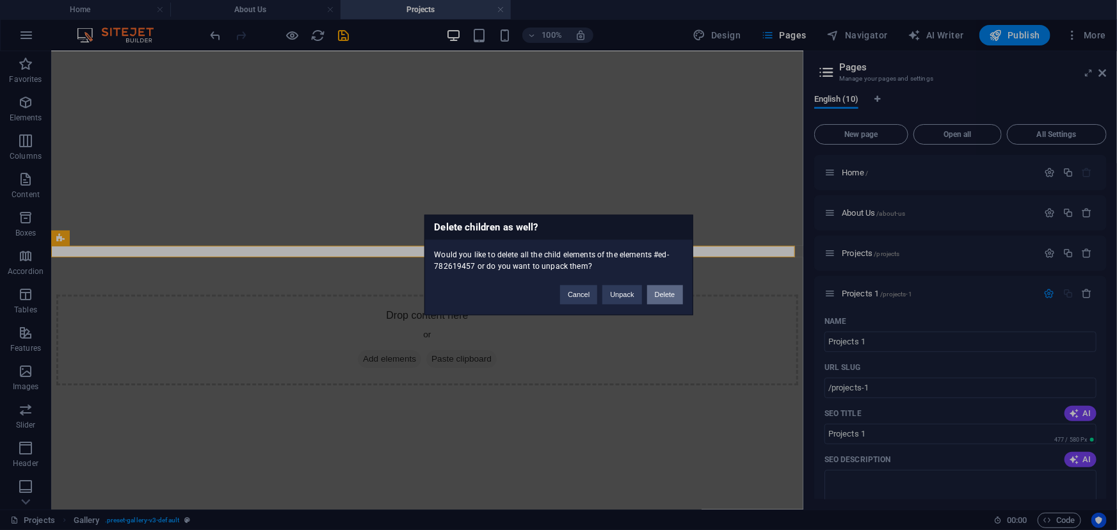
drag, startPoint x: 657, startPoint y: 295, endPoint x: 568, endPoint y: 243, distance: 103.5
click at [657, 295] on button "Delete" at bounding box center [665, 294] width 36 height 19
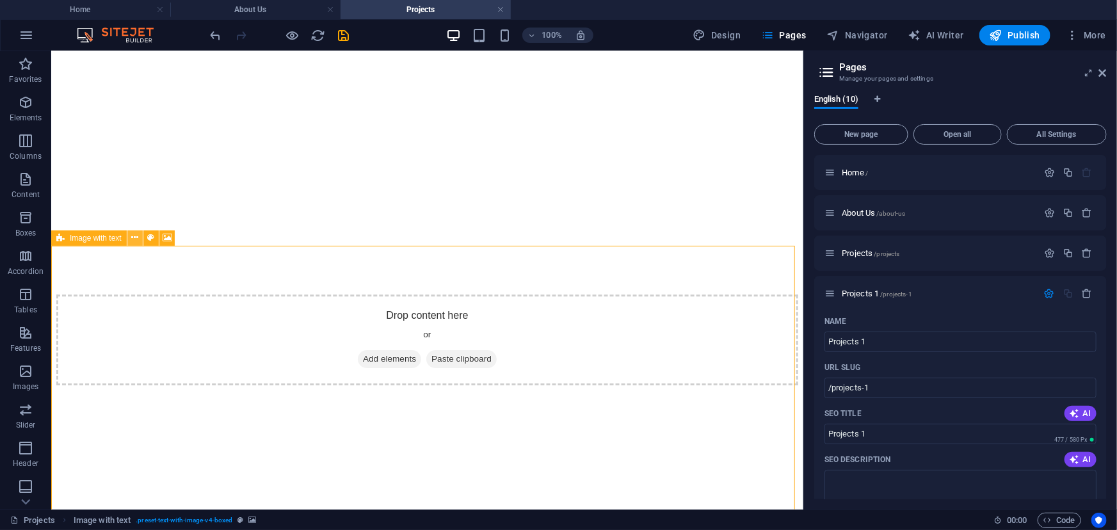
click at [138, 237] on button at bounding box center [134, 237] width 15 height 15
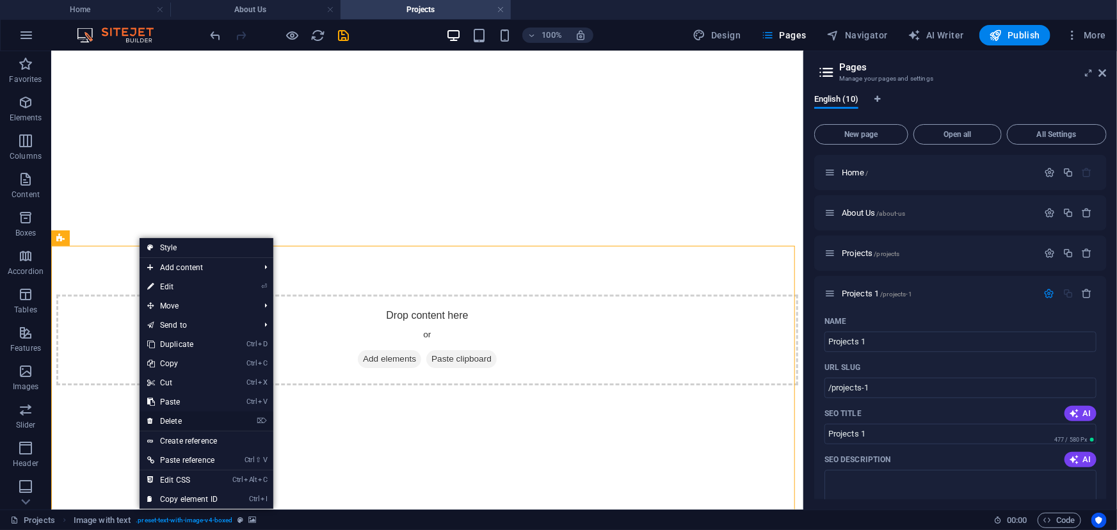
click at [196, 422] on link "⌦ Delete" at bounding box center [183, 421] width 86 height 19
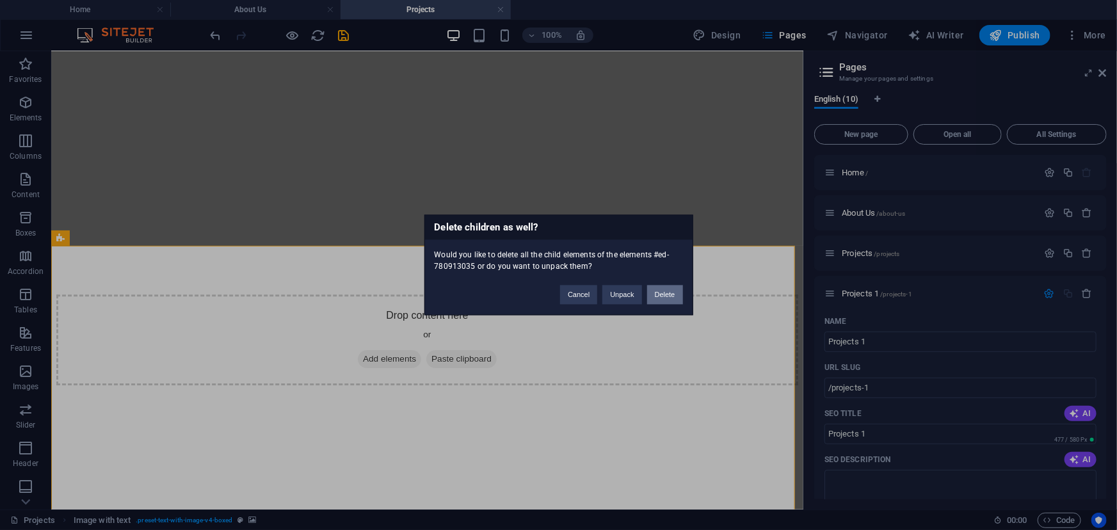
click at [658, 299] on button "Delete" at bounding box center [665, 294] width 36 height 19
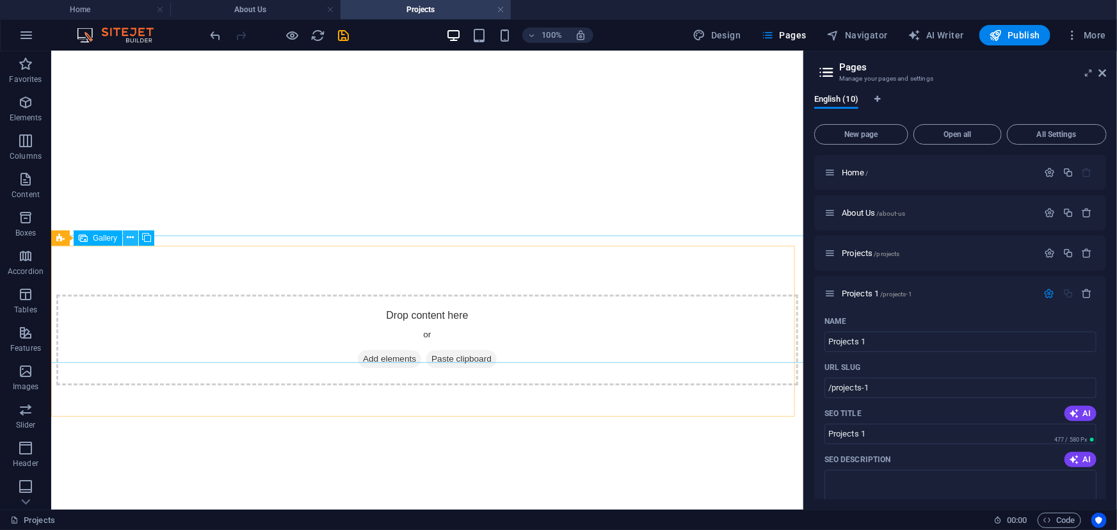
click at [133, 237] on icon at bounding box center [130, 237] width 7 height 13
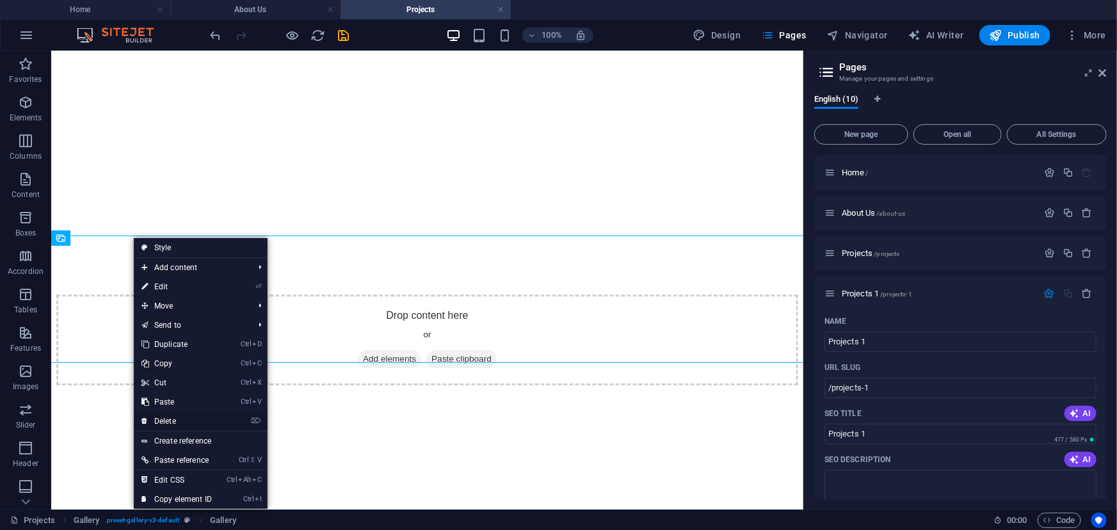
click at [188, 422] on link "⌦ Delete" at bounding box center [177, 421] width 86 height 19
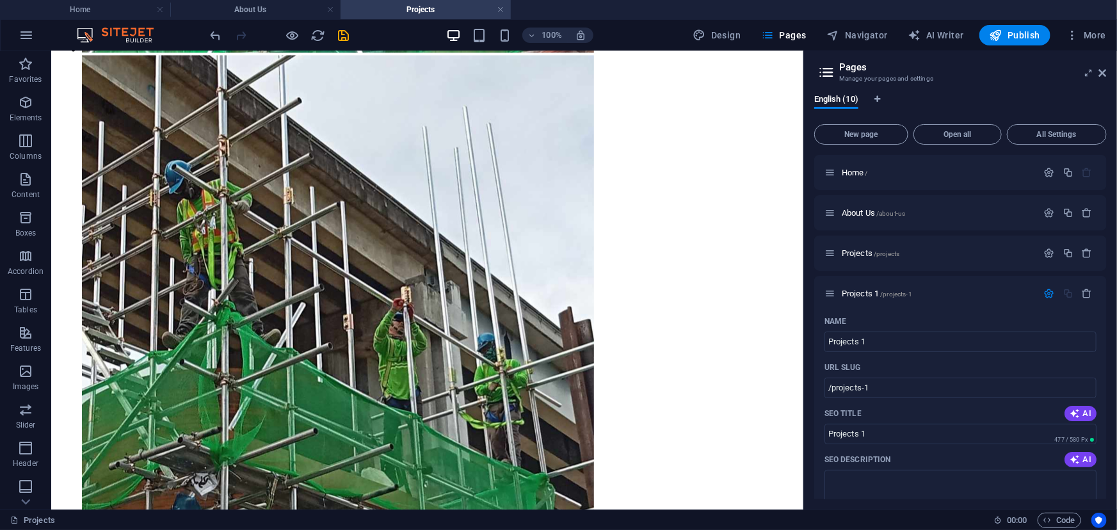
scroll to position [16216, 0]
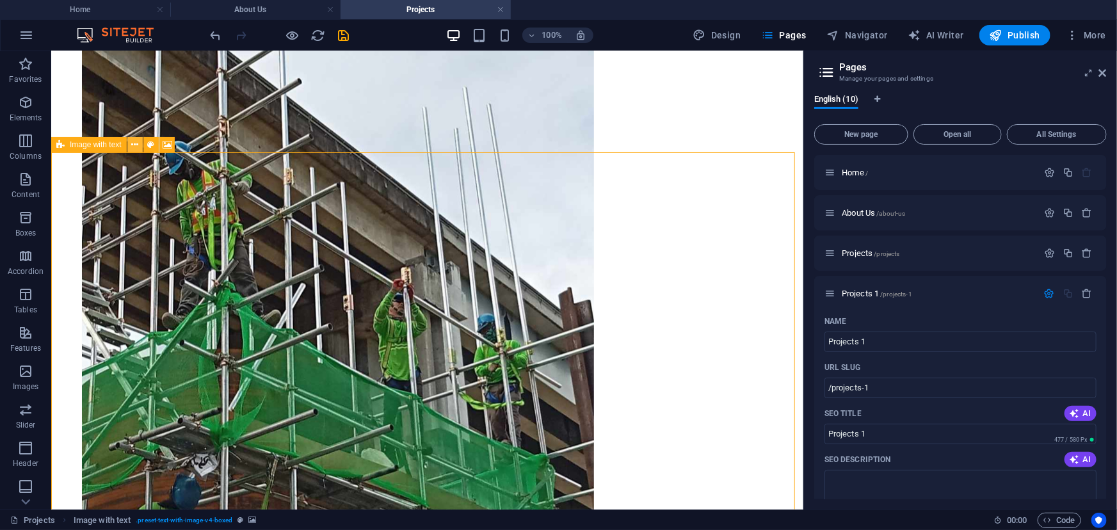
click at [136, 147] on icon at bounding box center [134, 144] width 7 height 13
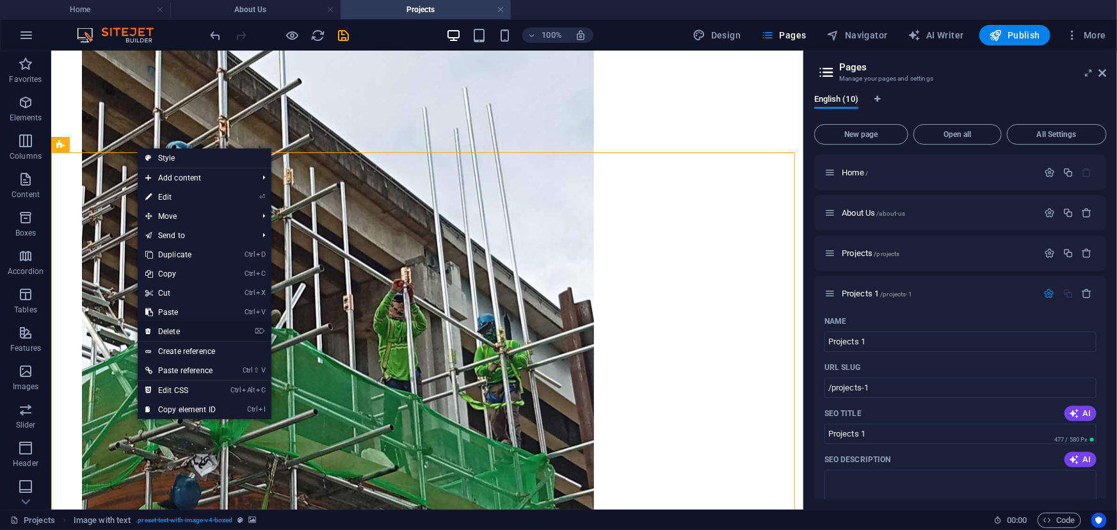
click at [191, 329] on link "⌦ Delete" at bounding box center [181, 331] width 86 height 19
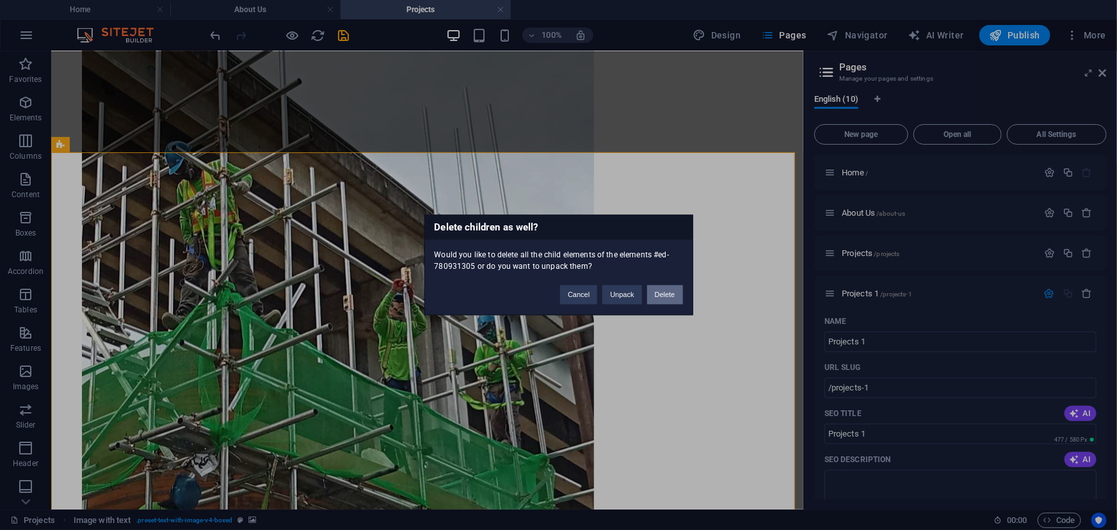
drag, startPoint x: 661, startPoint y: 296, endPoint x: 609, endPoint y: 245, distance: 73.3
click at [661, 296] on button "Delete" at bounding box center [665, 294] width 36 height 19
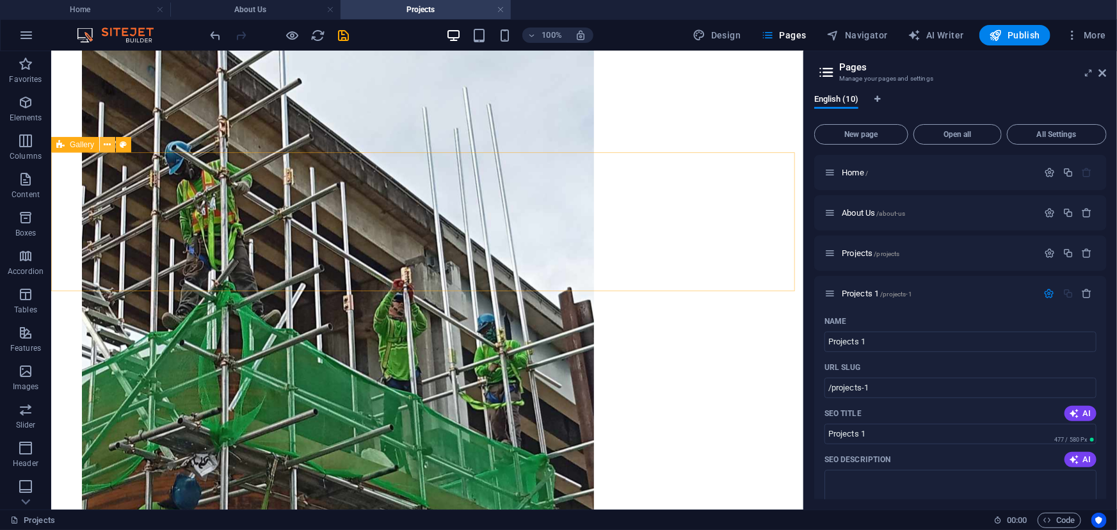
click at [108, 146] on icon at bounding box center [107, 144] width 7 height 13
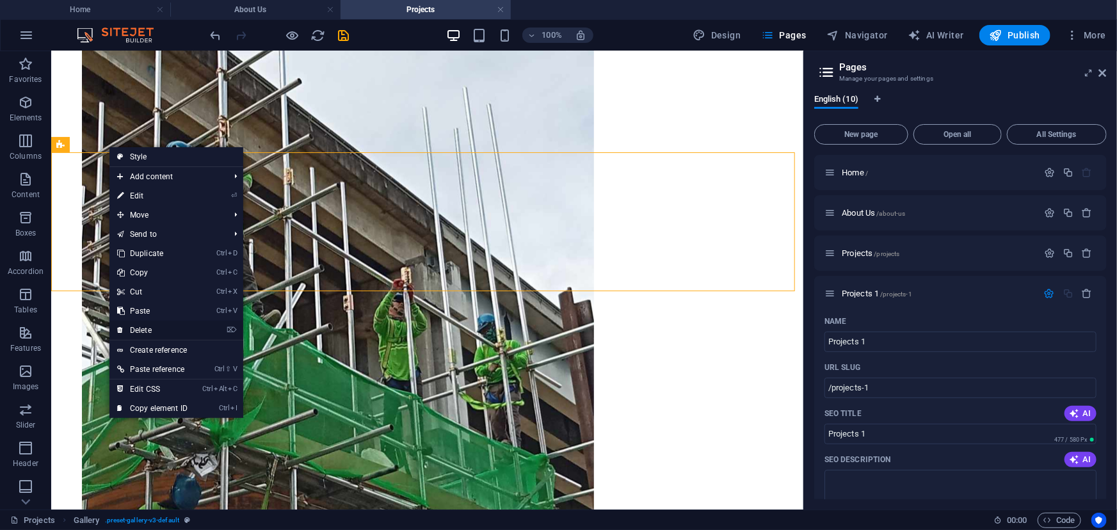
click at [179, 330] on link "⌦ Delete" at bounding box center [152, 330] width 86 height 19
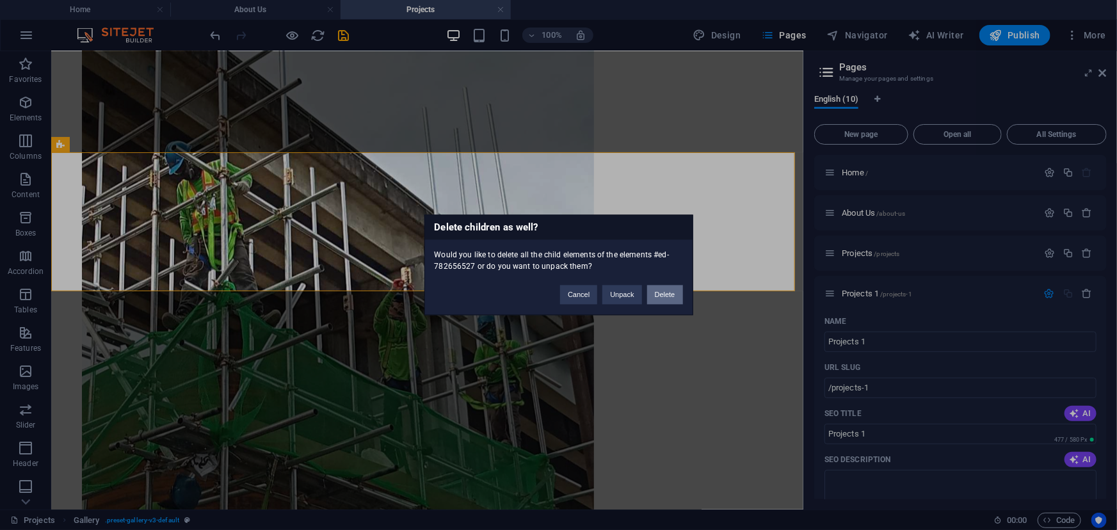
drag, startPoint x: 660, startPoint y: 298, endPoint x: 608, endPoint y: 247, distance: 72.9
click at [660, 298] on button "Delete" at bounding box center [665, 294] width 36 height 19
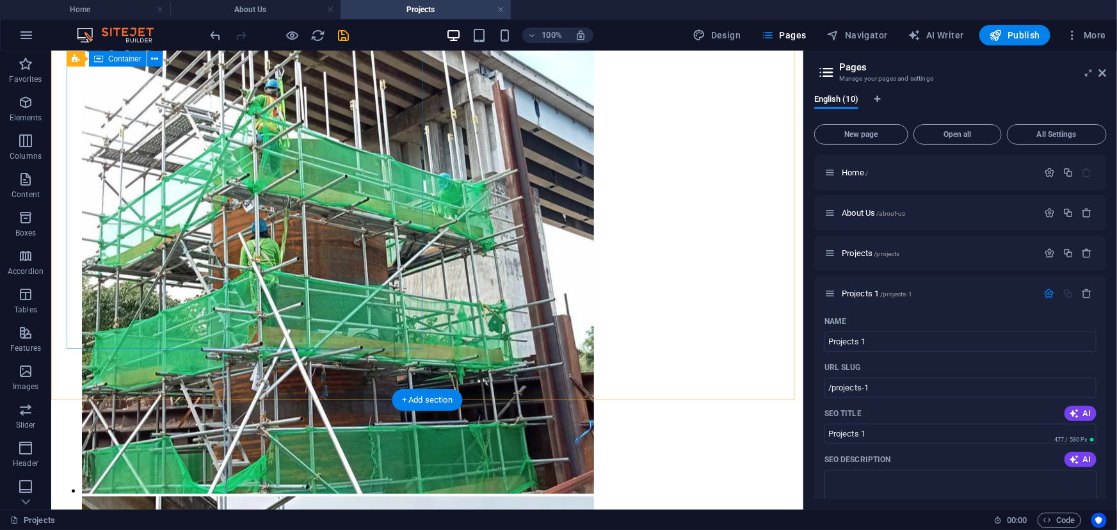
scroll to position [15517, 0]
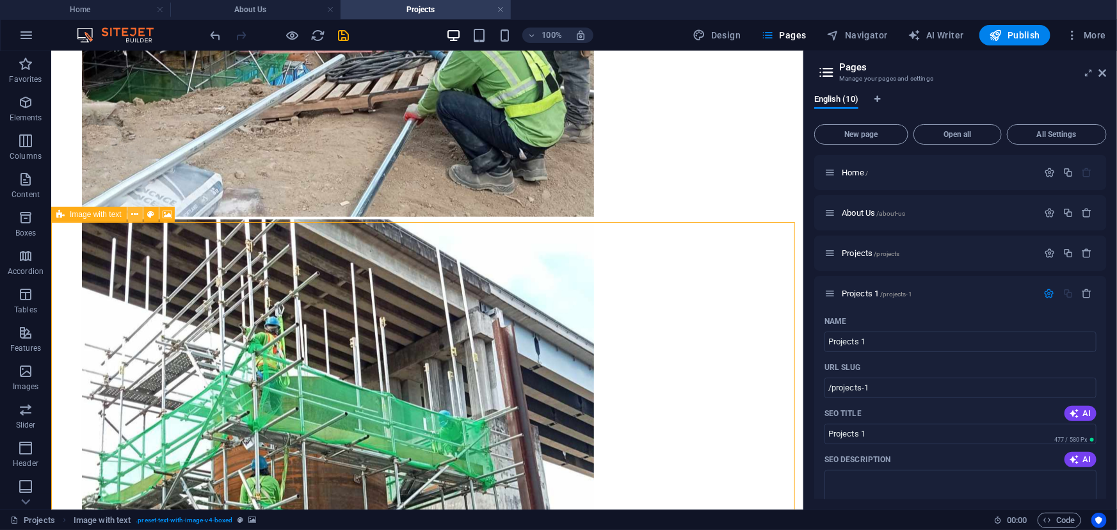
click at [131, 211] on icon at bounding box center [134, 214] width 7 height 13
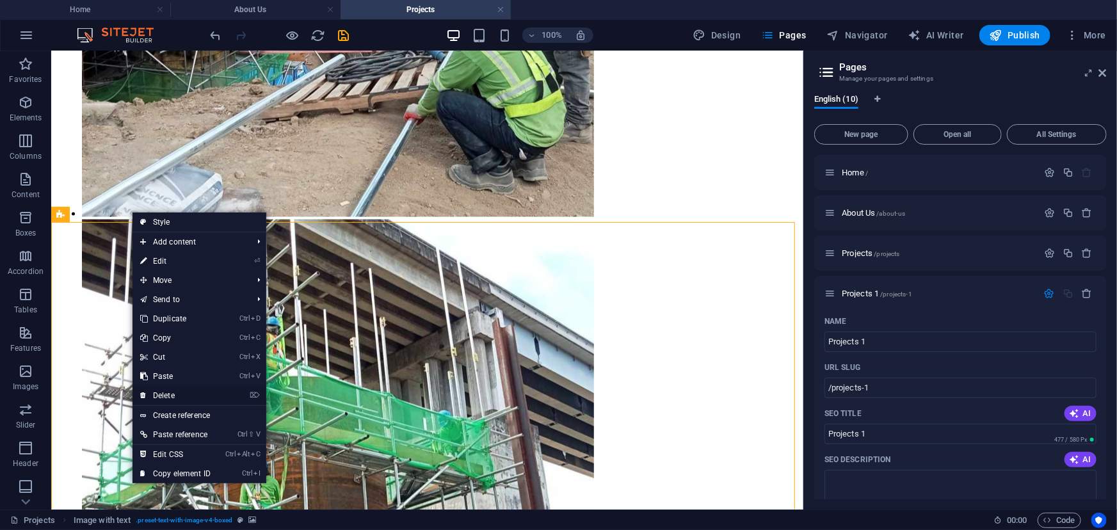
click at [197, 391] on link "⌦ Delete" at bounding box center [176, 395] width 86 height 19
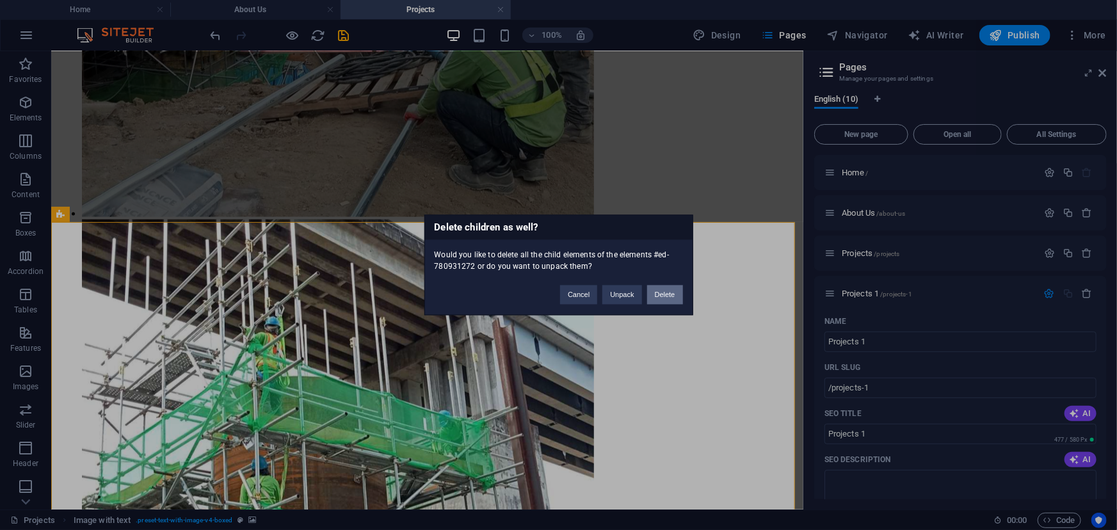
click at [660, 294] on button "Delete" at bounding box center [665, 294] width 36 height 19
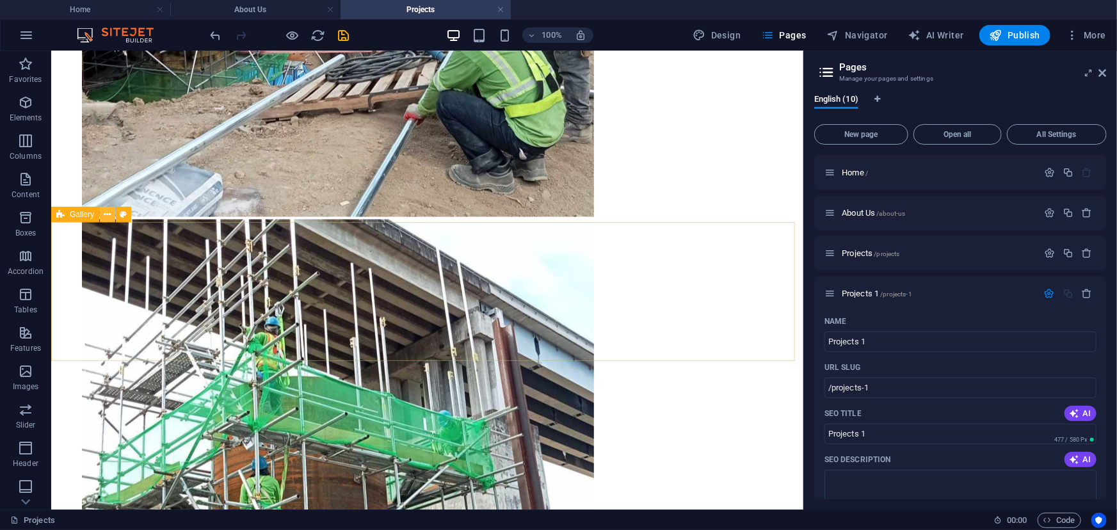
click at [106, 216] on icon at bounding box center [107, 214] width 7 height 13
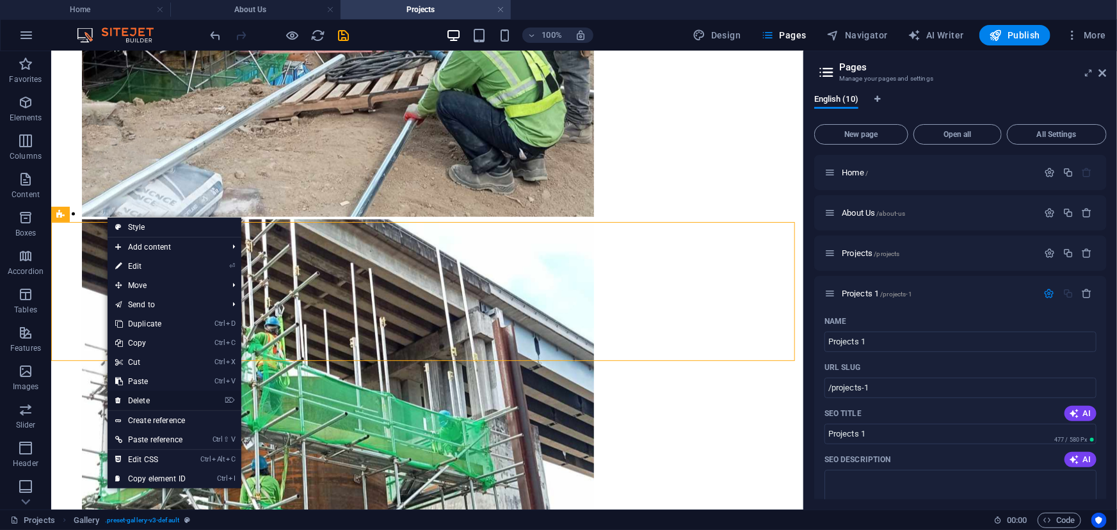
click at [161, 399] on link "⌦ Delete" at bounding box center [151, 400] width 86 height 19
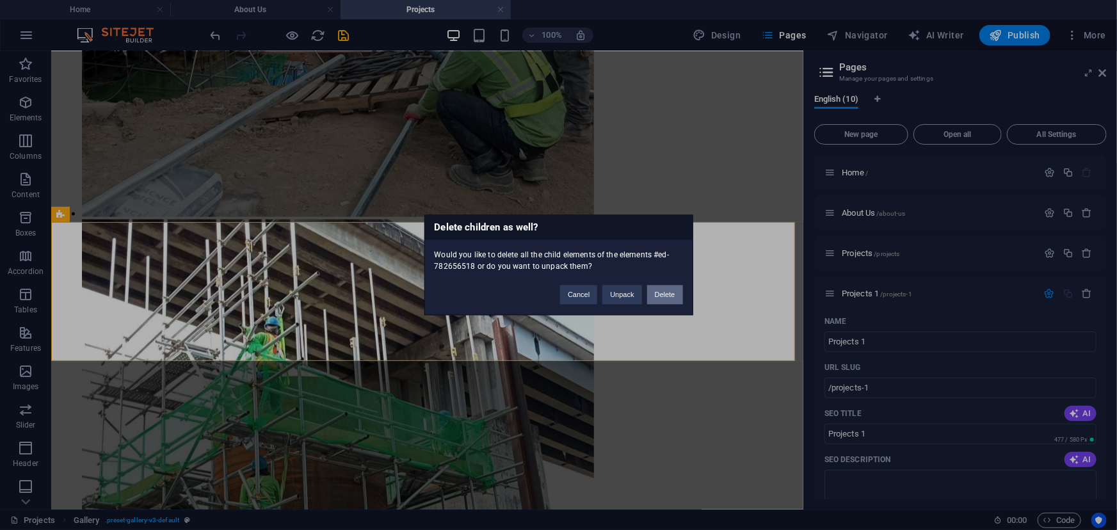
click at [679, 294] on button "Delete" at bounding box center [665, 294] width 36 height 19
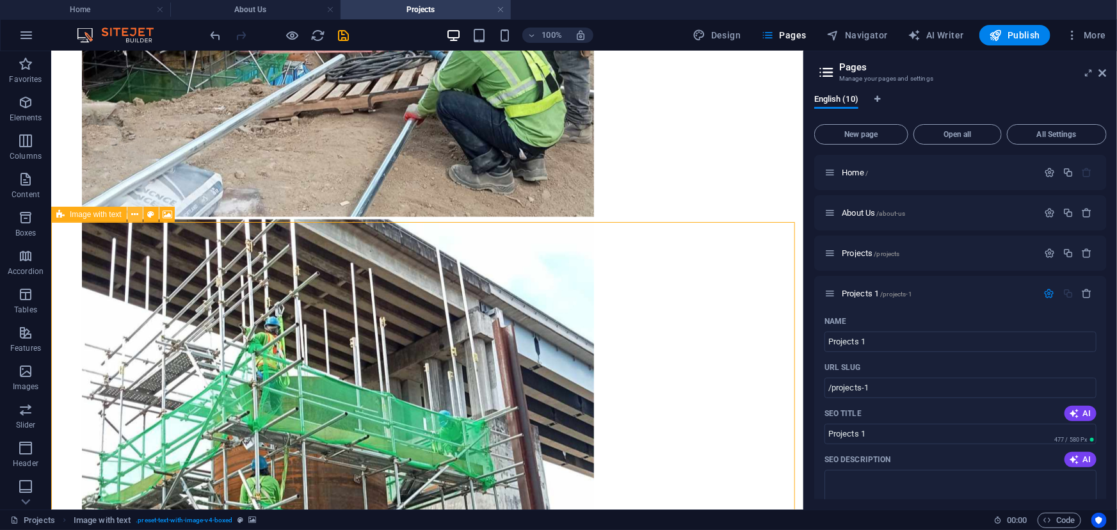
click at [131, 214] on icon at bounding box center [134, 214] width 7 height 13
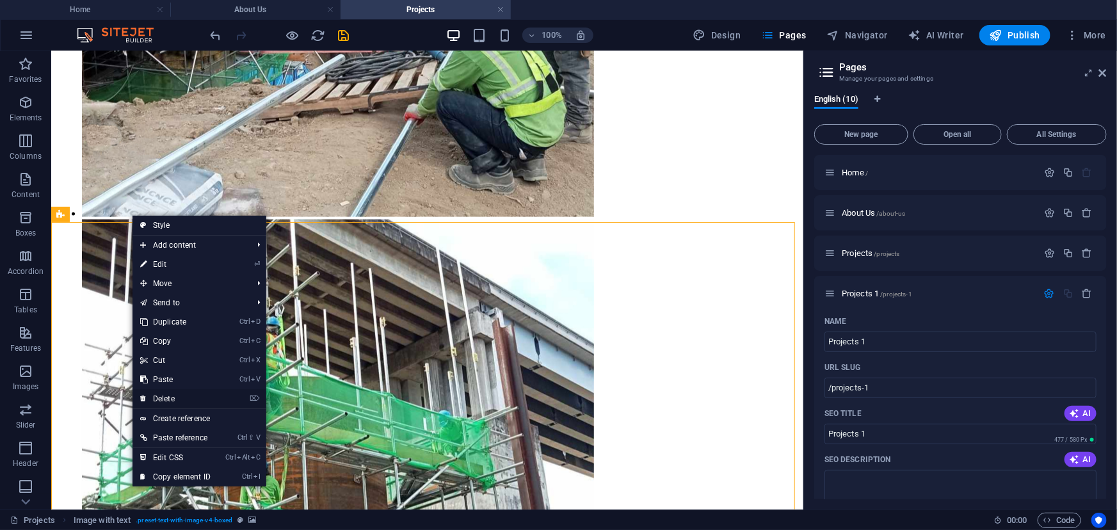
click at [179, 397] on link "⌦ Delete" at bounding box center [176, 398] width 86 height 19
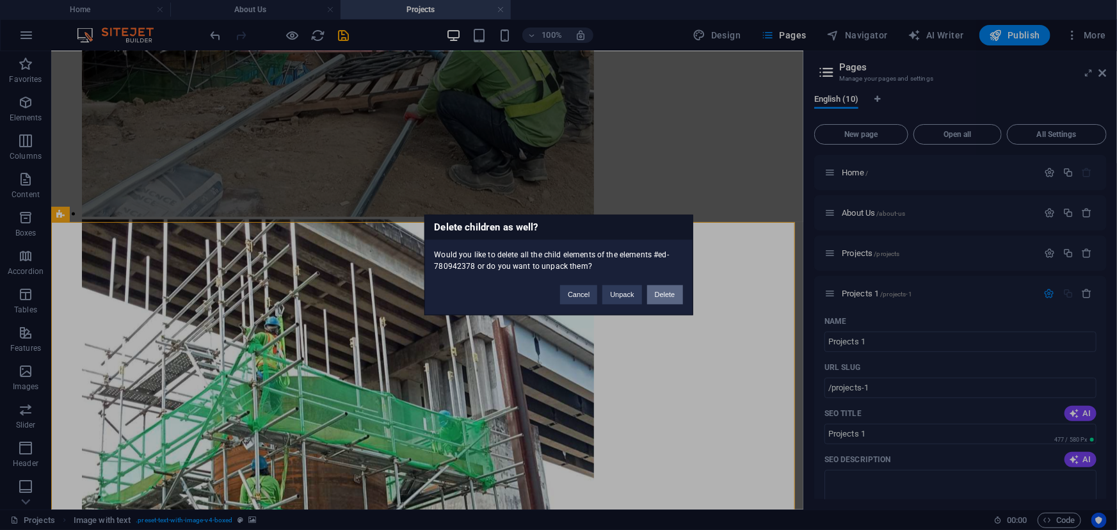
click at [668, 290] on button "Delete" at bounding box center [665, 294] width 36 height 19
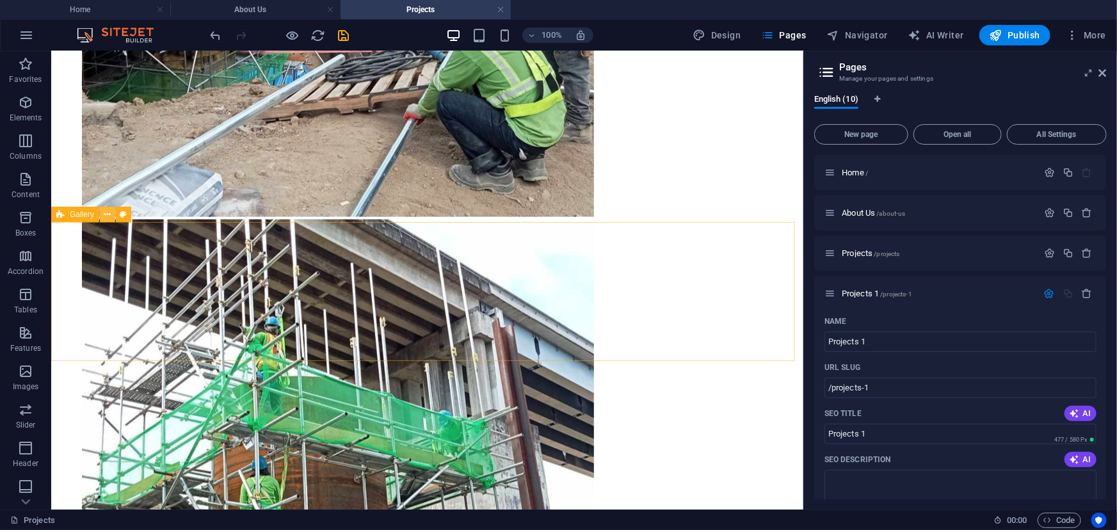
click at [108, 216] on icon at bounding box center [107, 214] width 7 height 13
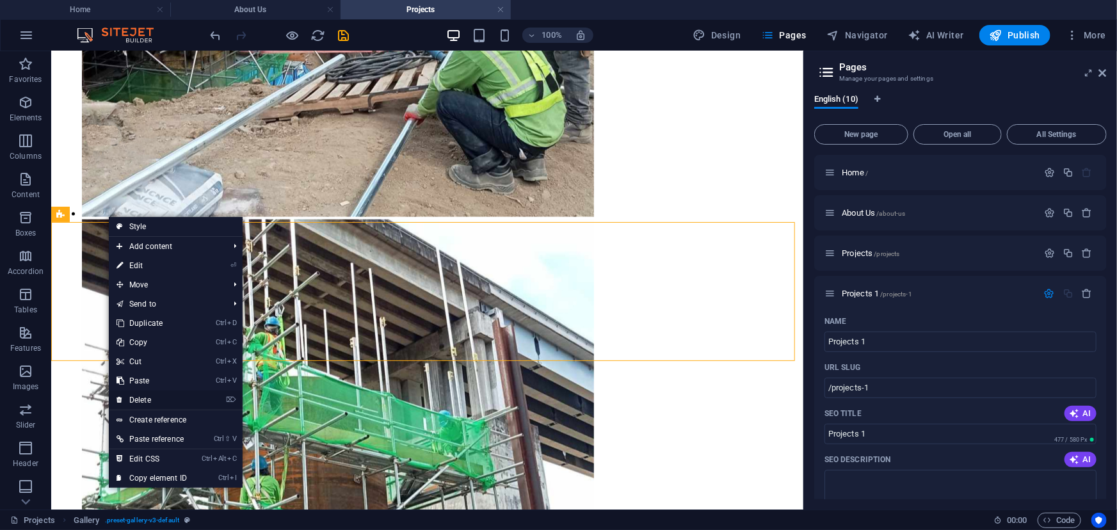
click at [166, 398] on link "⌦ Delete" at bounding box center [152, 399] width 86 height 19
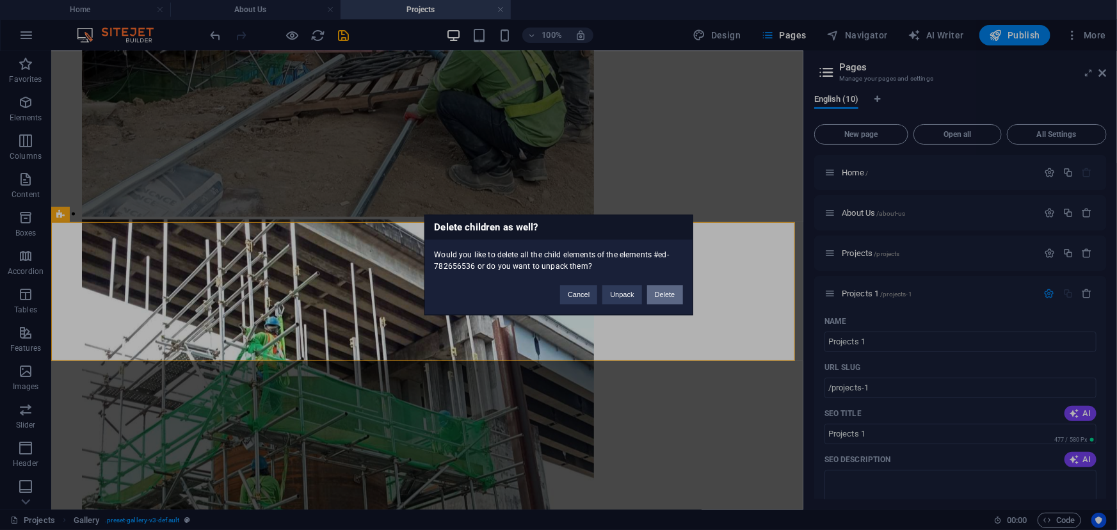
click at [667, 294] on button "Delete" at bounding box center [665, 294] width 36 height 19
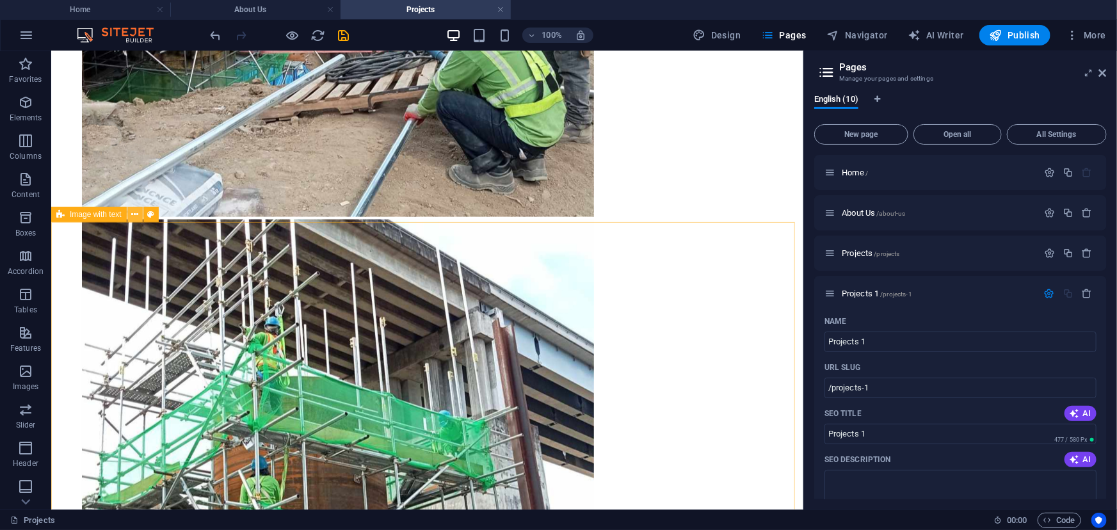
click at [133, 212] on icon at bounding box center [134, 214] width 7 height 13
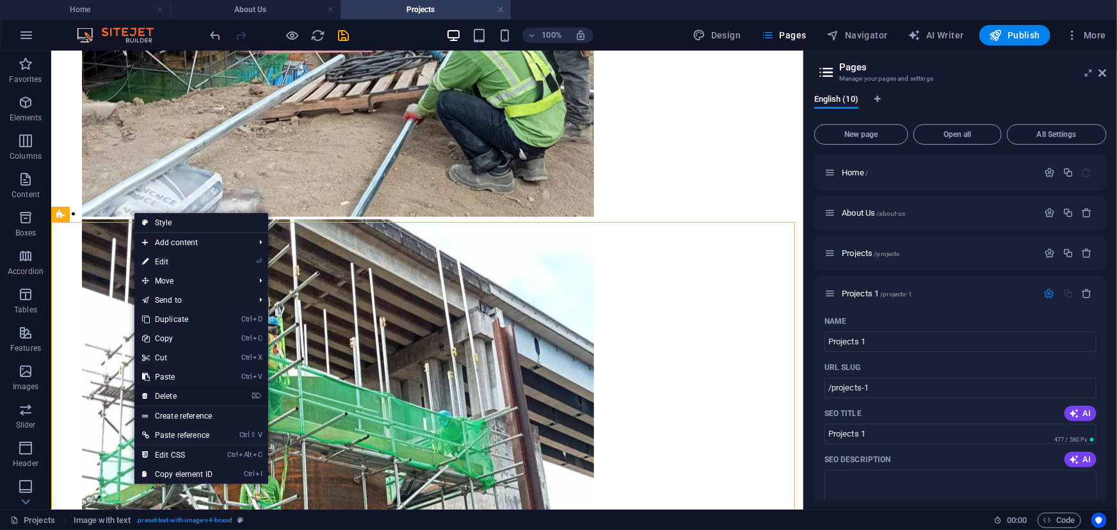
click at [198, 392] on link "⌦ Delete" at bounding box center [177, 396] width 86 height 19
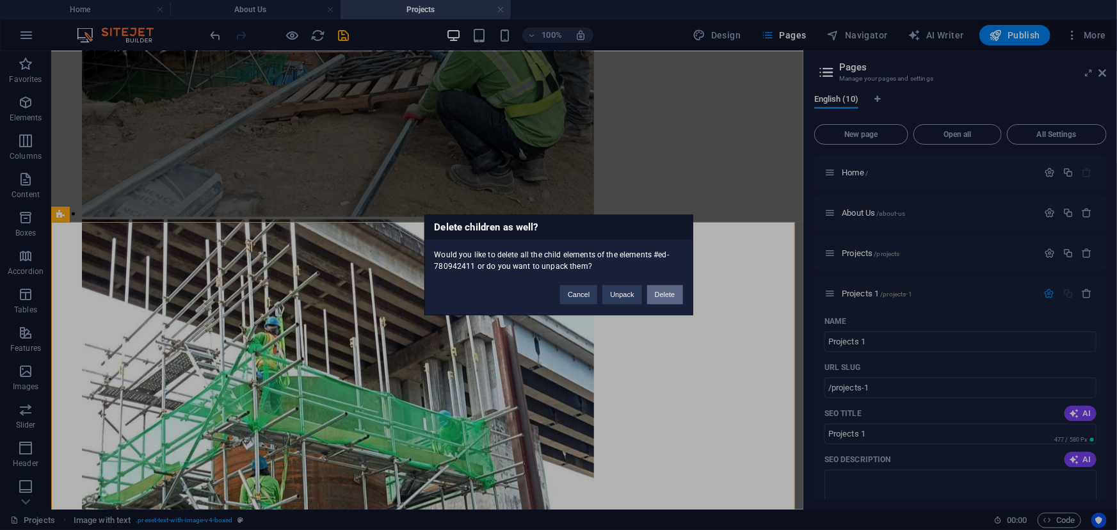
drag, startPoint x: 663, startPoint y: 298, endPoint x: 609, endPoint y: 246, distance: 74.3
click at [663, 298] on button "Delete" at bounding box center [665, 294] width 36 height 19
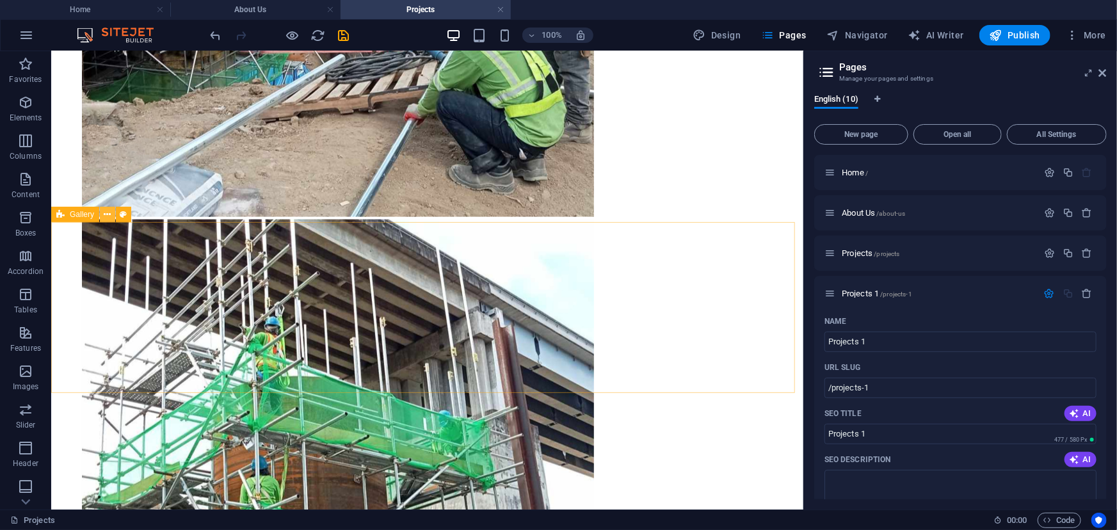
click at [111, 216] on button at bounding box center [107, 214] width 15 height 15
click at [106, 216] on icon at bounding box center [107, 214] width 7 height 13
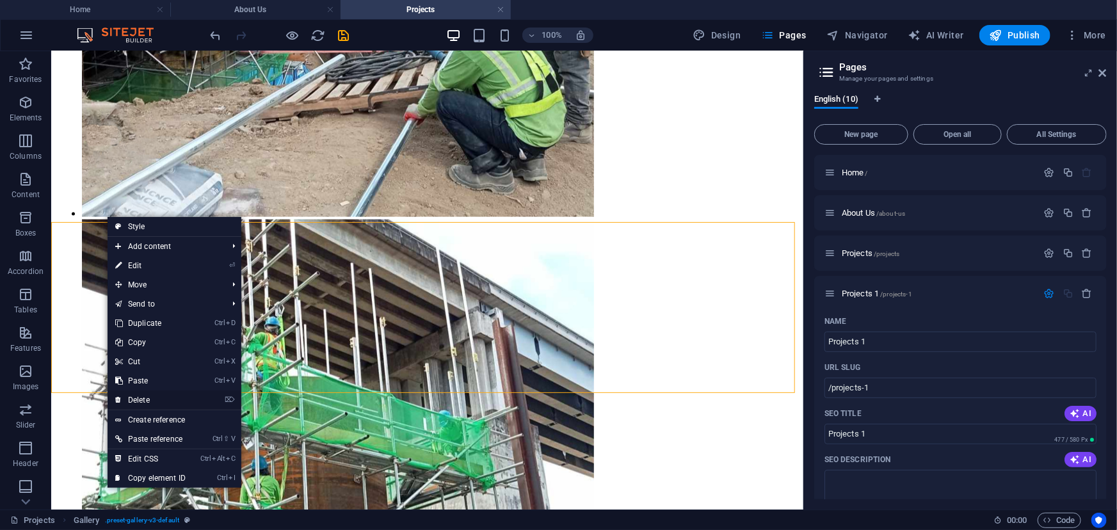
click at [154, 400] on link "⌦ Delete" at bounding box center [151, 399] width 86 height 19
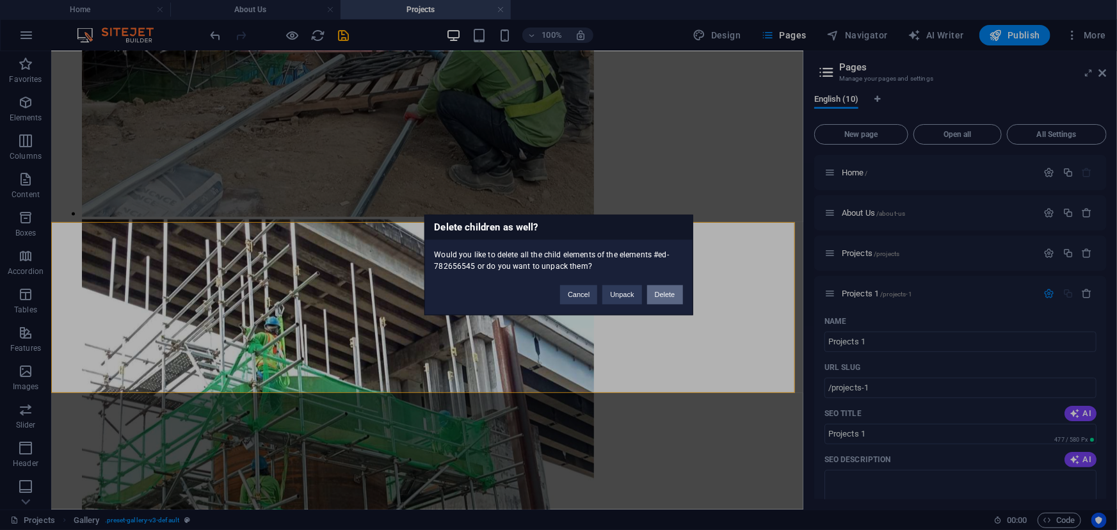
drag, startPoint x: 659, startPoint y: 294, endPoint x: 551, endPoint y: 269, distance: 111.0
click at [659, 294] on button "Delete" at bounding box center [665, 294] width 36 height 19
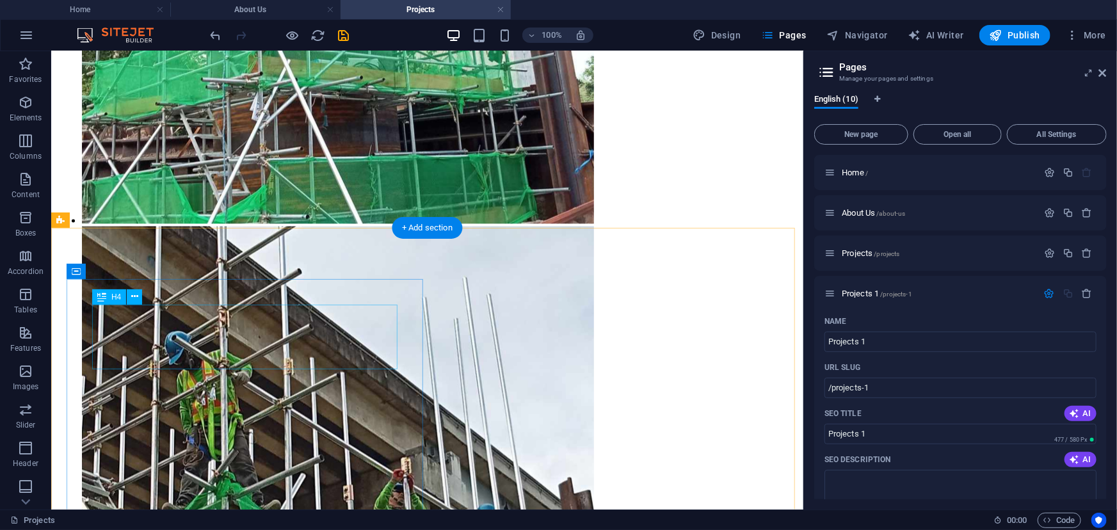
scroll to position [16158, 0]
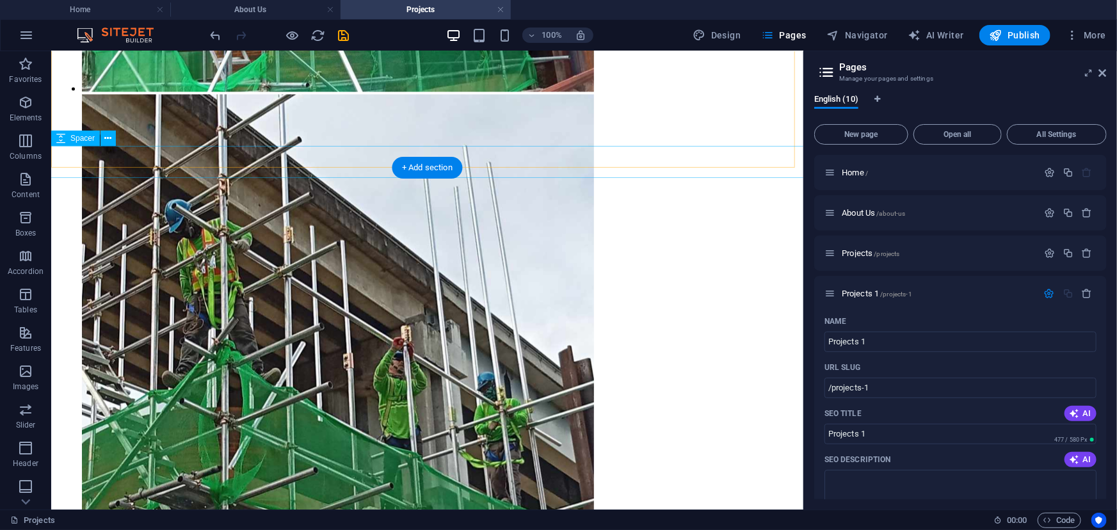
drag, startPoint x: 0, startPoint y: 158, endPoint x: 47, endPoint y: 205, distance: 66.5
click at [47, 205] on button "Boxes" at bounding box center [25, 224] width 51 height 38
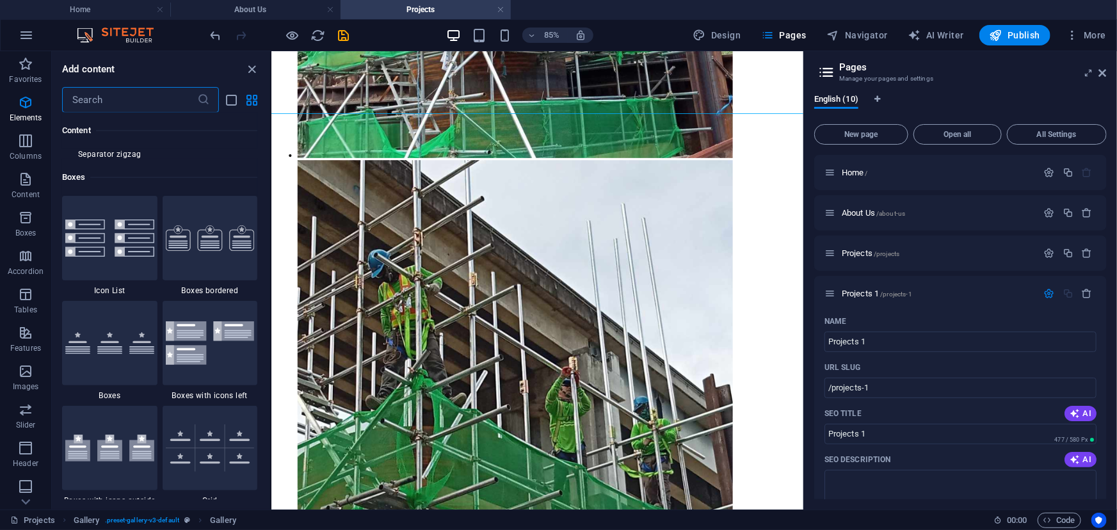
scroll to position [3635, 0]
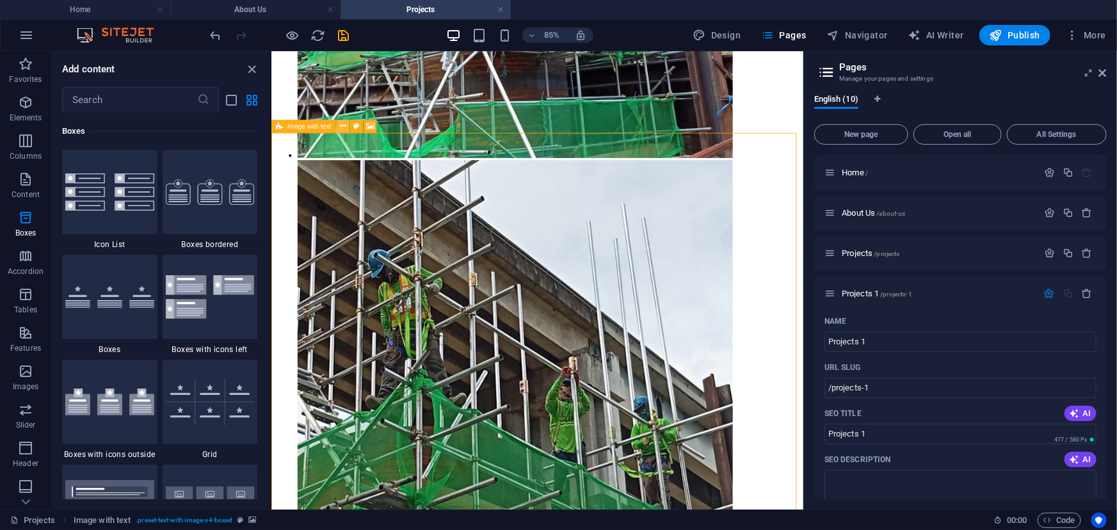
click at [343, 128] on icon at bounding box center [342, 126] width 6 height 12
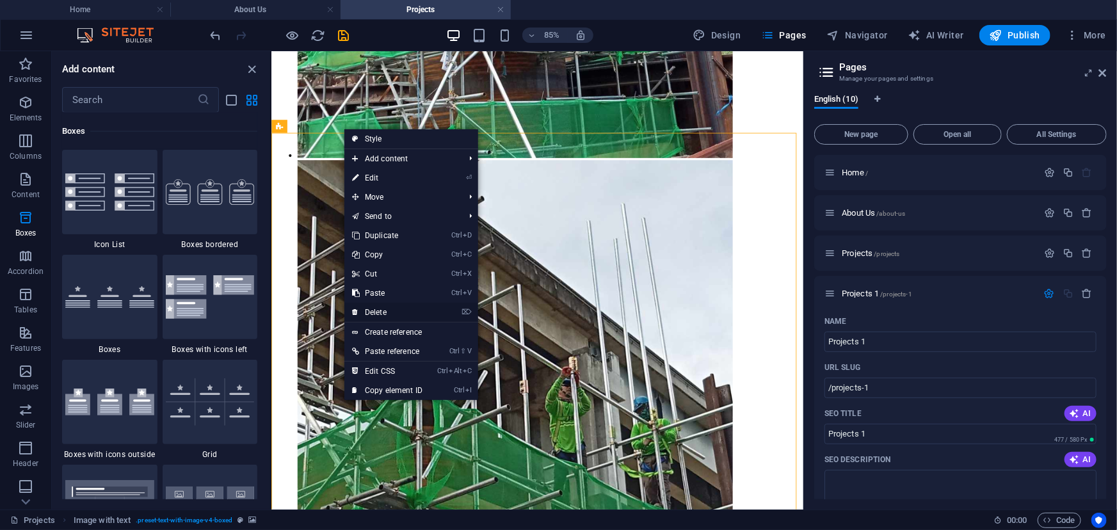
click at [397, 307] on link "⌦ Delete" at bounding box center [387, 312] width 86 height 19
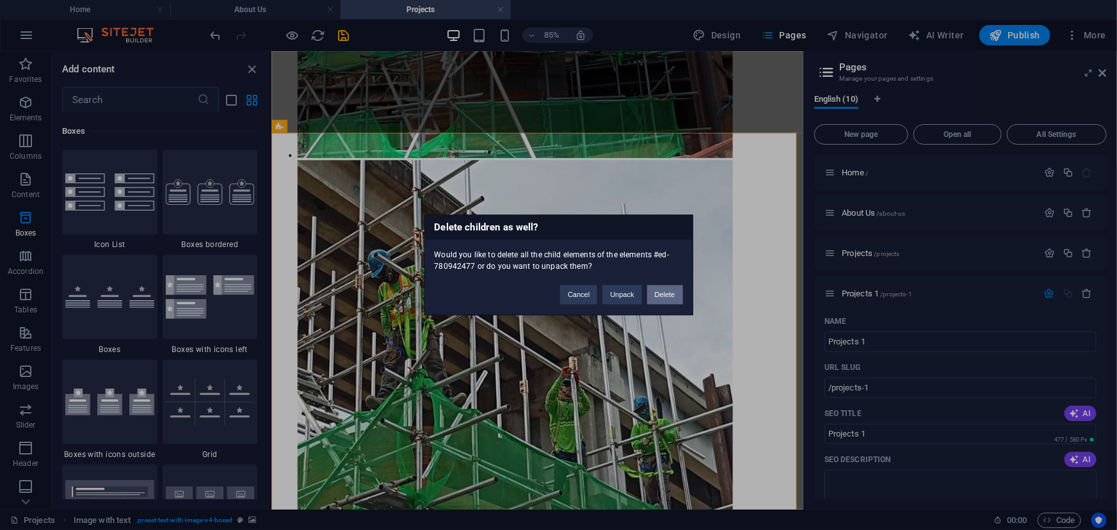
drag, startPoint x: 455, startPoint y: 291, endPoint x: 659, endPoint y: 299, distance: 203.7
click at [659, 299] on button "Delete" at bounding box center [665, 294] width 36 height 19
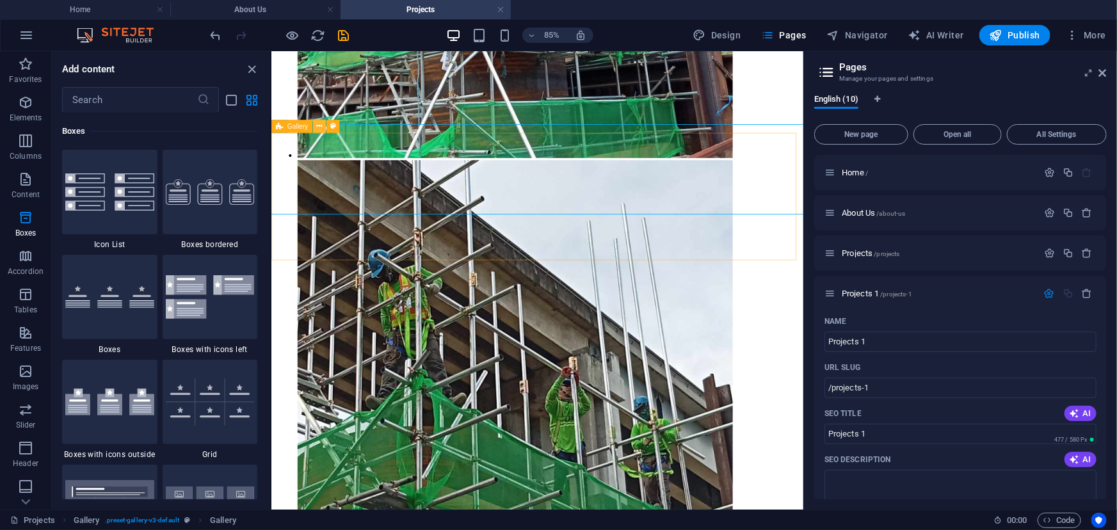
click at [323, 126] on button at bounding box center [319, 126] width 13 height 13
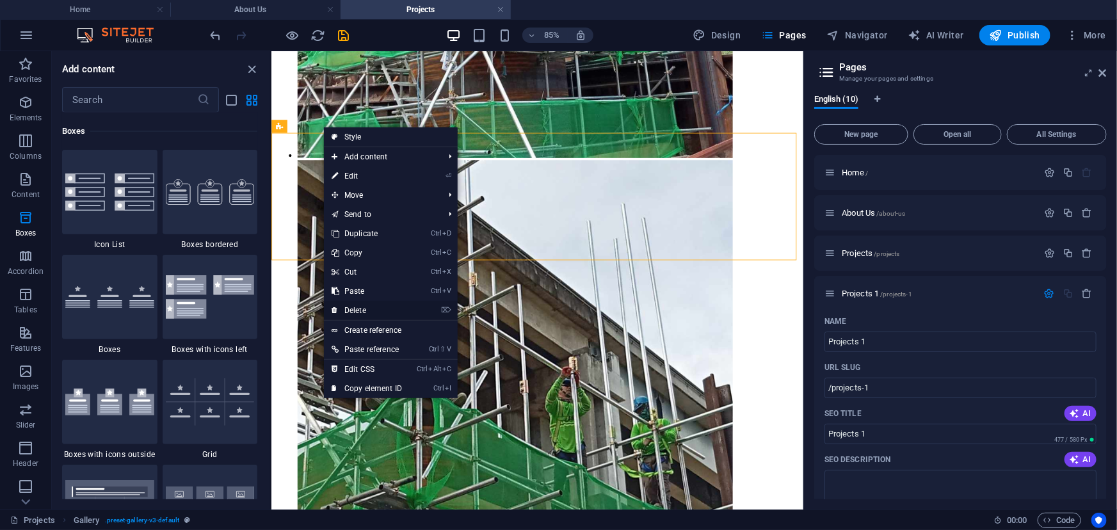
click at [373, 304] on link "⌦ Delete" at bounding box center [367, 310] width 86 height 19
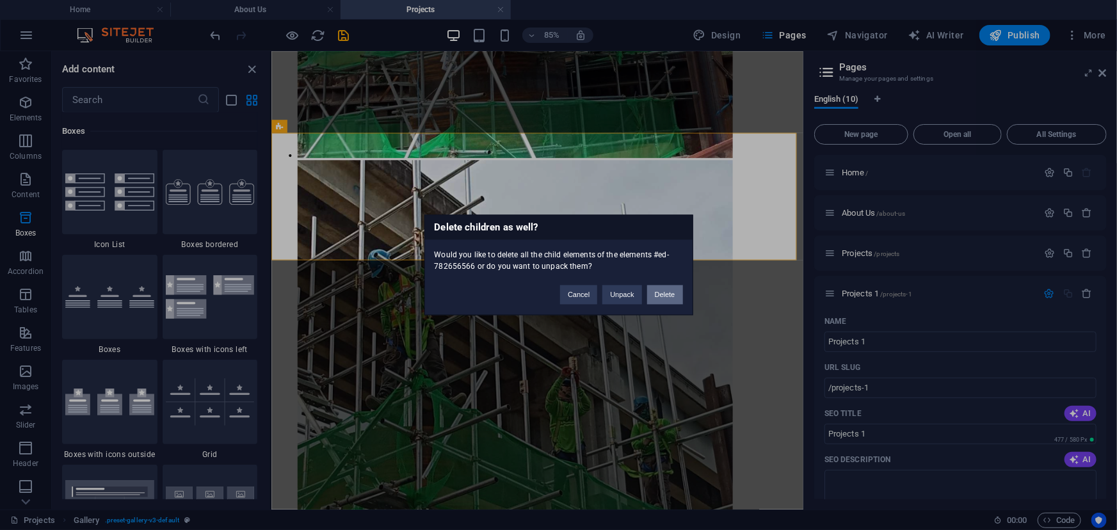
click at [666, 298] on button "Delete" at bounding box center [665, 294] width 36 height 19
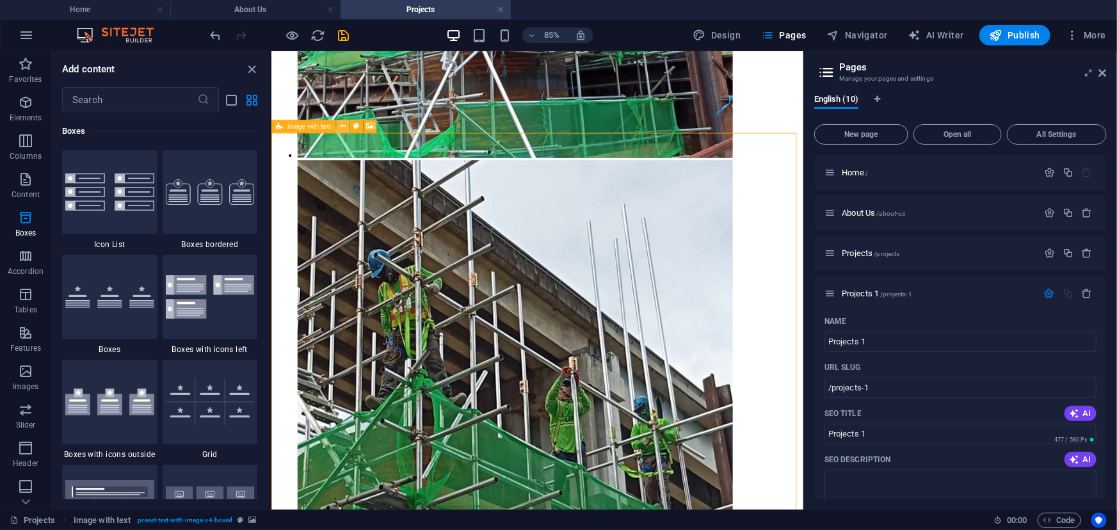
click at [344, 124] on icon at bounding box center [342, 126] width 6 height 12
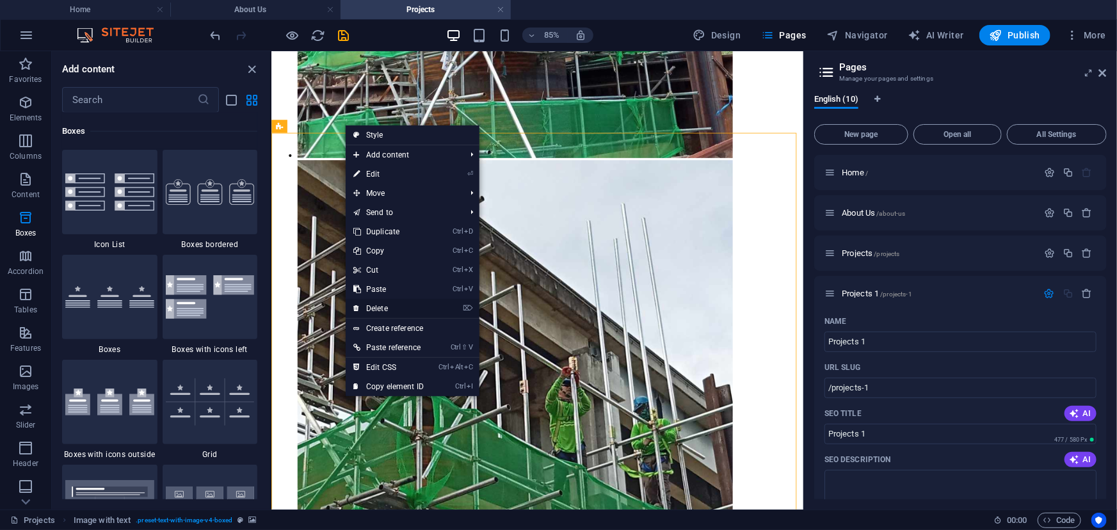
click at [406, 305] on link "⌦ Delete" at bounding box center [389, 308] width 86 height 19
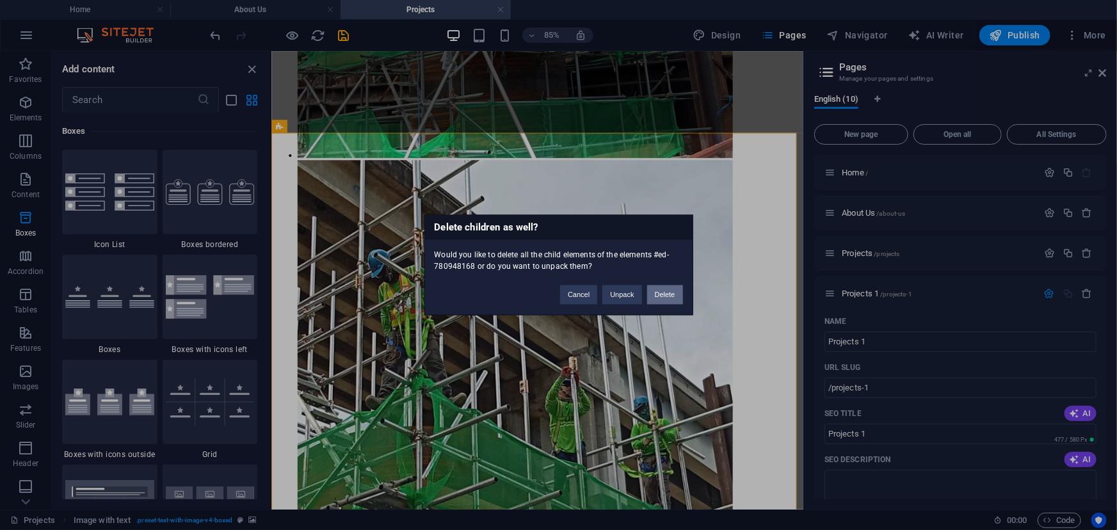
click at [660, 299] on button "Delete" at bounding box center [665, 294] width 36 height 19
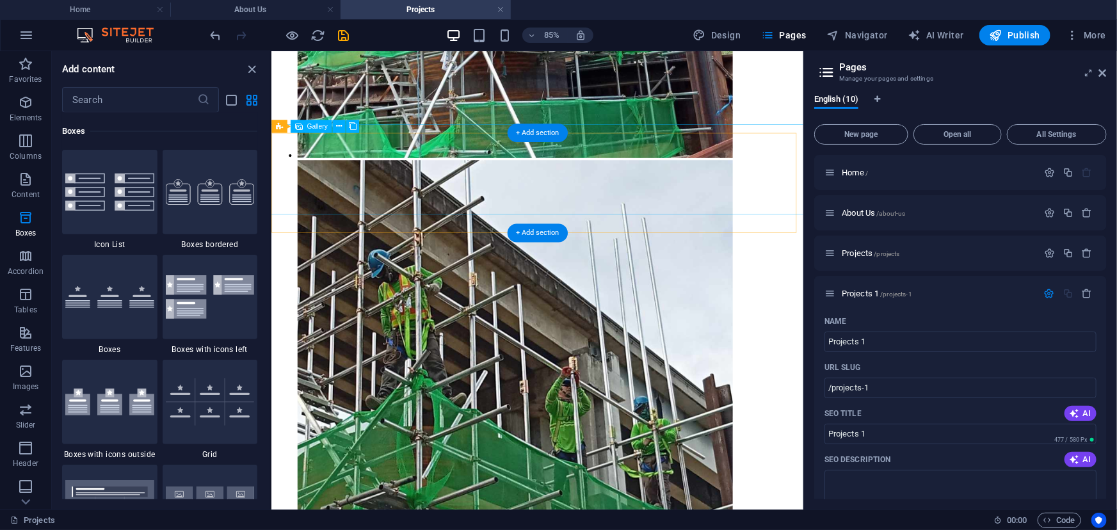
click at [318, 126] on icon at bounding box center [319, 126] width 6 height 12
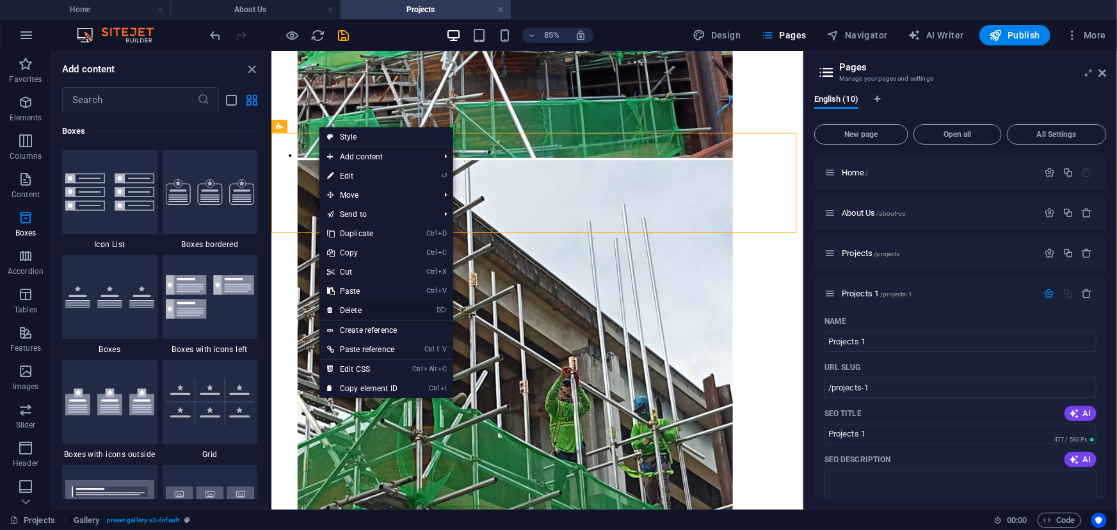
click at [372, 307] on link "⌦ Delete" at bounding box center [362, 310] width 86 height 19
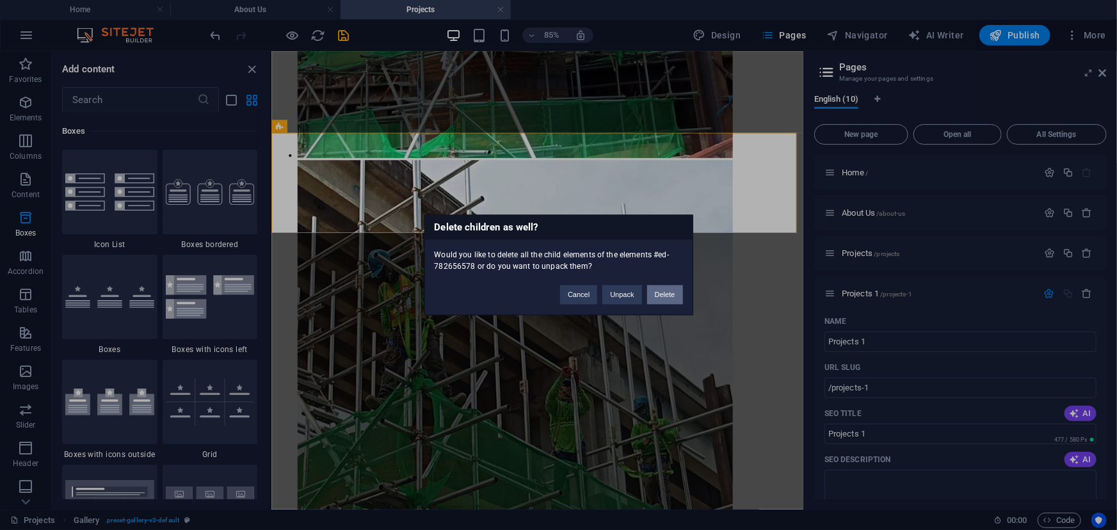
click at [667, 296] on button "Delete" at bounding box center [665, 294] width 36 height 19
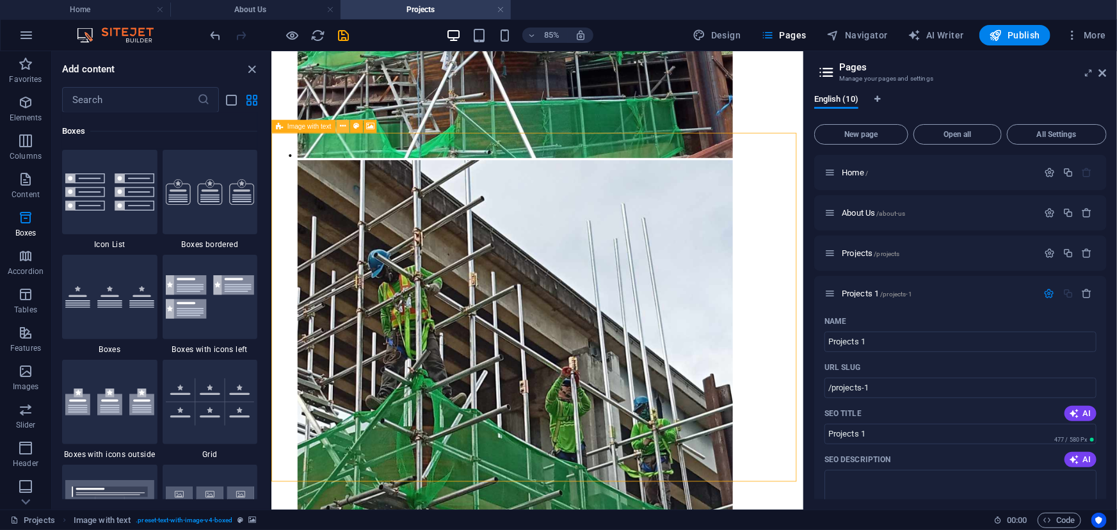
click at [341, 127] on icon at bounding box center [342, 126] width 6 height 12
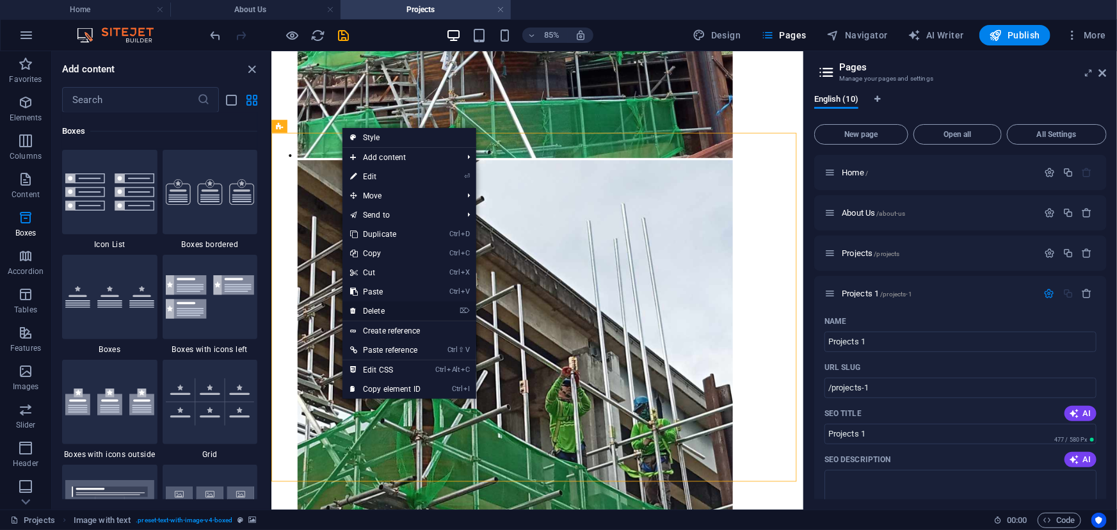
click at [407, 306] on link "⌦ Delete" at bounding box center [385, 310] width 86 height 19
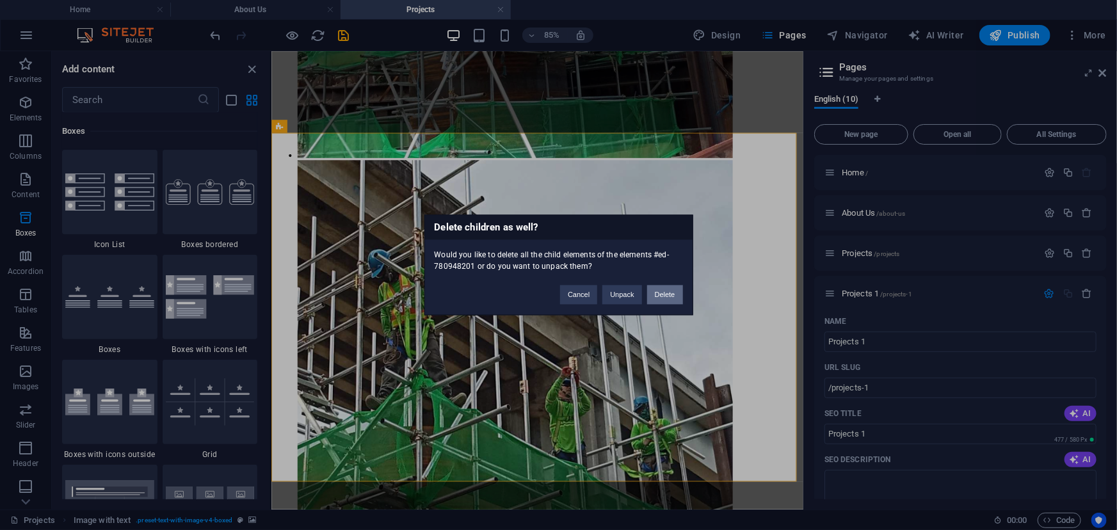
click at [658, 293] on button "Delete" at bounding box center [665, 294] width 36 height 19
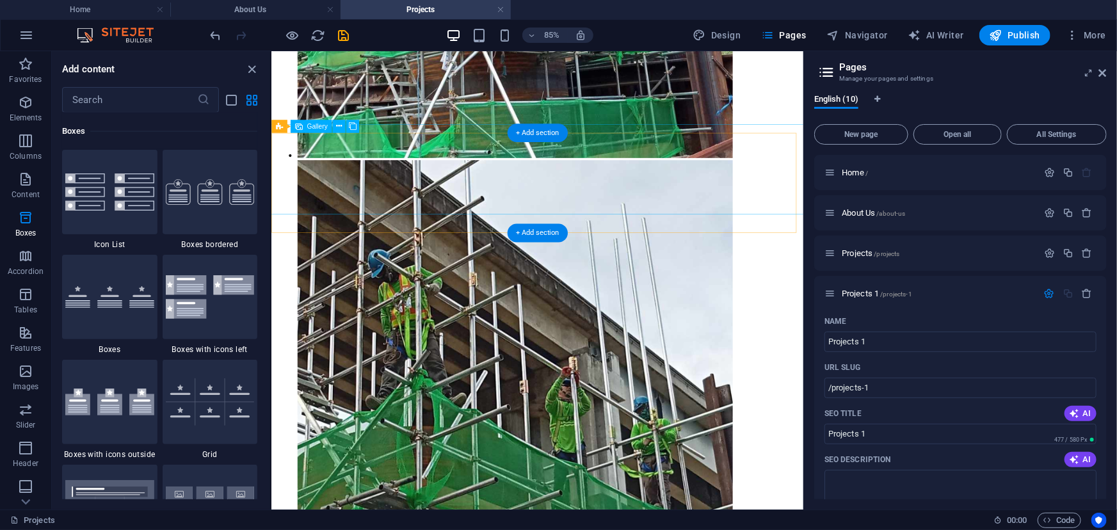
click at [316, 125] on icon at bounding box center [319, 126] width 6 height 12
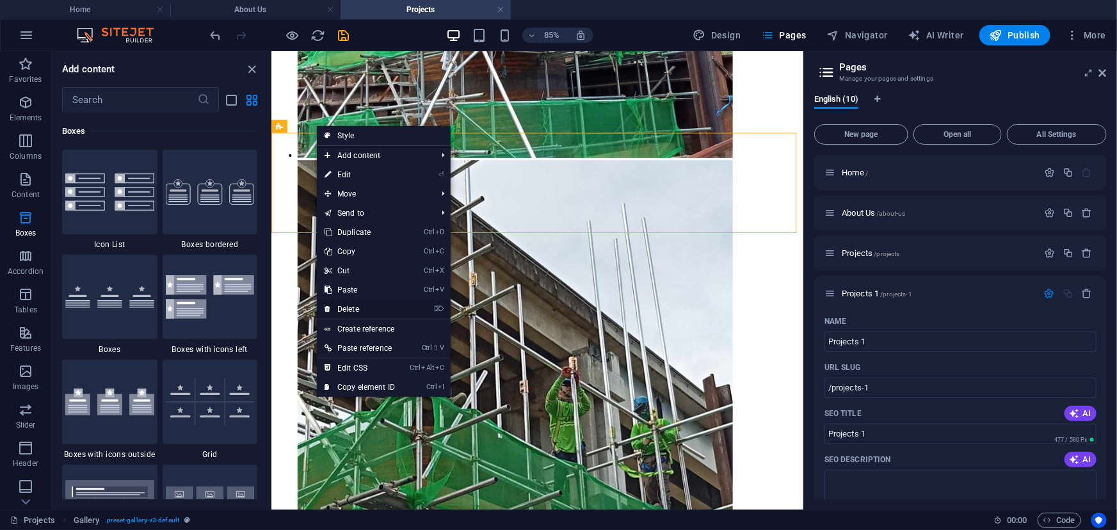
click at [367, 305] on link "⌦ Delete" at bounding box center [360, 309] width 86 height 19
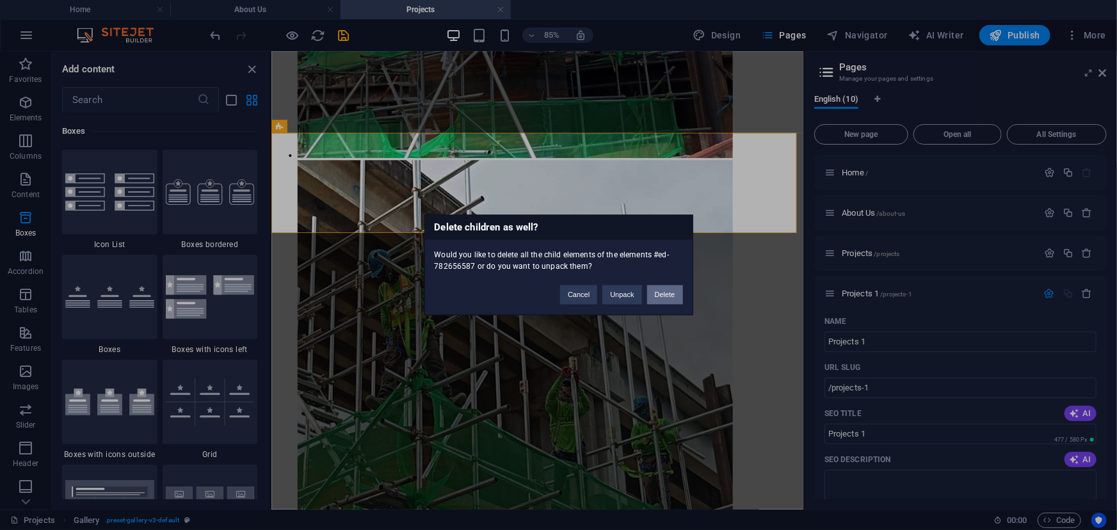
click at [677, 299] on button "Delete" at bounding box center [665, 294] width 36 height 19
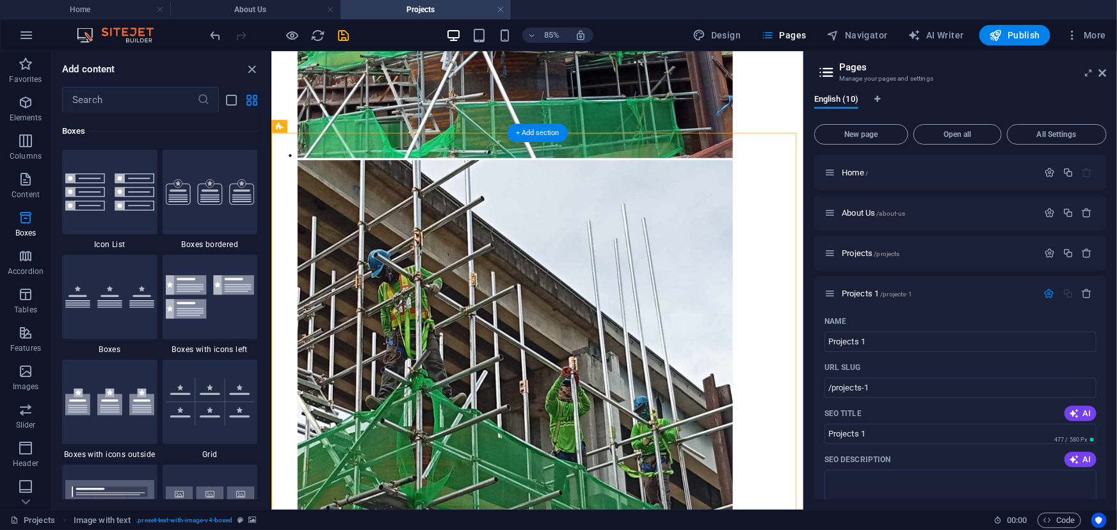
click at [345, 124] on icon at bounding box center [342, 126] width 6 height 12
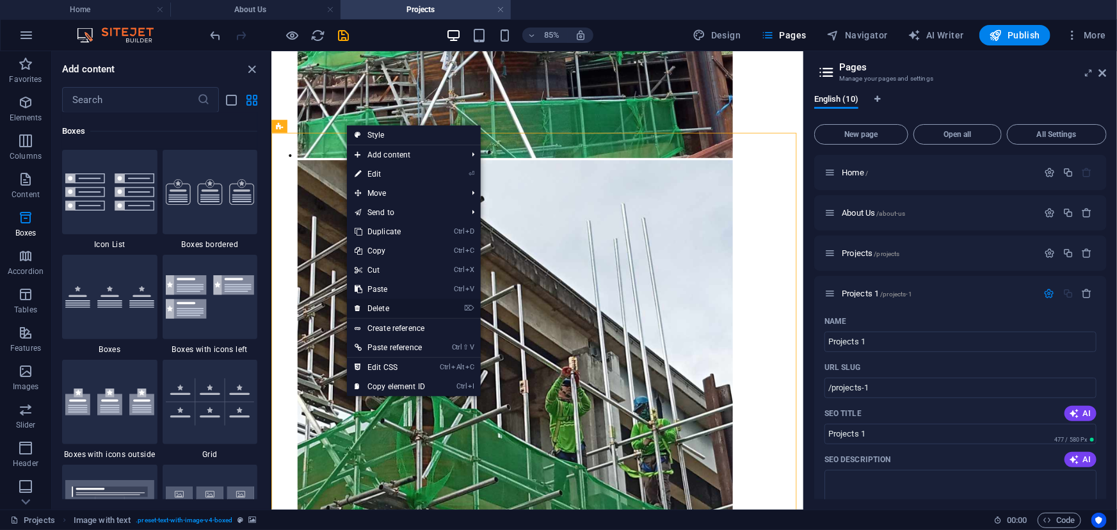
click at [416, 304] on link "⌦ Delete" at bounding box center [390, 308] width 86 height 19
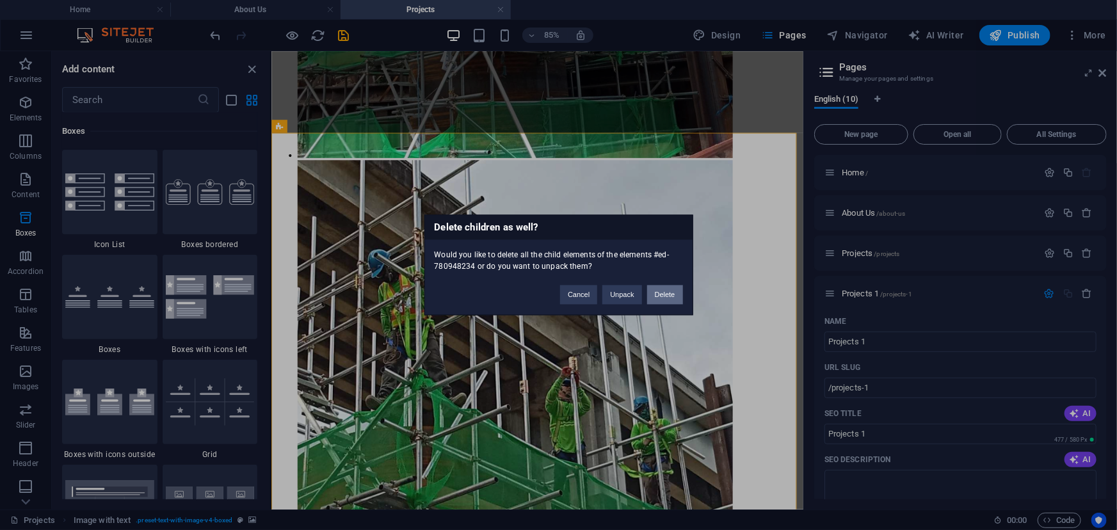
click at [665, 297] on button "Delete" at bounding box center [665, 294] width 36 height 19
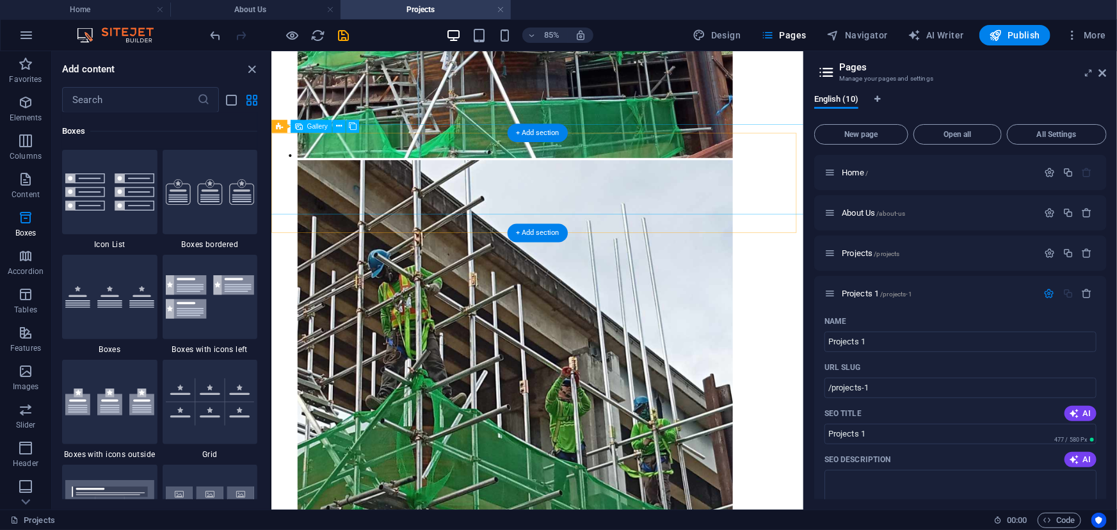
click at [321, 127] on icon at bounding box center [319, 126] width 6 height 12
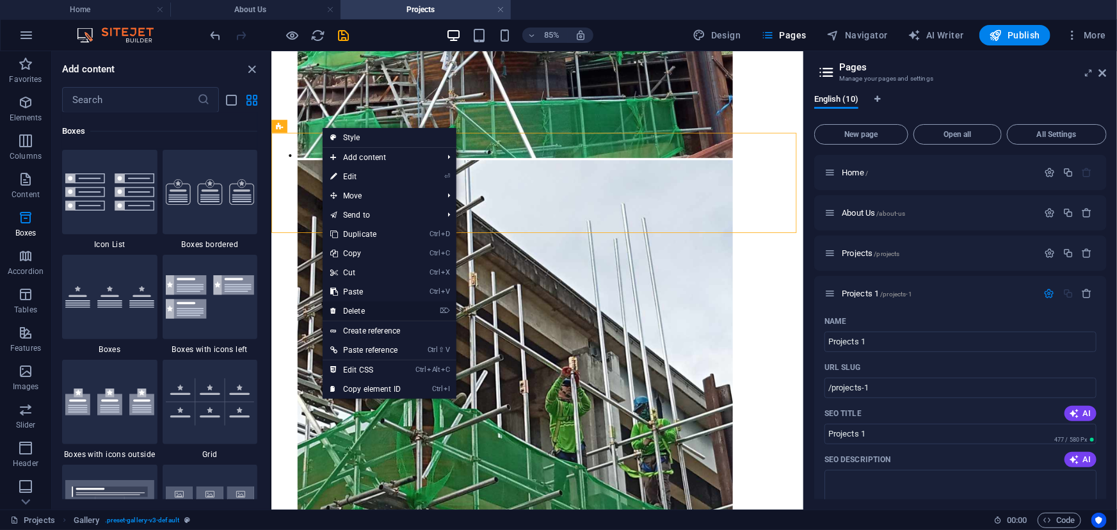
click at [389, 307] on link "⌦ Delete" at bounding box center [366, 310] width 86 height 19
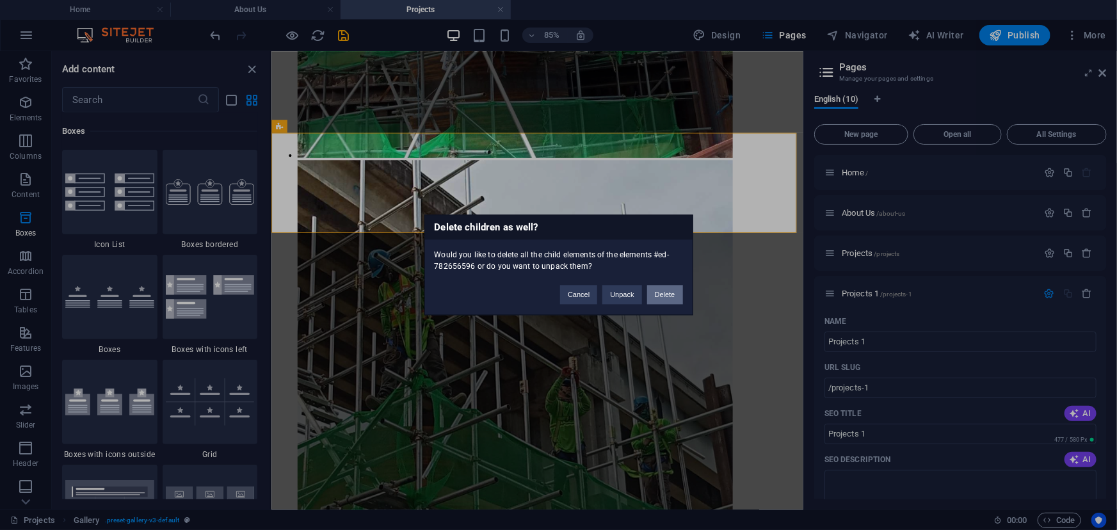
drag, startPoint x: 661, startPoint y: 291, endPoint x: 322, endPoint y: 247, distance: 342.0
click at [661, 291] on button "Delete" at bounding box center [665, 294] width 36 height 19
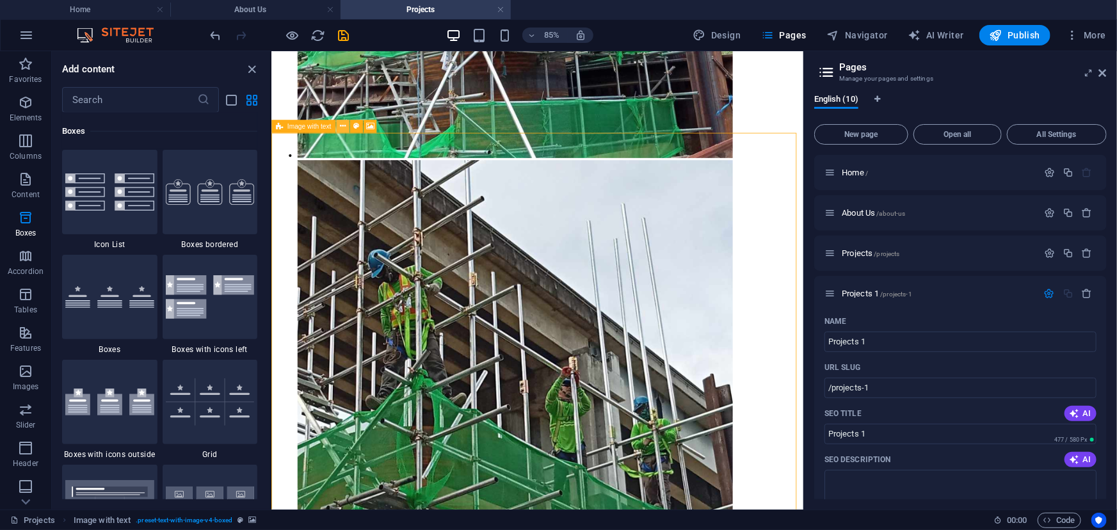
click at [341, 127] on icon at bounding box center [342, 126] width 6 height 12
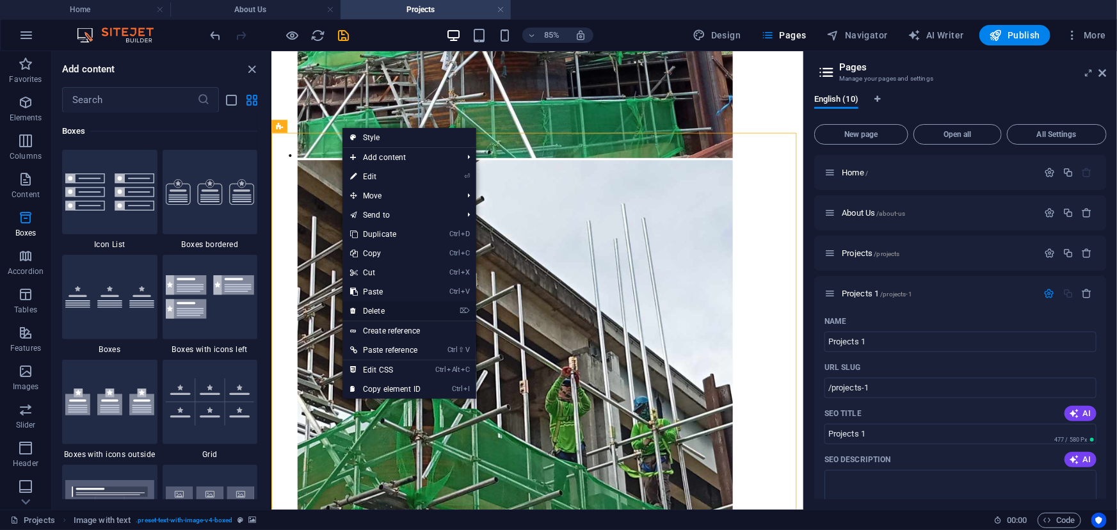
click at [412, 306] on link "⌦ Delete" at bounding box center [385, 310] width 86 height 19
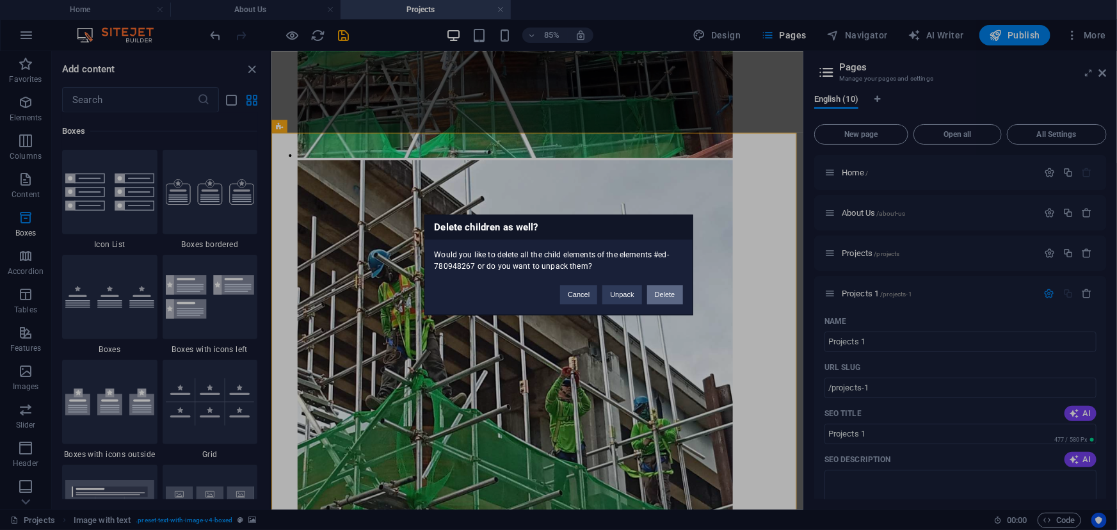
drag, startPoint x: 665, startPoint y: 291, endPoint x: 439, endPoint y: 278, distance: 226.4
click at [665, 291] on button "Delete" at bounding box center [665, 294] width 36 height 19
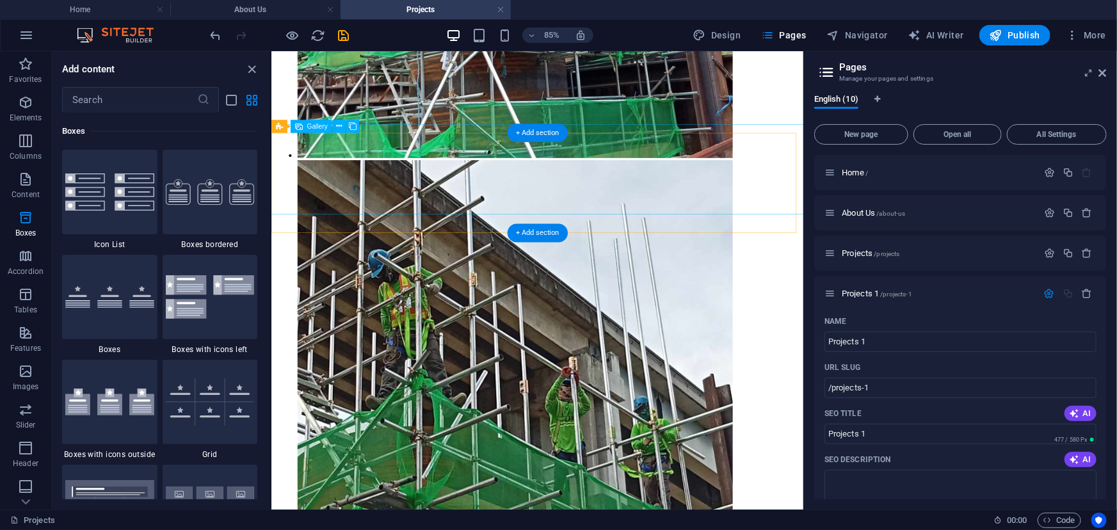
click at [320, 129] on icon at bounding box center [319, 126] width 6 height 12
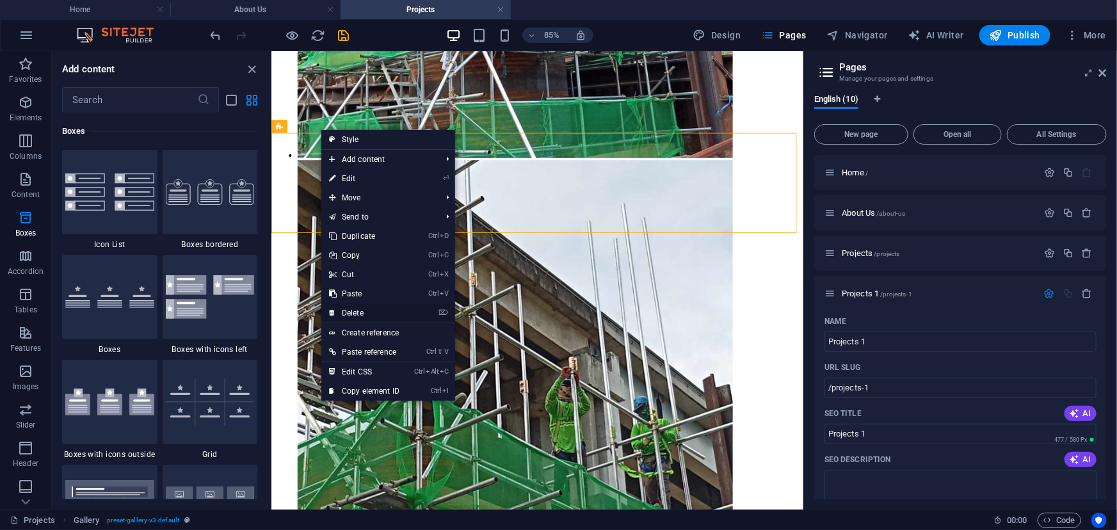
click at [389, 312] on link "⌦ Delete" at bounding box center [364, 312] width 86 height 19
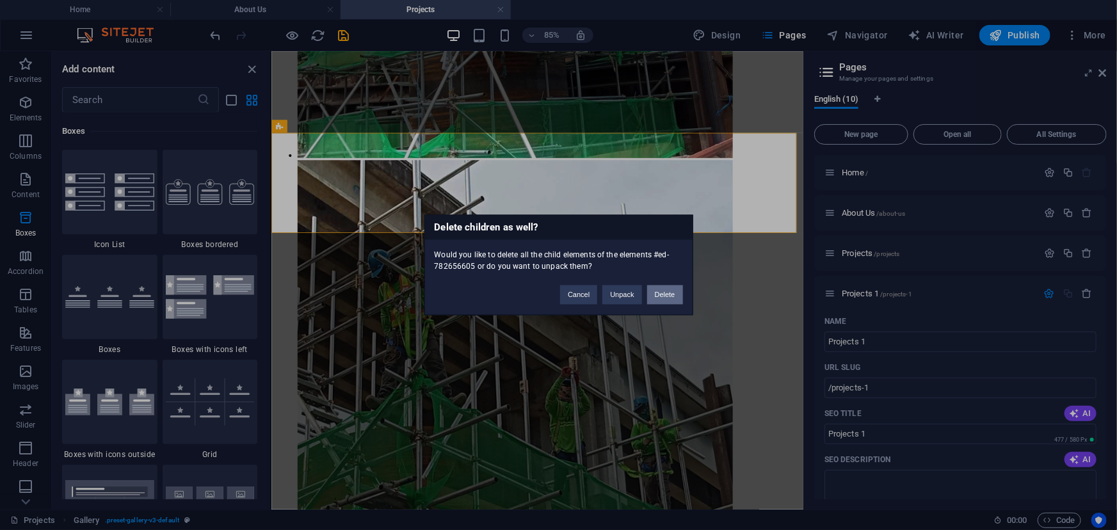
click at [667, 294] on button "Delete" at bounding box center [665, 294] width 36 height 19
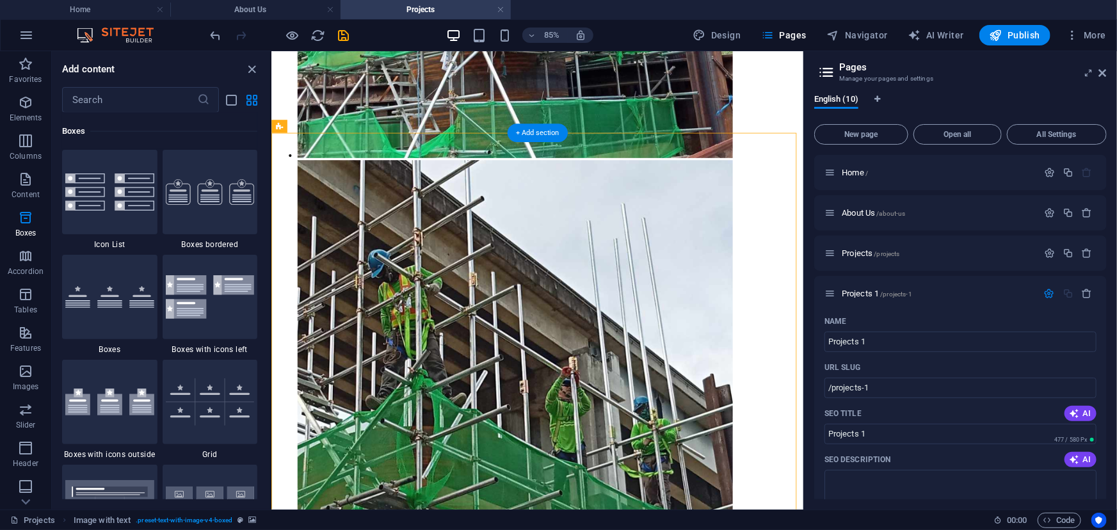
click at [344, 127] on icon at bounding box center [342, 126] width 6 height 12
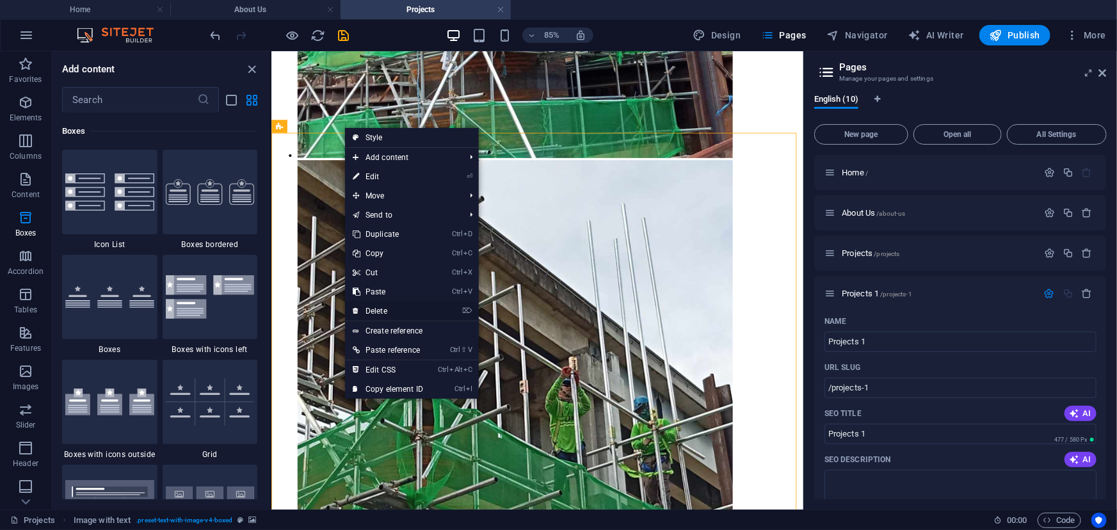
click at [405, 310] on link "⌦ Delete" at bounding box center [388, 310] width 86 height 19
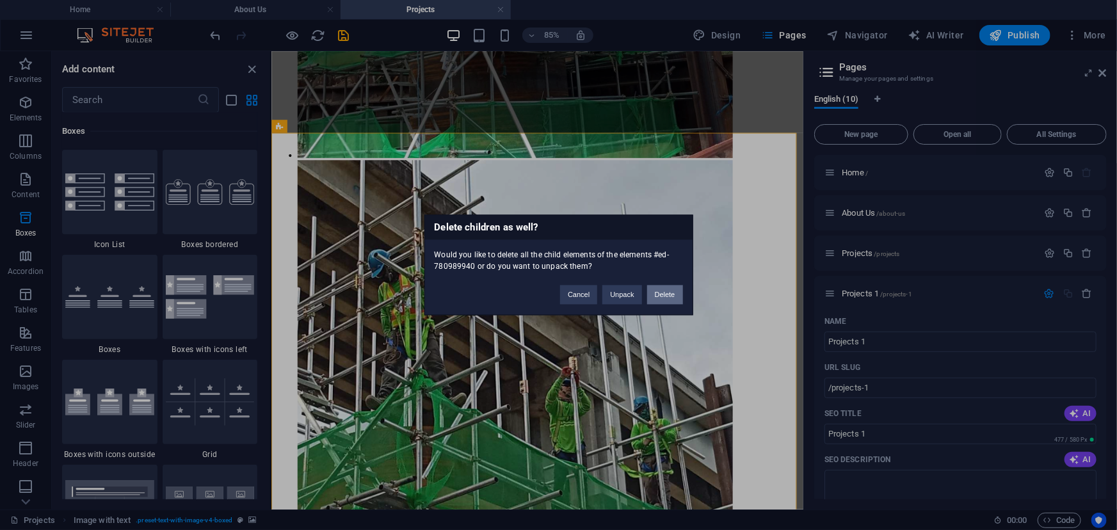
drag, startPoint x: 655, startPoint y: 300, endPoint x: 449, endPoint y: 293, distance: 205.6
click at [655, 300] on button "Delete" at bounding box center [665, 294] width 36 height 19
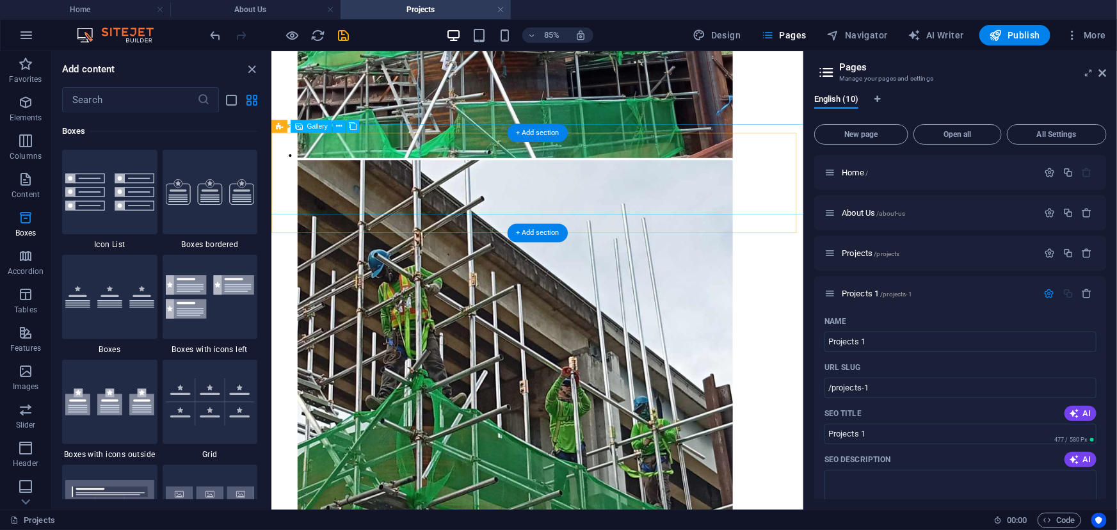
click at [317, 125] on icon at bounding box center [319, 126] width 6 height 12
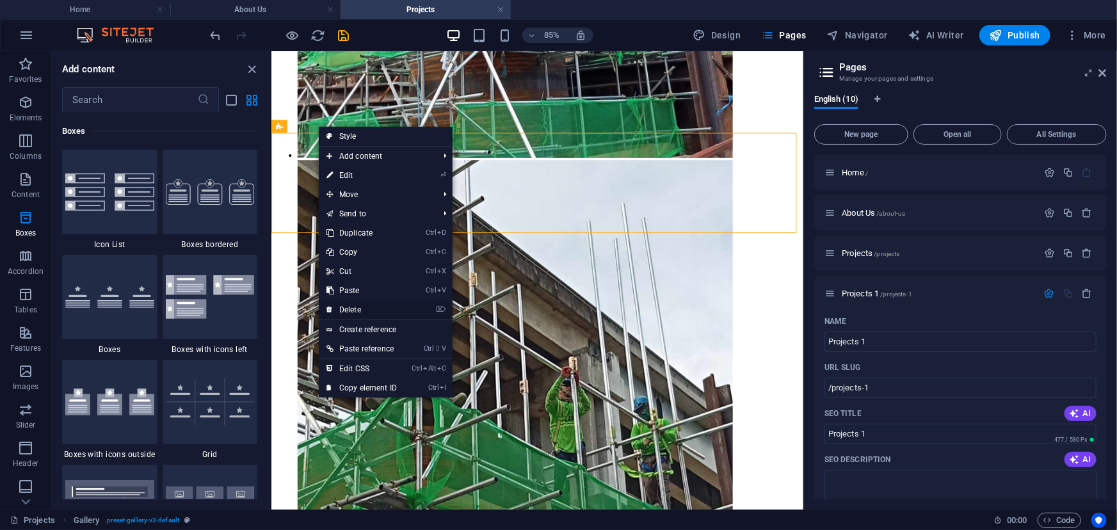
click at [373, 309] on link "⌦ Delete" at bounding box center [362, 309] width 86 height 19
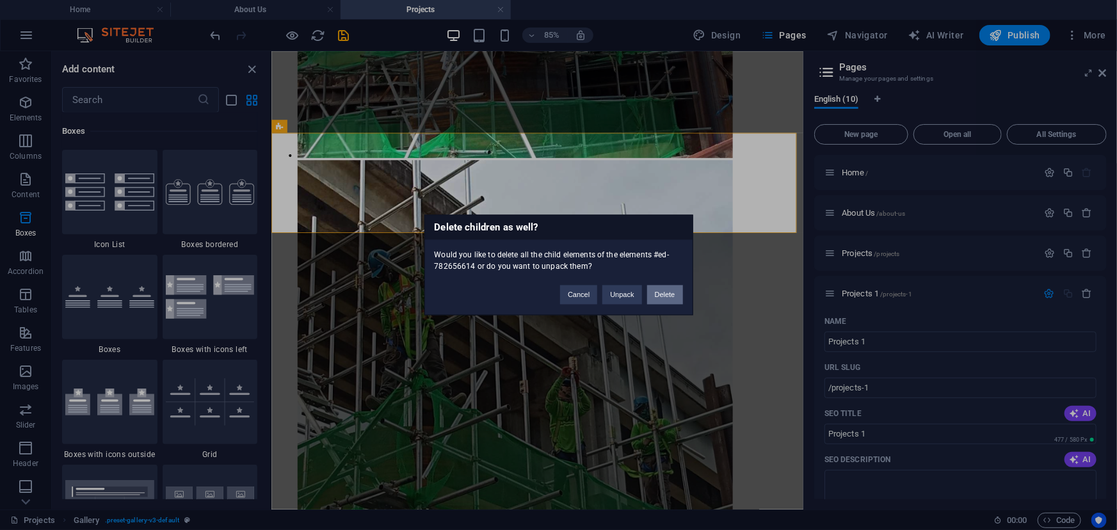
click at [668, 296] on button "Delete" at bounding box center [665, 294] width 36 height 19
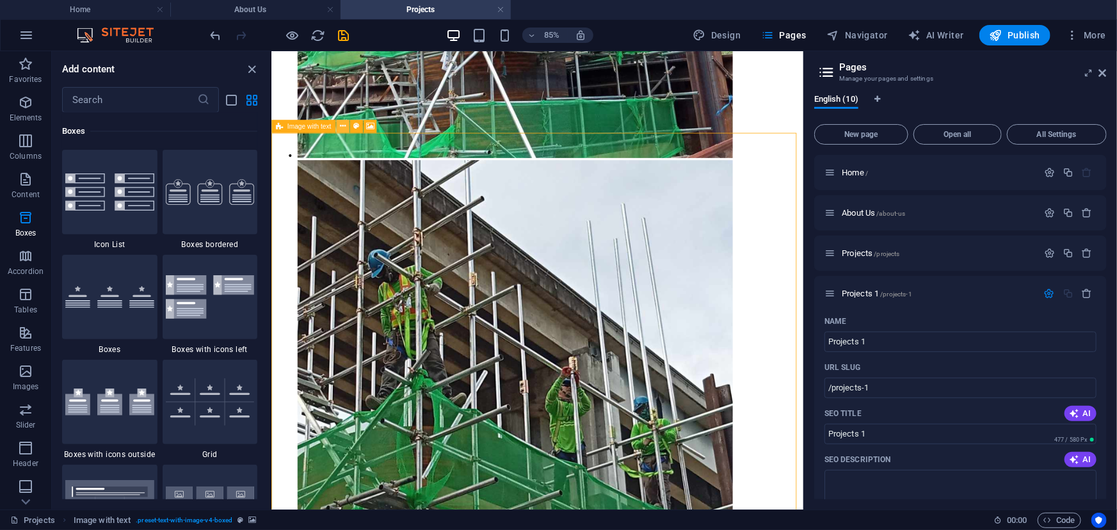
click at [339, 126] on button at bounding box center [342, 126] width 13 height 13
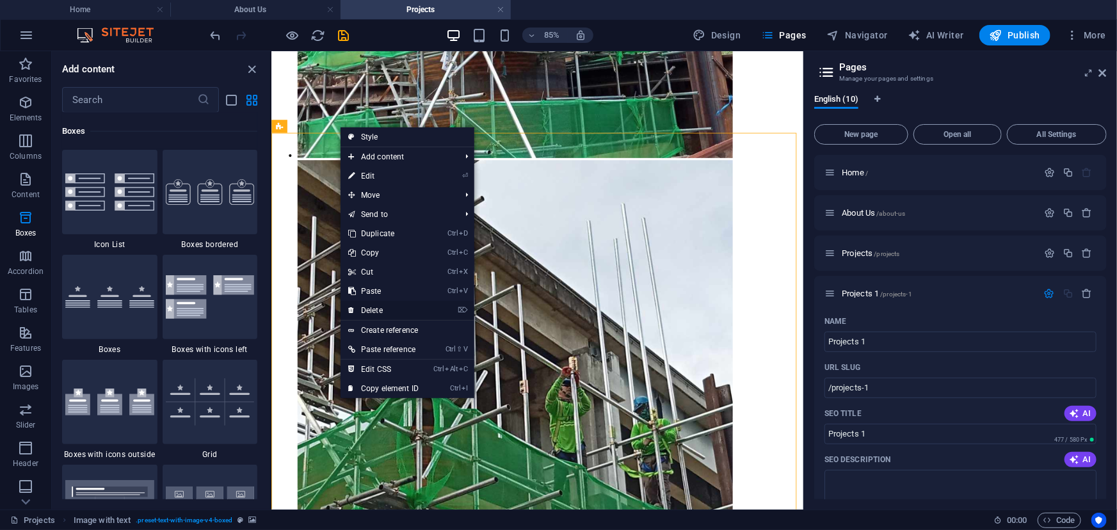
click at [403, 307] on link "⌦ Delete" at bounding box center [384, 310] width 86 height 19
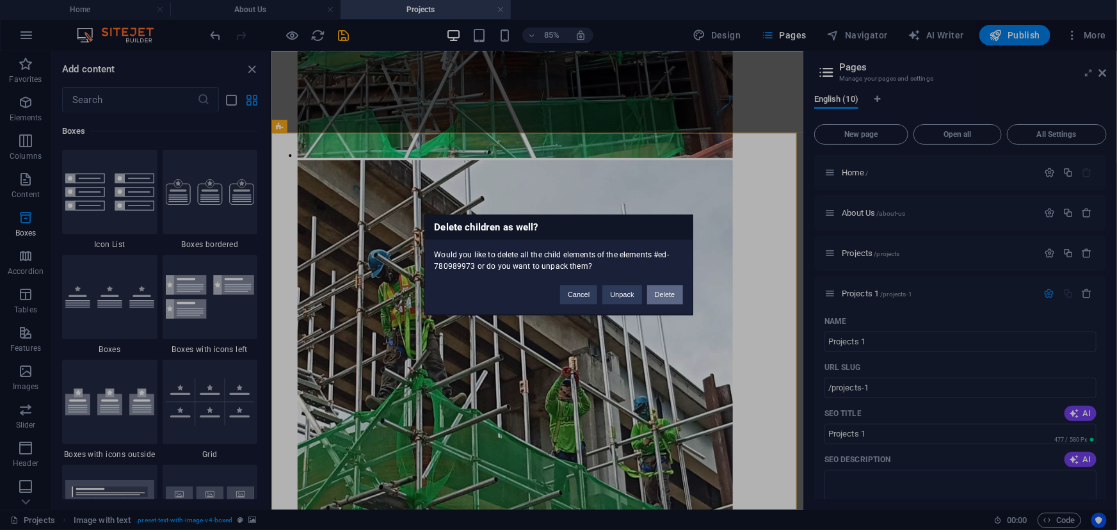
drag, startPoint x: 671, startPoint y: 298, endPoint x: 449, endPoint y: 289, distance: 222.3
click at [671, 298] on button "Delete" at bounding box center [665, 294] width 36 height 19
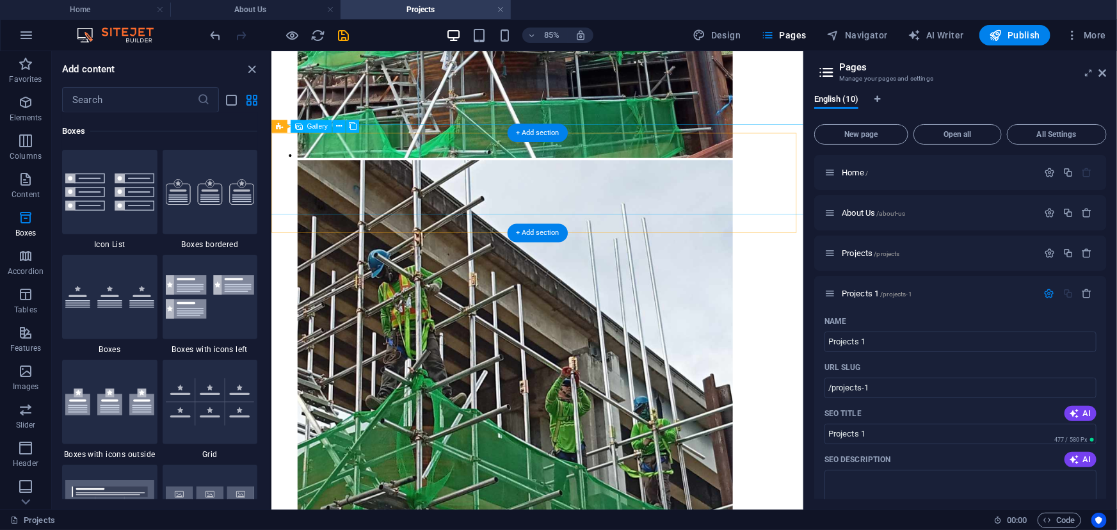
click at [317, 126] on icon at bounding box center [319, 126] width 6 height 12
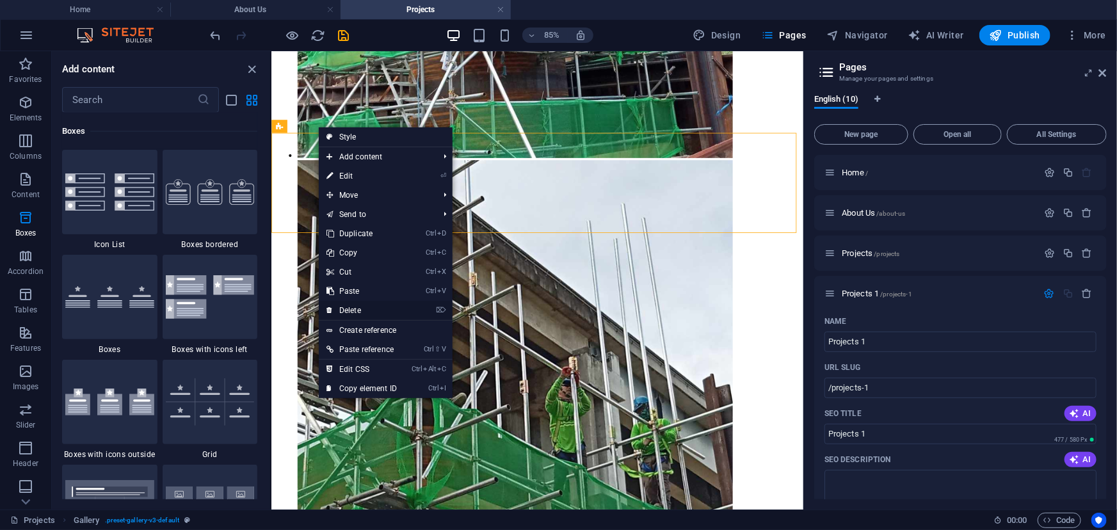
click at [387, 318] on link "⌦ Delete" at bounding box center [362, 310] width 86 height 19
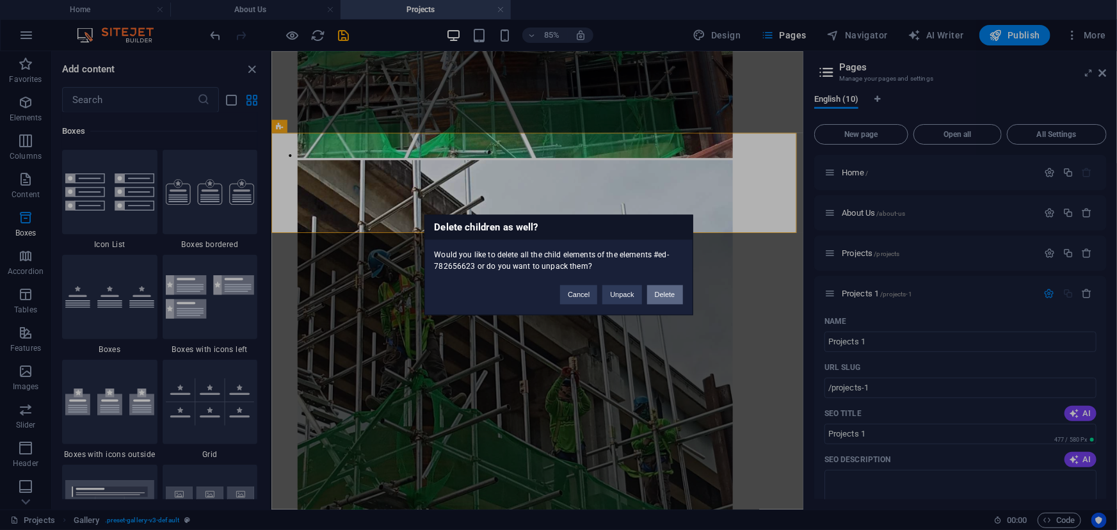
drag, startPoint x: 666, startPoint y: 296, endPoint x: 463, endPoint y: 289, distance: 203.1
click at [666, 296] on button "Delete" at bounding box center [665, 294] width 36 height 19
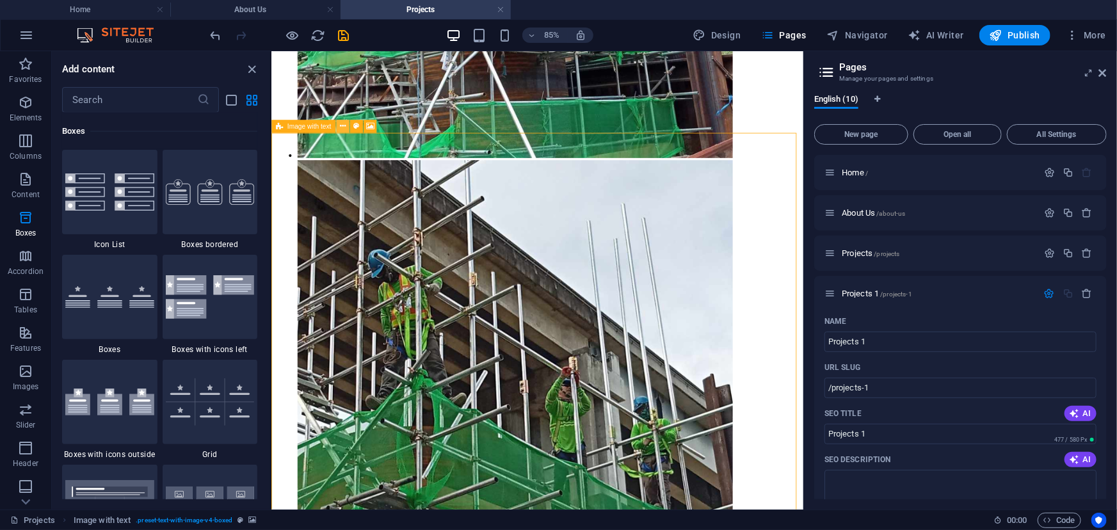
click at [341, 125] on icon at bounding box center [342, 126] width 6 height 12
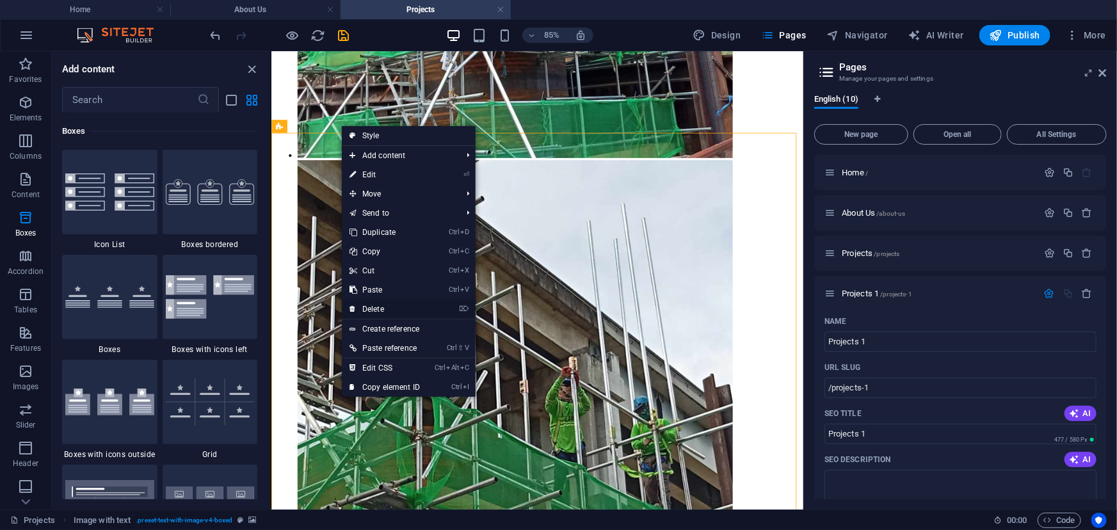
click at [419, 310] on link "⌦ Delete" at bounding box center [385, 309] width 86 height 19
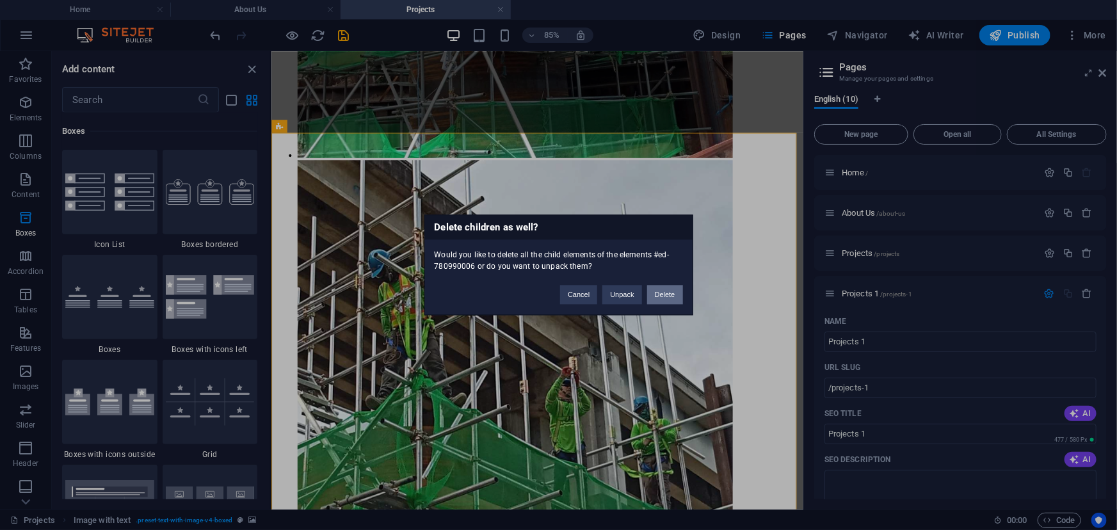
drag, startPoint x: 662, startPoint y: 298, endPoint x: 456, endPoint y: 289, distance: 206.3
click at [662, 298] on button "Delete" at bounding box center [665, 294] width 36 height 19
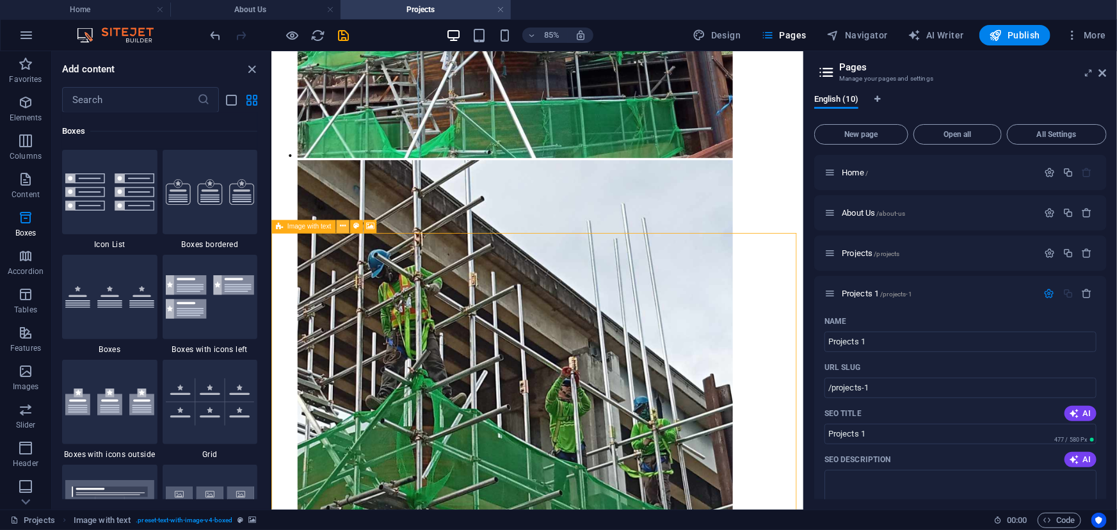
click at [343, 229] on icon at bounding box center [342, 226] width 6 height 12
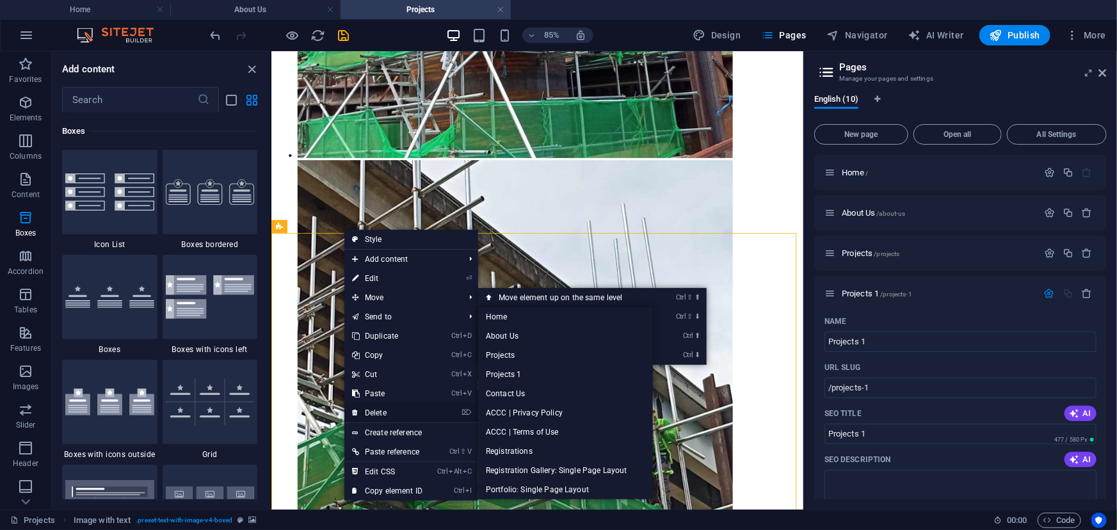
click at [392, 412] on link "⌦ Delete" at bounding box center [387, 412] width 86 height 19
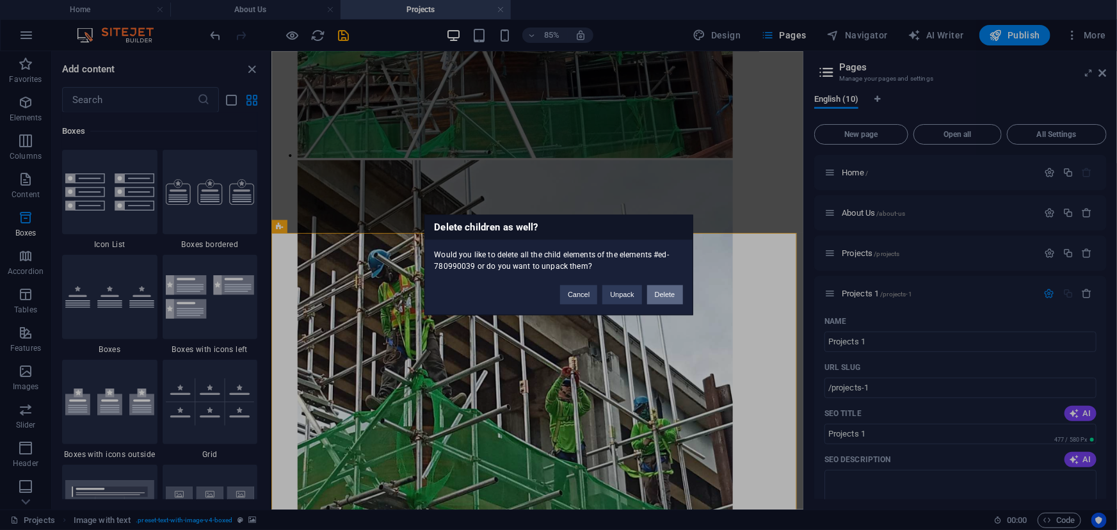
click at [655, 295] on button "Delete" at bounding box center [665, 294] width 36 height 19
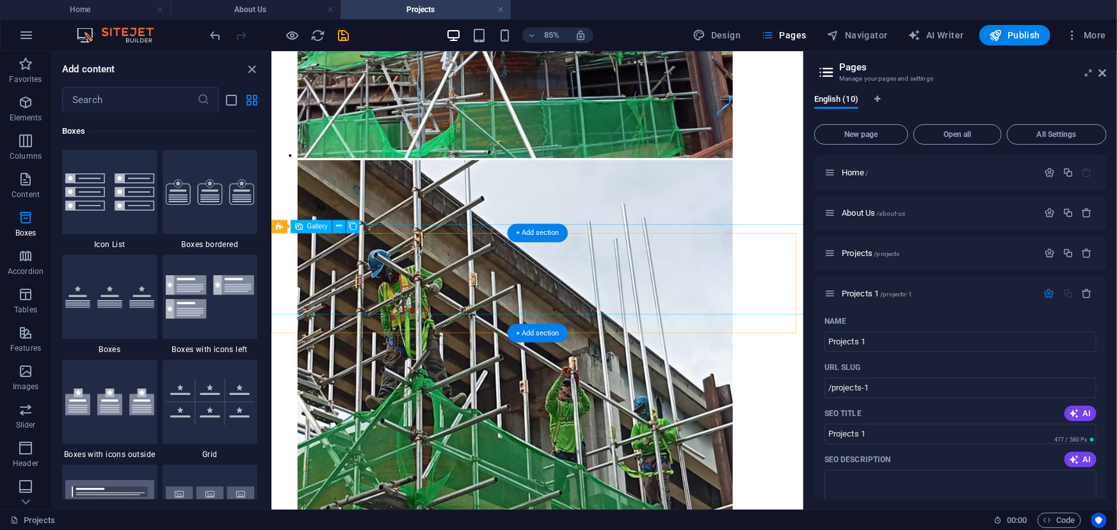
click at [337, 228] on icon at bounding box center [339, 226] width 6 height 12
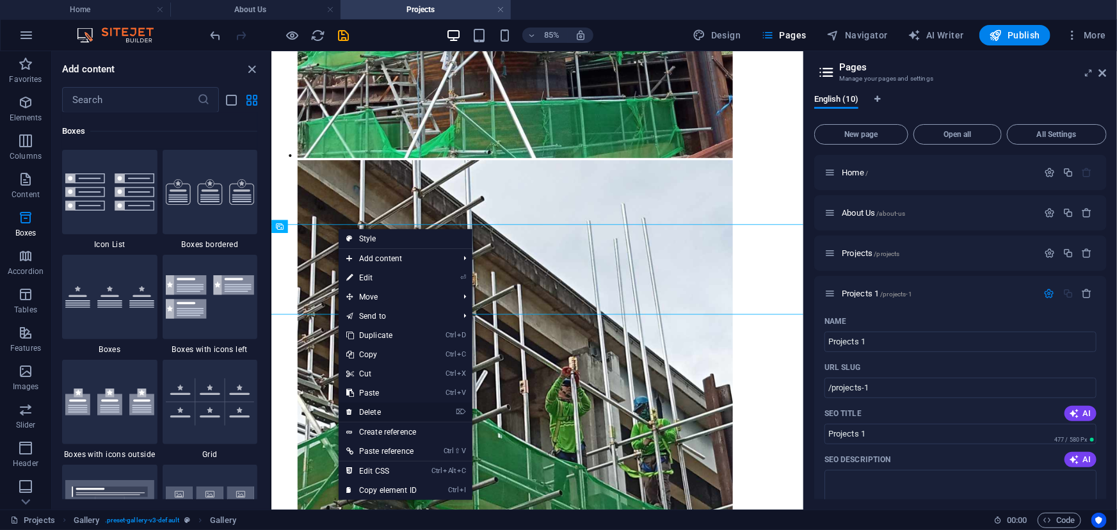
click at [382, 410] on link "⌦ Delete" at bounding box center [382, 412] width 86 height 19
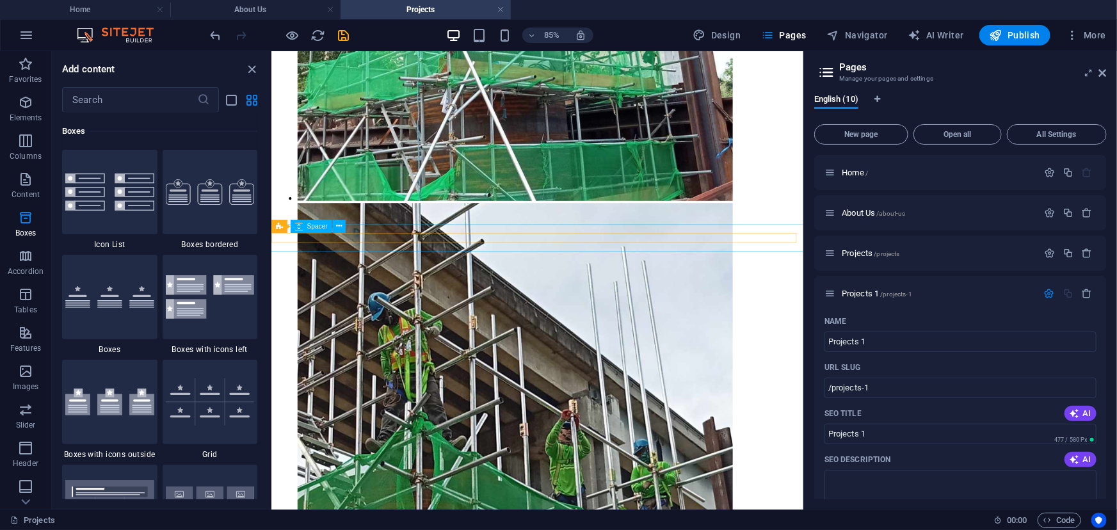
scroll to position [16003, 0]
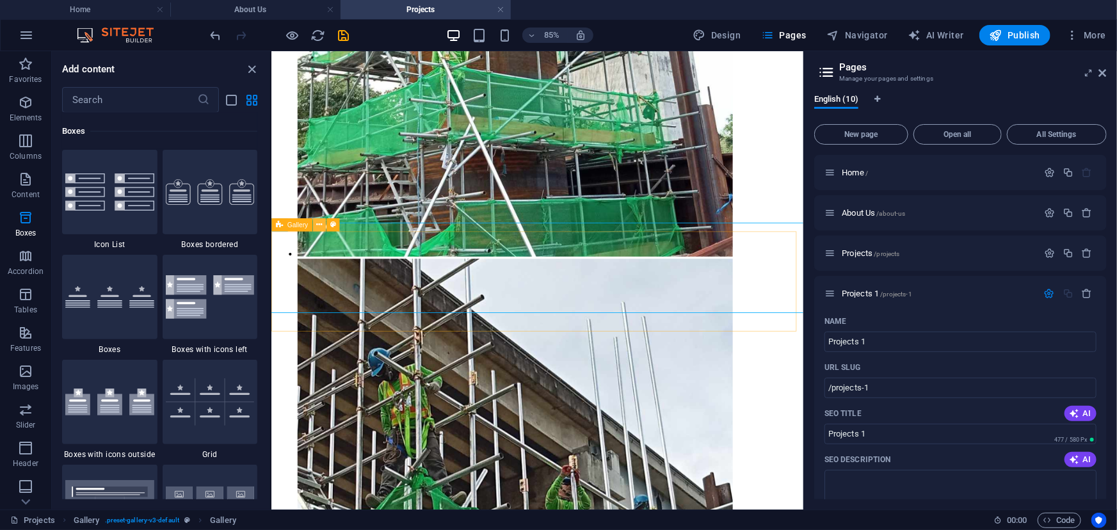
click at [319, 224] on icon at bounding box center [319, 225] width 6 height 12
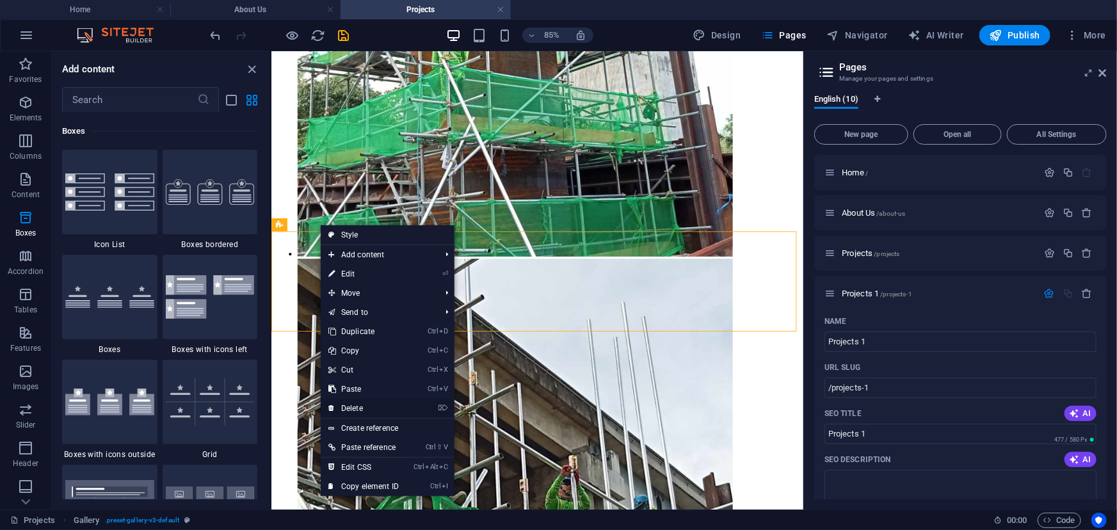
click at [356, 406] on link "⌦ Delete" at bounding box center [364, 408] width 86 height 19
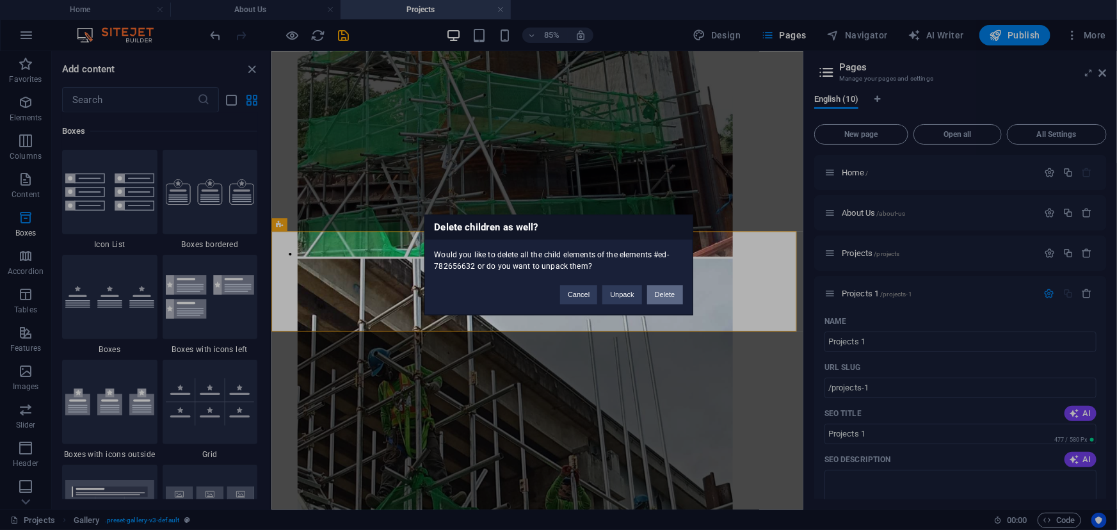
drag, startPoint x: 669, startPoint y: 289, endPoint x: 401, endPoint y: 289, distance: 267.6
click at [669, 289] on button "Delete" at bounding box center [665, 294] width 36 height 19
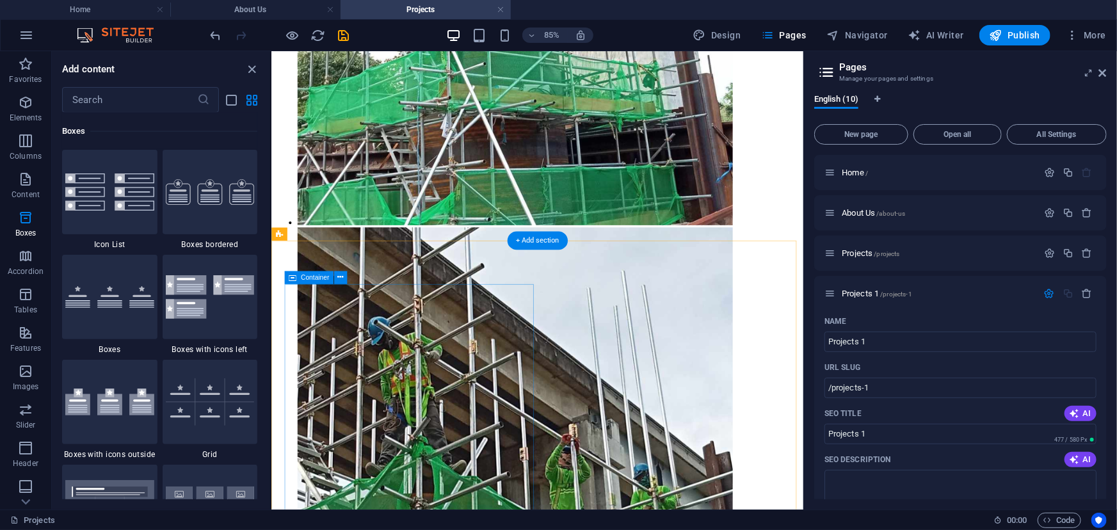
scroll to position [16060, 0]
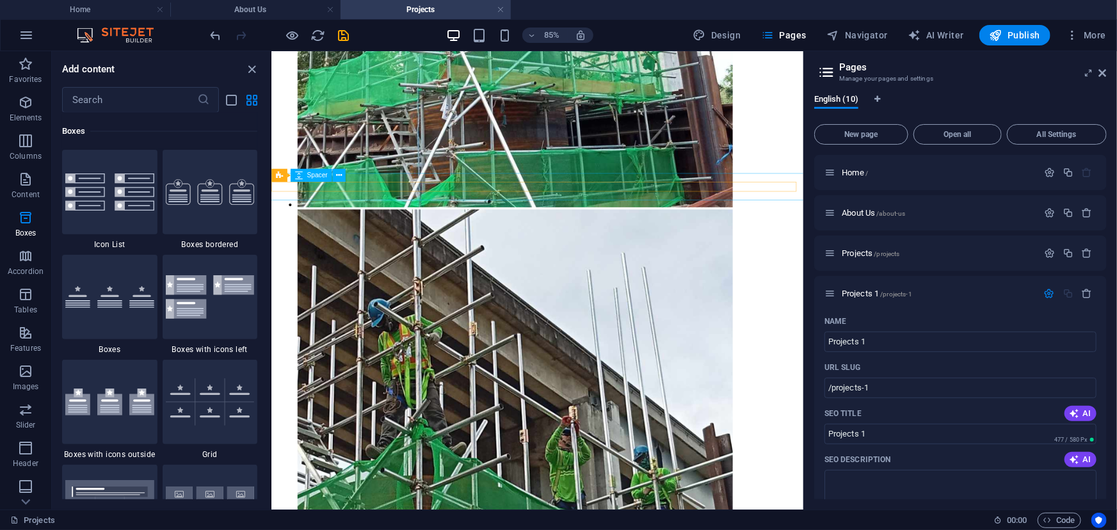
click at [319, 177] on icon at bounding box center [319, 176] width 6 height 12
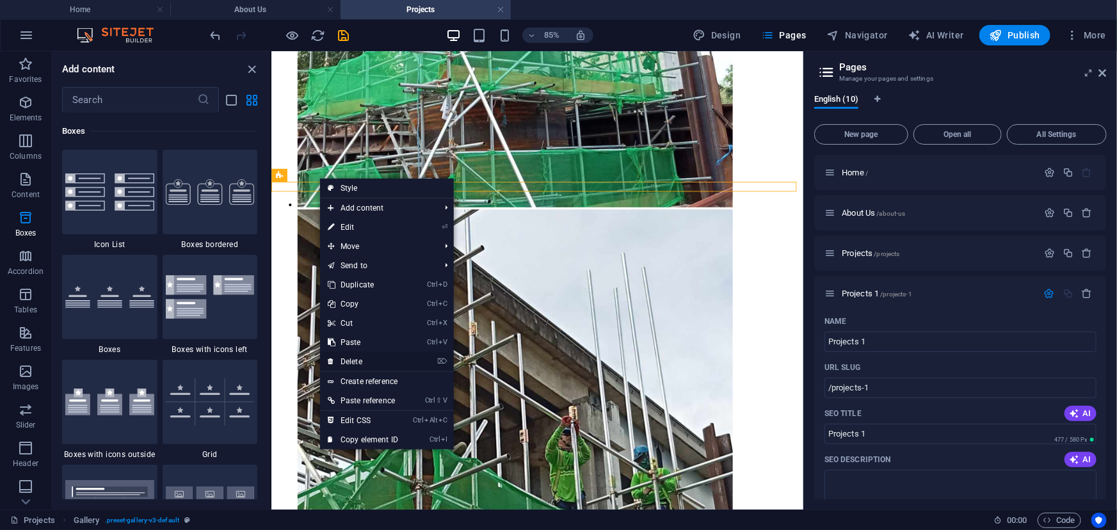
click at [377, 364] on link "⌦ Delete" at bounding box center [363, 361] width 86 height 19
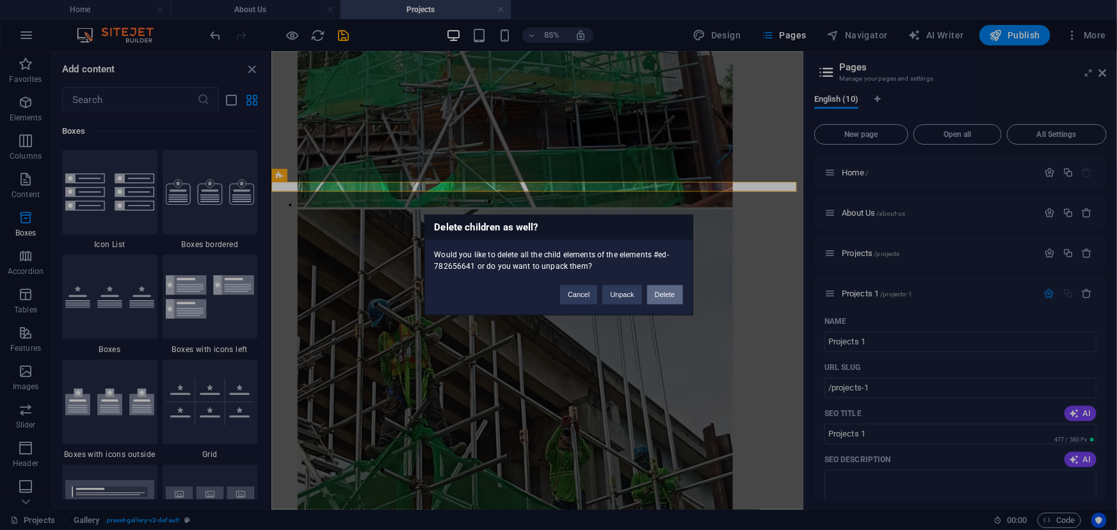
click at [673, 296] on button "Delete" at bounding box center [665, 294] width 36 height 19
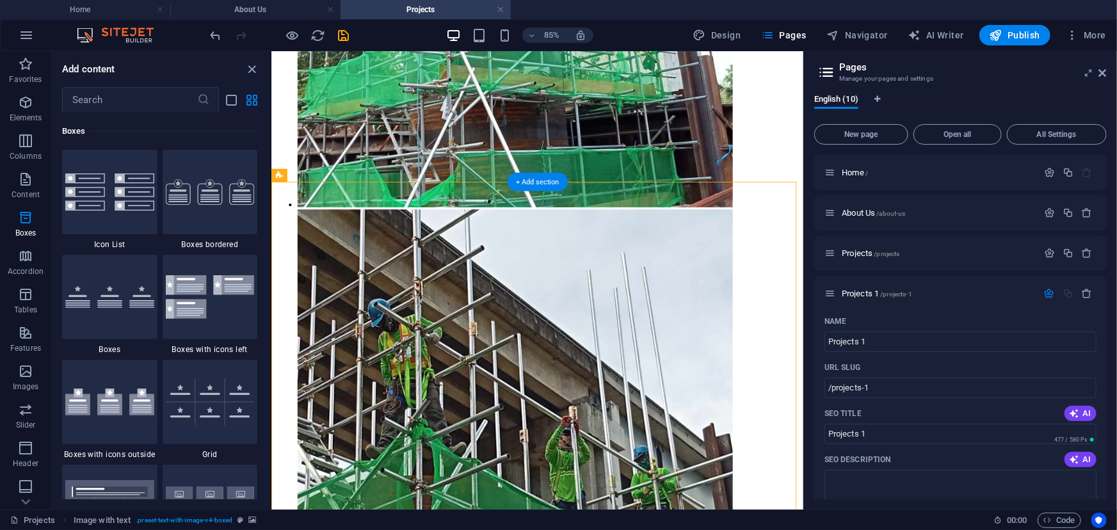
click at [339, 177] on button at bounding box center [342, 175] width 13 height 13
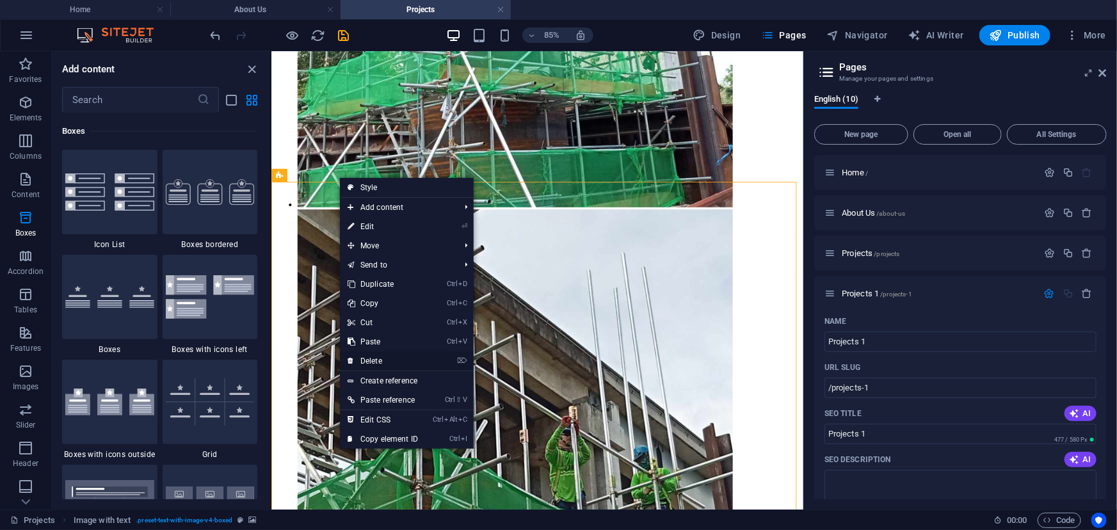
click at [396, 357] on link "⌦ Delete" at bounding box center [383, 360] width 86 height 19
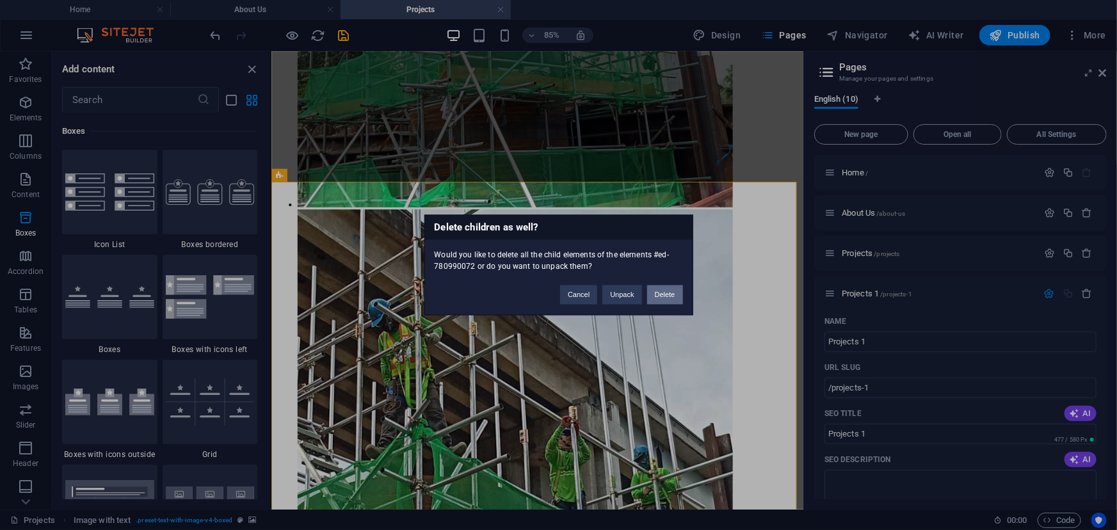
click at [655, 291] on button "Delete" at bounding box center [665, 294] width 36 height 19
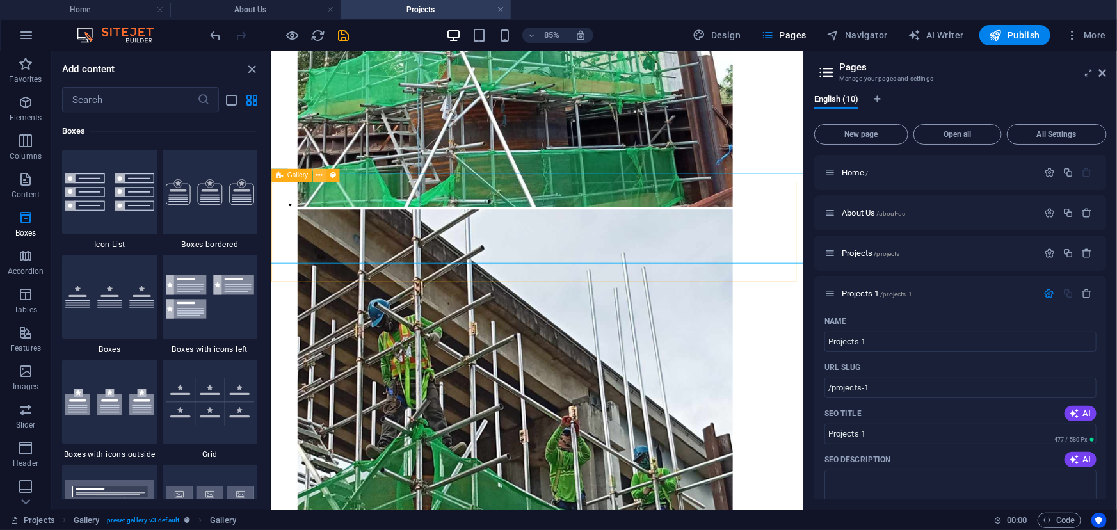
click at [317, 177] on icon at bounding box center [319, 176] width 6 height 12
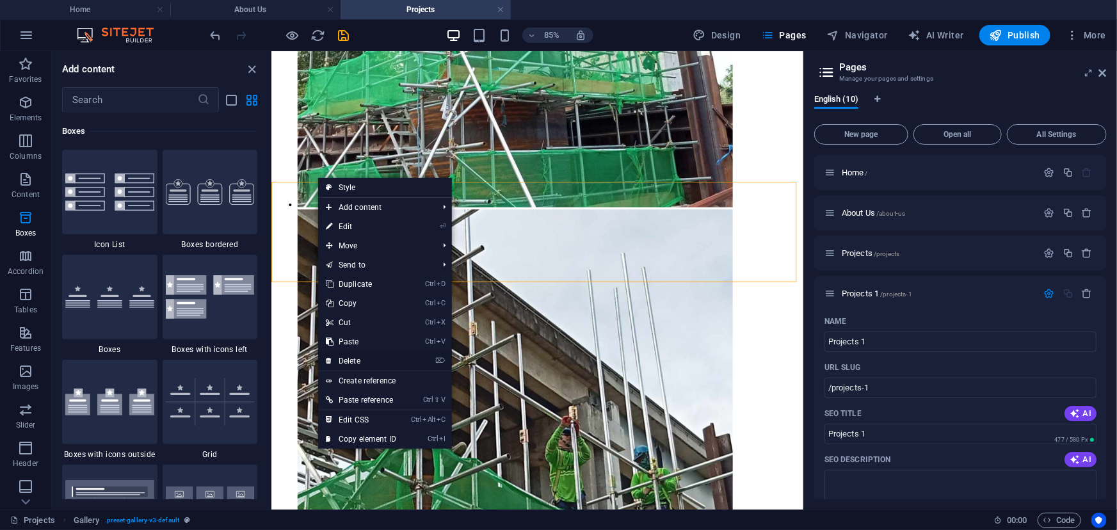
click at [368, 357] on link "⌦ Delete" at bounding box center [361, 360] width 86 height 19
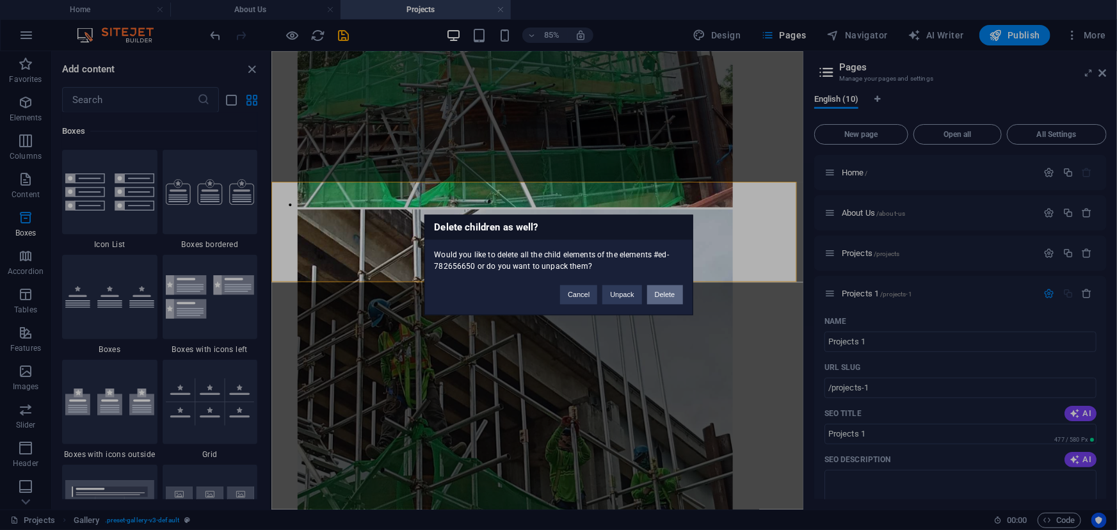
click at [664, 294] on button "Delete" at bounding box center [665, 294] width 36 height 19
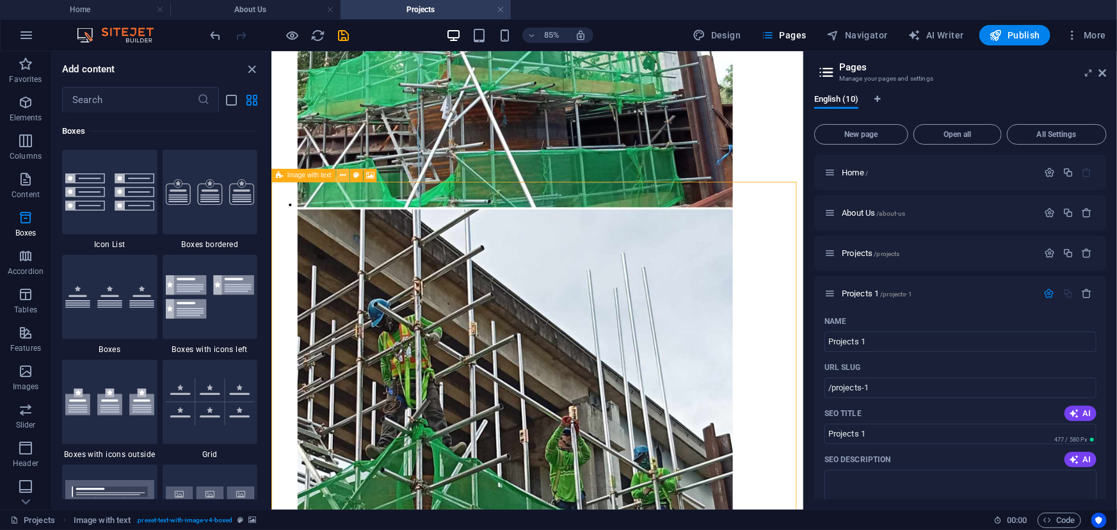
click at [338, 174] on button at bounding box center [342, 175] width 13 height 13
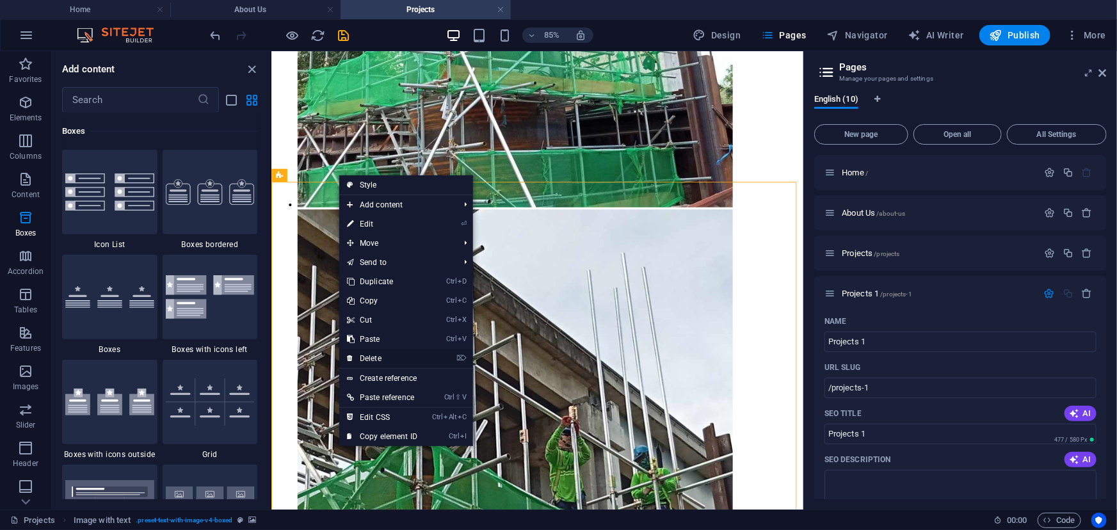
click at [398, 355] on link "⌦ Delete" at bounding box center [382, 358] width 86 height 19
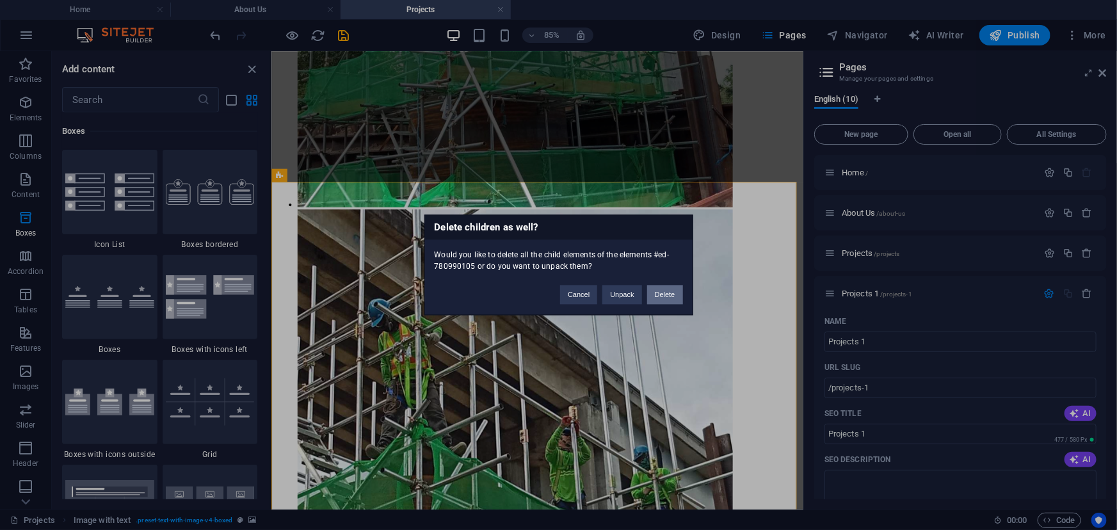
click at [673, 297] on button "Delete" at bounding box center [665, 294] width 36 height 19
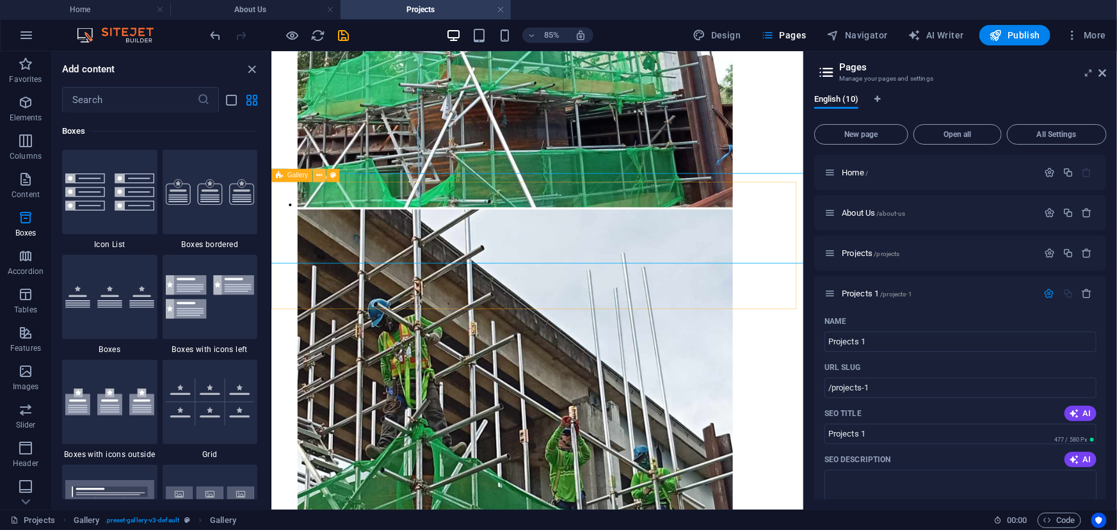
click at [323, 177] on button at bounding box center [319, 175] width 13 height 13
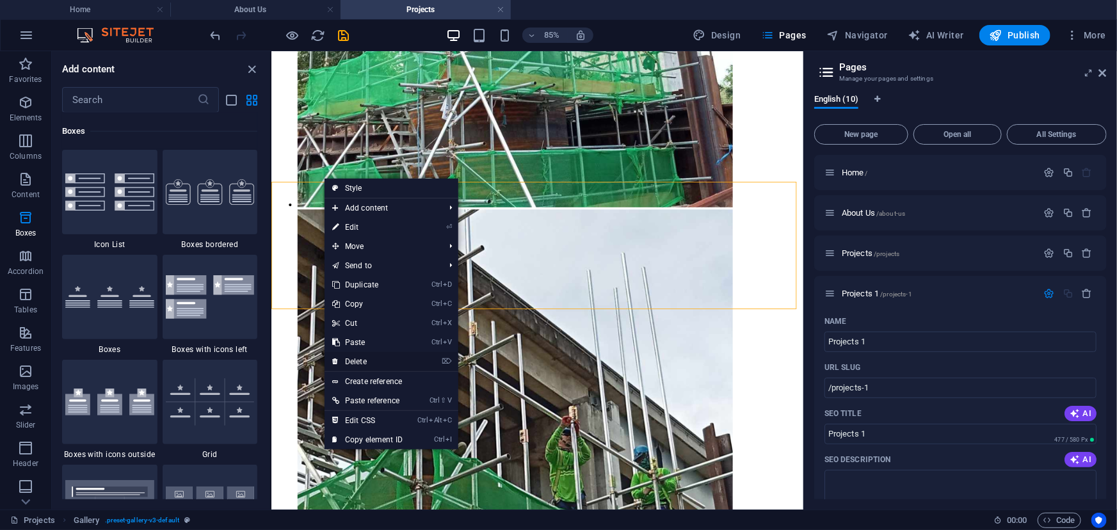
click at [381, 360] on link "⌦ Delete" at bounding box center [368, 361] width 86 height 19
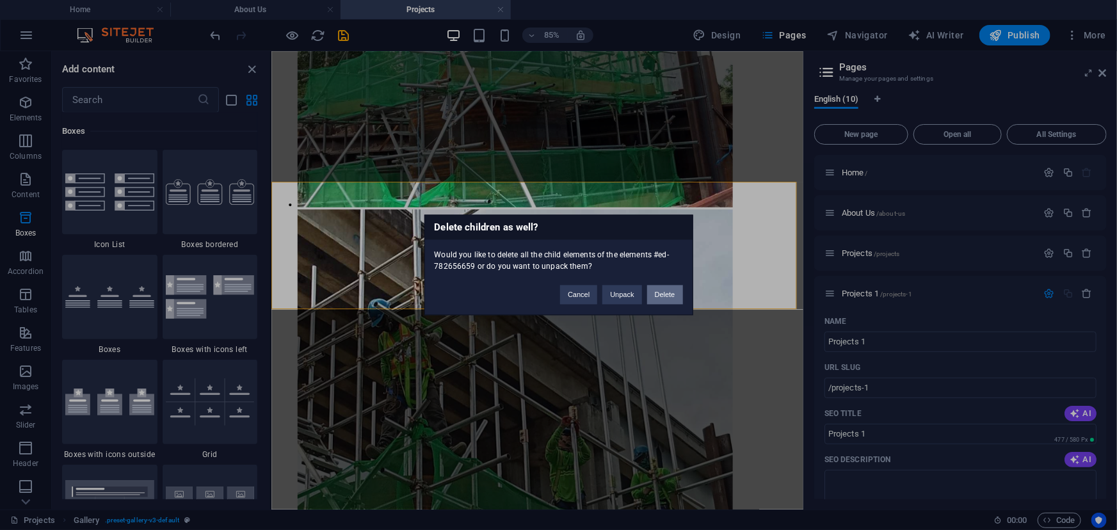
click at [672, 288] on button "Delete" at bounding box center [665, 294] width 36 height 19
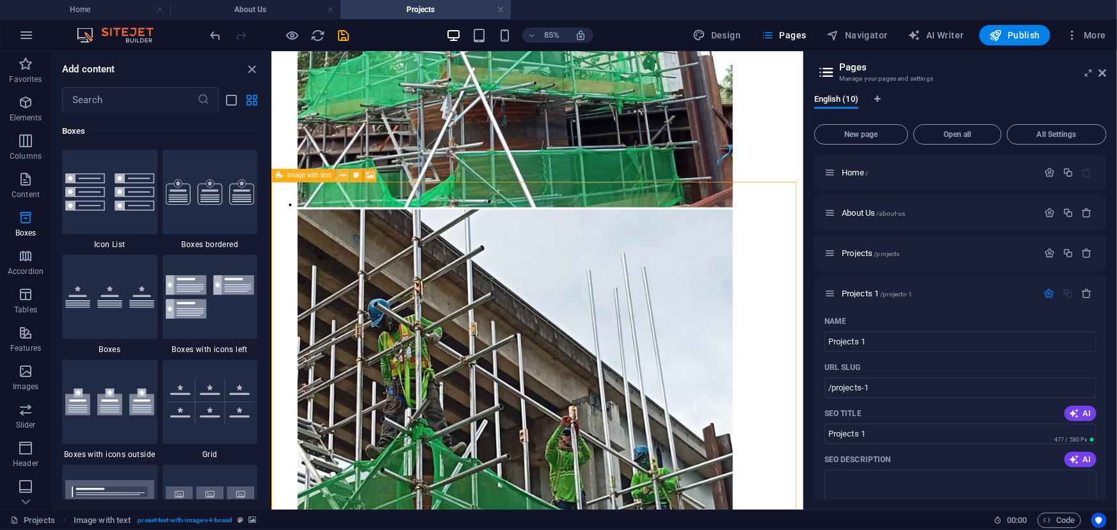
click at [337, 177] on button at bounding box center [342, 175] width 13 height 13
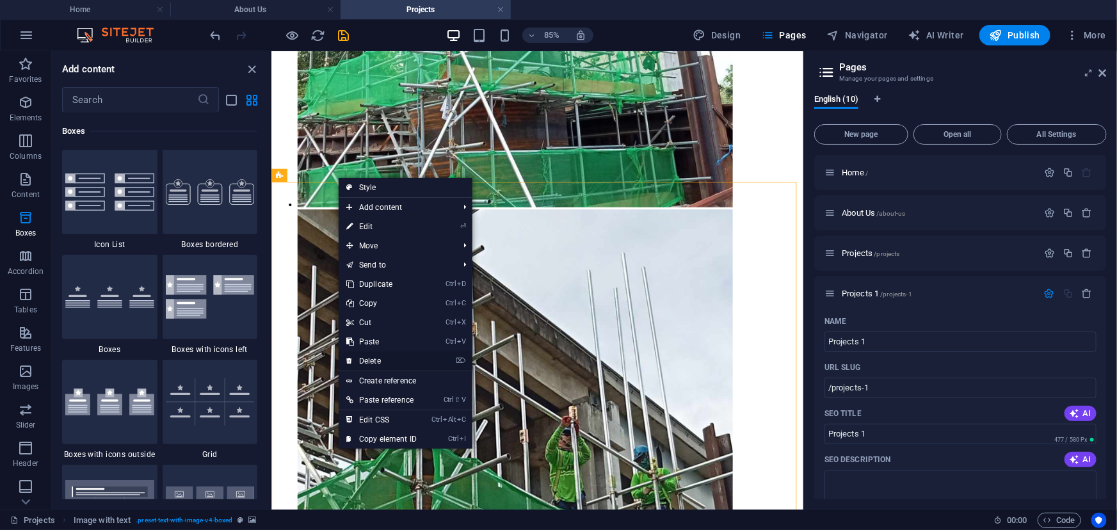
click at [397, 363] on link "⌦ Delete" at bounding box center [382, 360] width 86 height 19
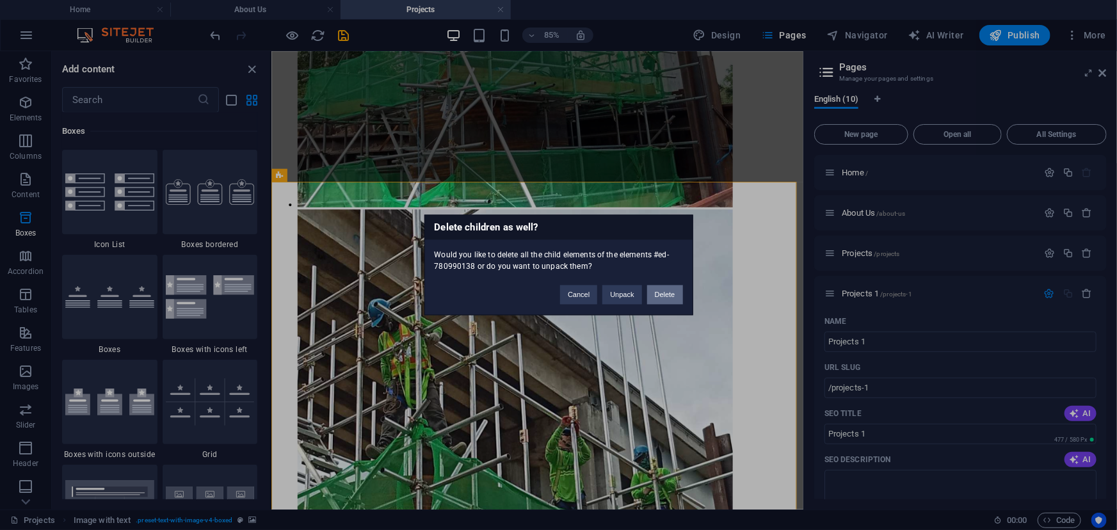
drag, startPoint x: 667, startPoint y: 298, endPoint x: 465, endPoint y: 291, distance: 201.8
click at [667, 298] on button "Delete" at bounding box center [665, 294] width 36 height 19
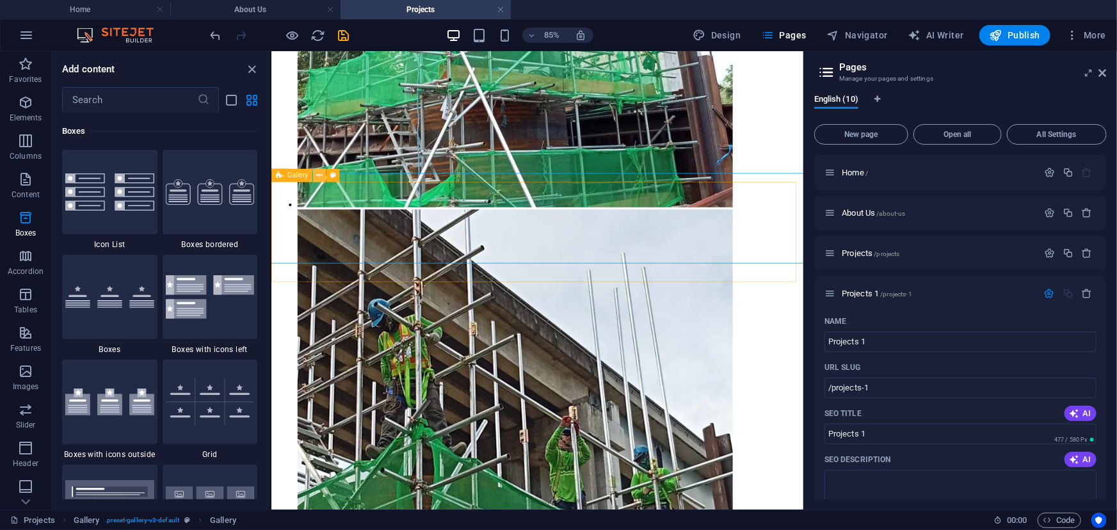
click at [321, 177] on icon at bounding box center [319, 176] width 6 height 12
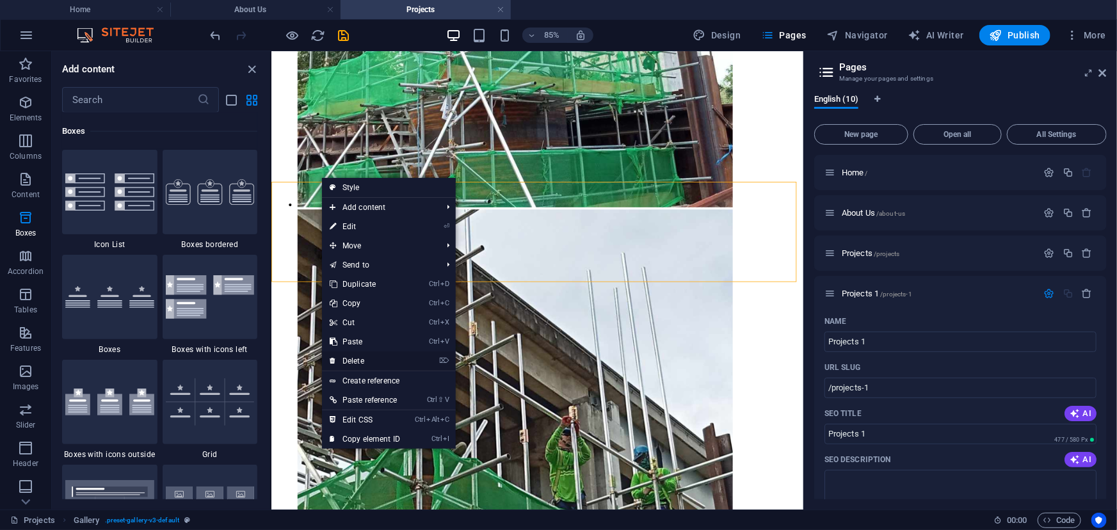
click at [381, 361] on link "⌦ Delete" at bounding box center [365, 360] width 86 height 19
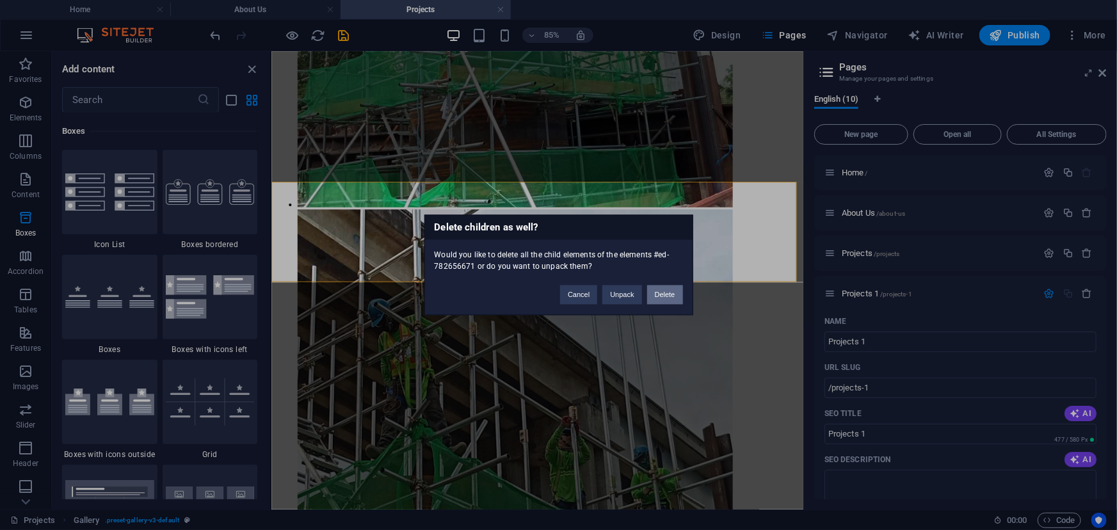
drag, startPoint x: 652, startPoint y: 295, endPoint x: 438, endPoint y: 287, distance: 214.0
click at [652, 295] on button "Delete" at bounding box center [665, 294] width 36 height 19
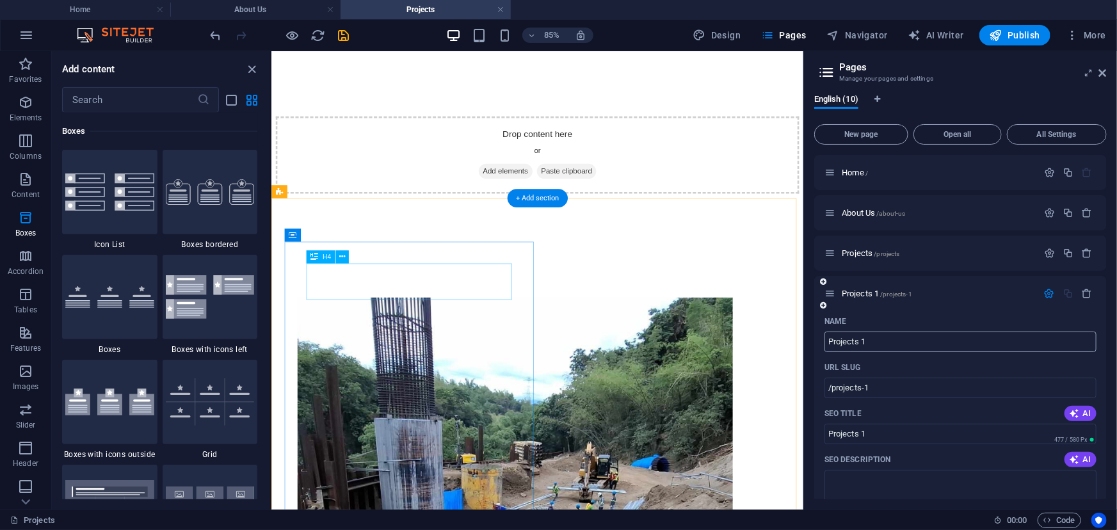
scroll to position [9601, 0]
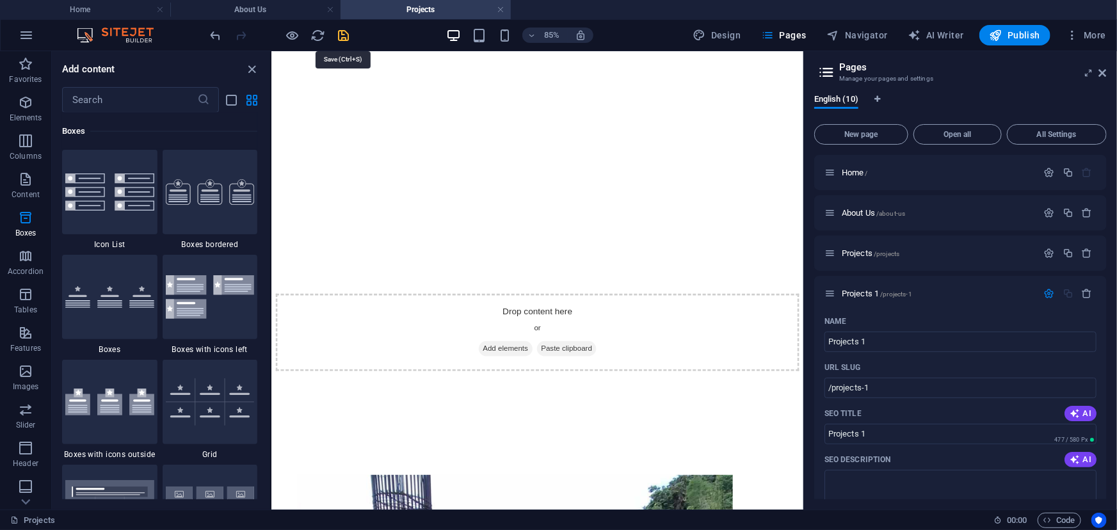
click at [347, 31] on icon "save" at bounding box center [344, 35] width 15 height 15
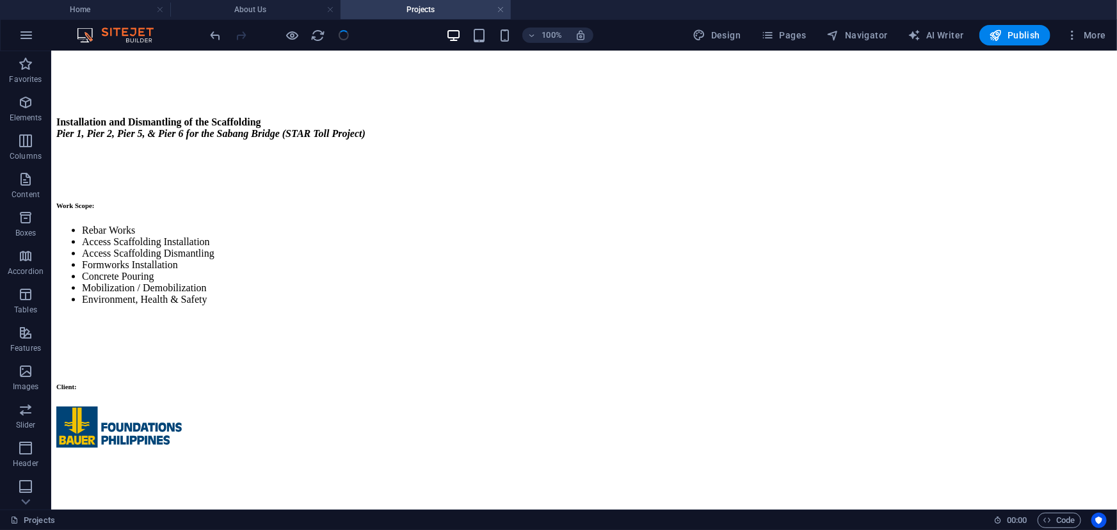
scroll to position [0, 0]
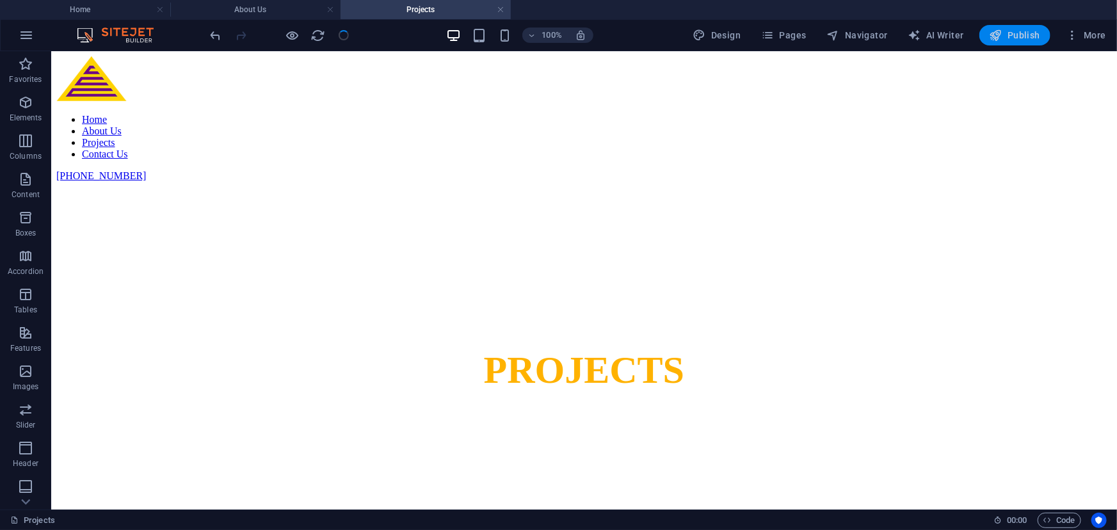
click at [1008, 38] on span "Publish" at bounding box center [1015, 35] width 51 height 13
